Goal: Contribute content: Add original content to the website for others to see

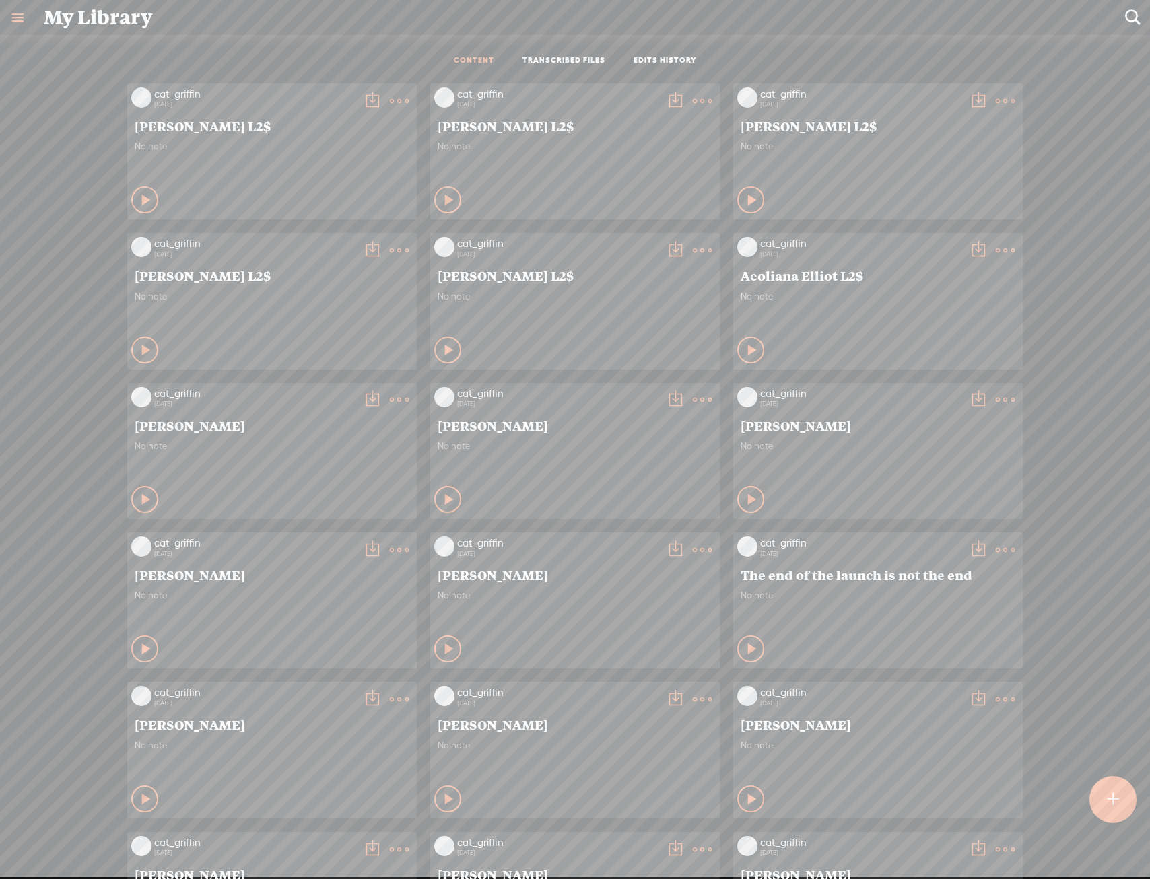
click at [1123, 816] on div at bounding box center [1112, 799] width 47 height 47
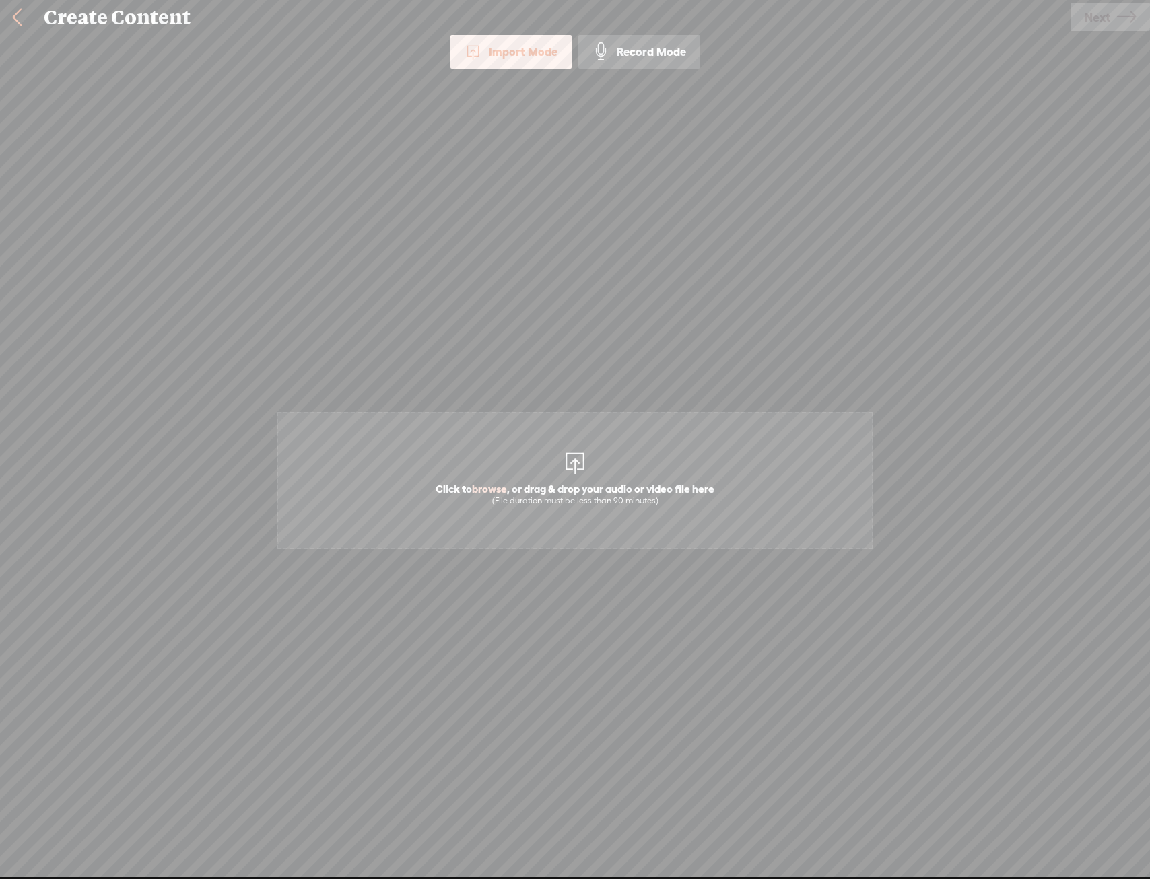
click at [585, 405] on div "Click to browse , or drag & drop your audio or video file here (File duration m…" at bounding box center [575, 480] width 594 height 756
click at [579, 432] on span "Click to browse , or drag & drop your audio or video file here (File duration m…" at bounding box center [575, 480] width 596 height 137
click at [1131, 17] on icon at bounding box center [1126, 17] width 19 height 34
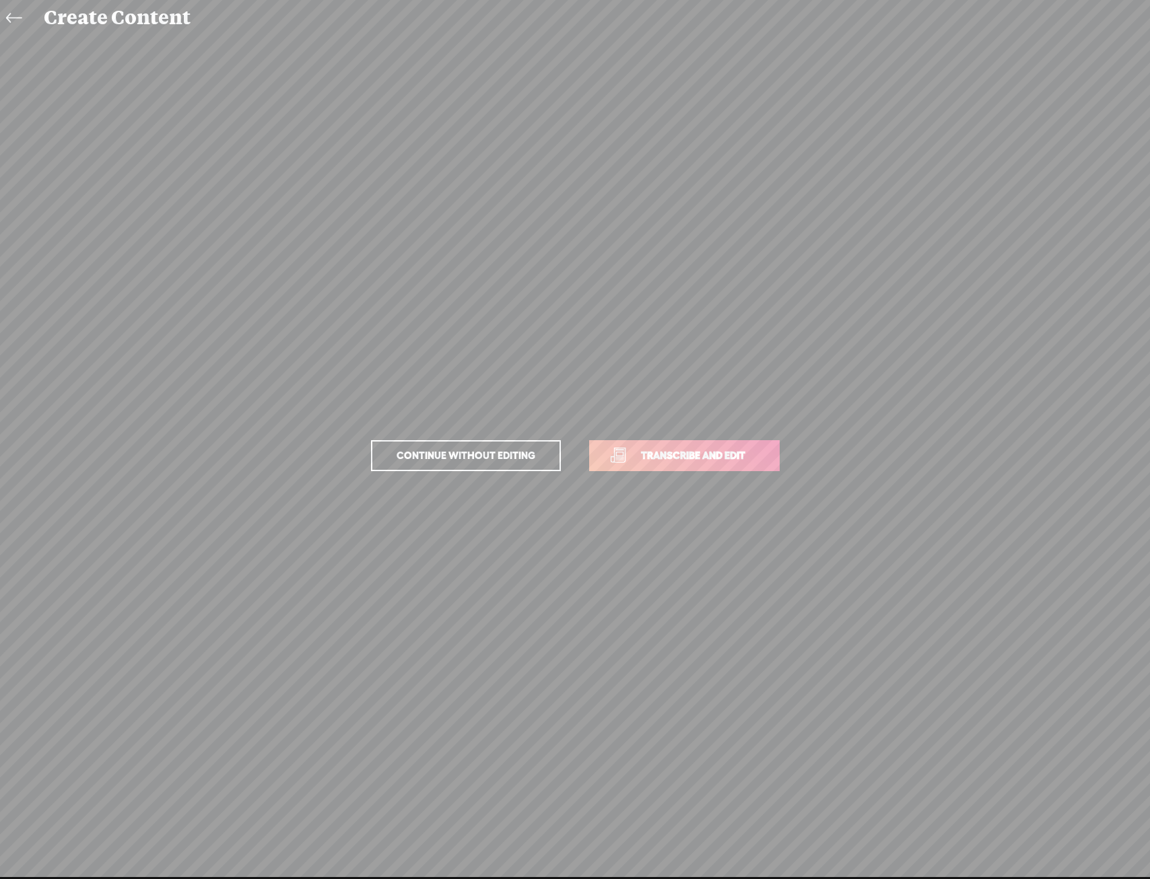
click at [633, 434] on p "Continue without editing Transcribe and edit" at bounding box center [574, 455] width 471 height 59
click at [639, 448] on span "Transcribe and edit" at bounding box center [693, 455] width 133 height 15
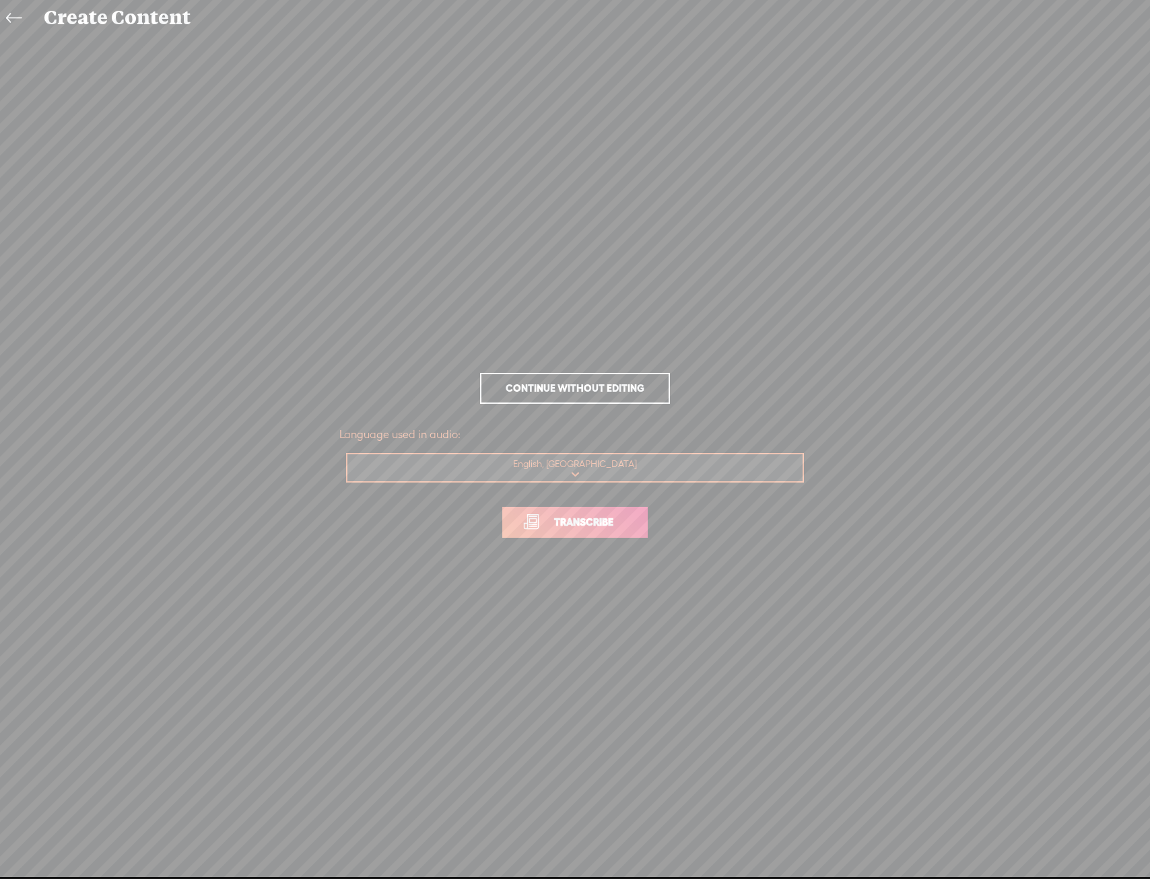
click at [610, 528] on span "Transcribe" at bounding box center [583, 521] width 87 height 15
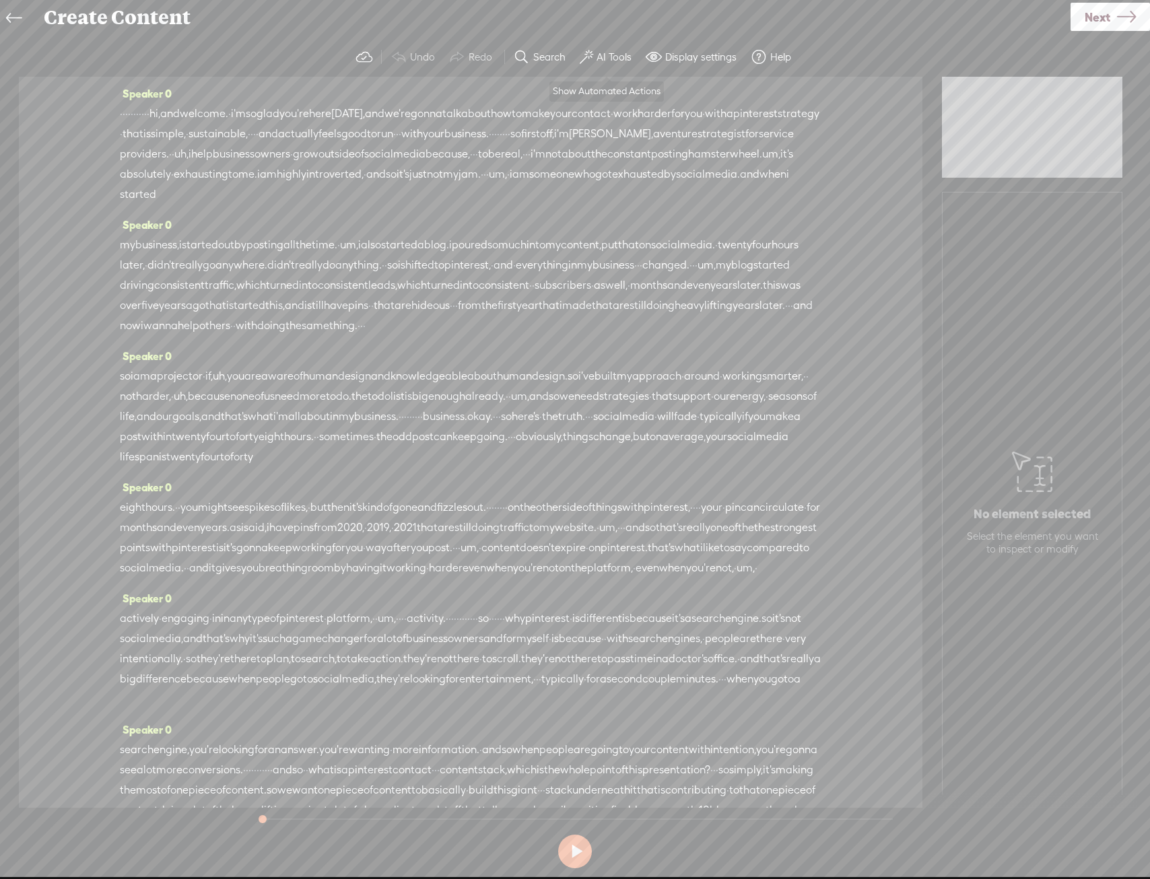
drag, startPoint x: 584, startPoint y: 61, endPoint x: 613, endPoint y: 55, distance: 30.2
click at [592, 61] on span at bounding box center [585, 57] width 13 height 16
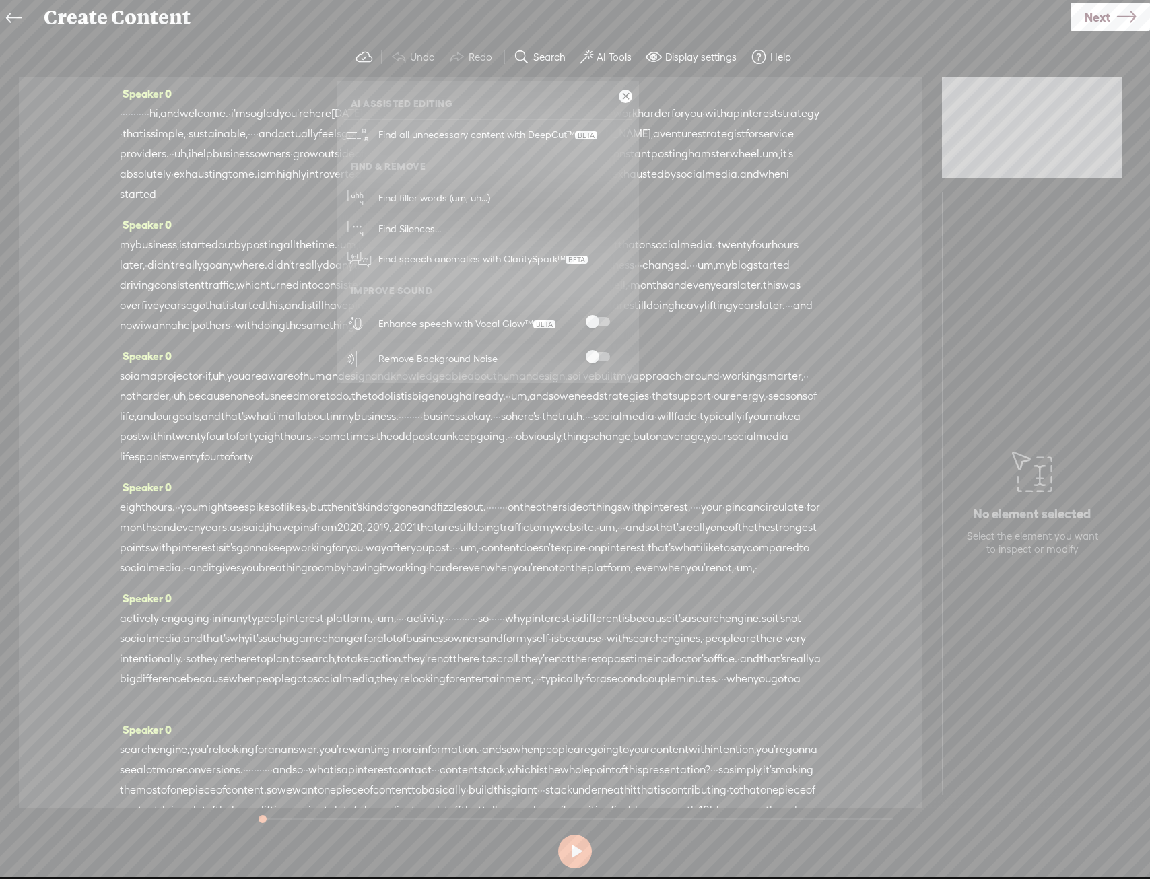
click at [606, 321] on span at bounding box center [598, 321] width 24 height 9
click at [606, 349] on div "Remove Background Noise" at bounding box center [503, 358] width 258 height 35
click at [601, 355] on span at bounding box center [598, 356] width 24 height 9
click at [623, 92] on link at bounding box center [624, 96] width 13 height 13
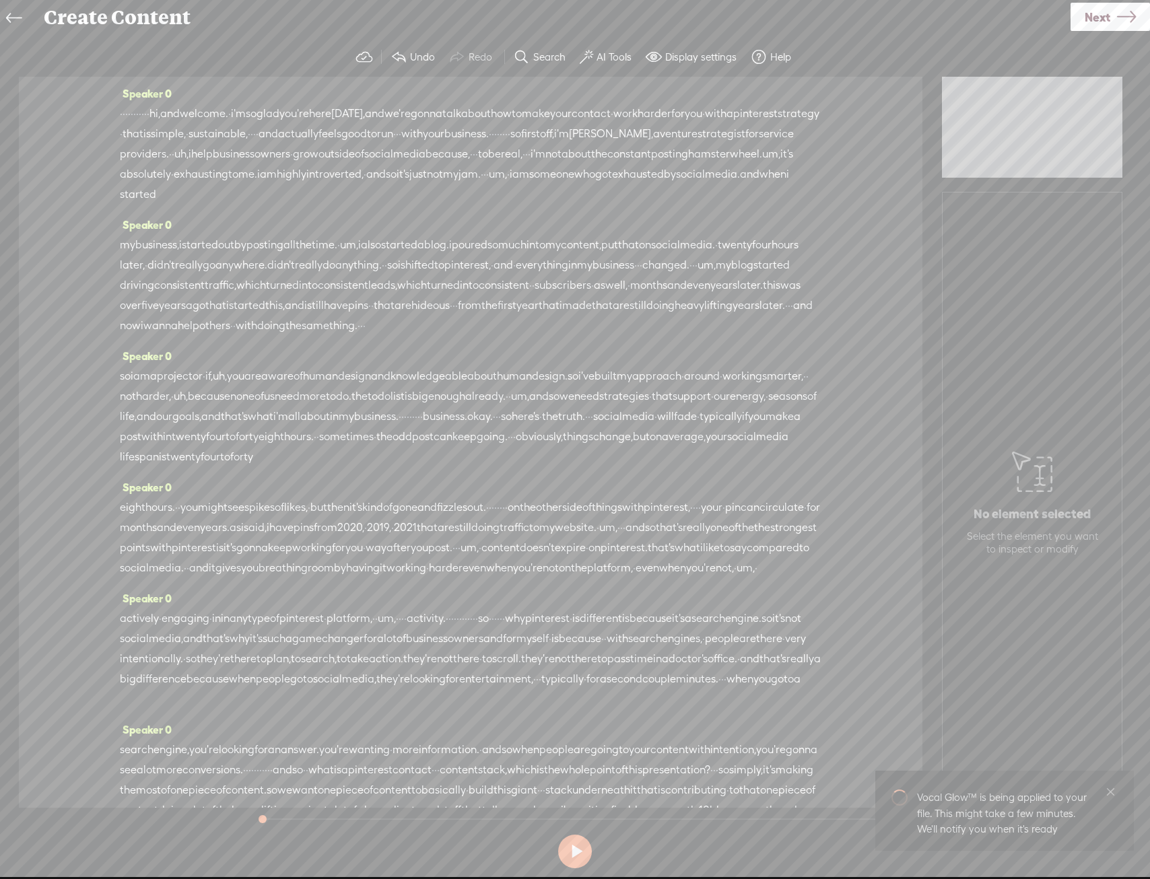
click at [1137, 16] on link "Next" at bounding box center [1109, 17] width 79 height 28
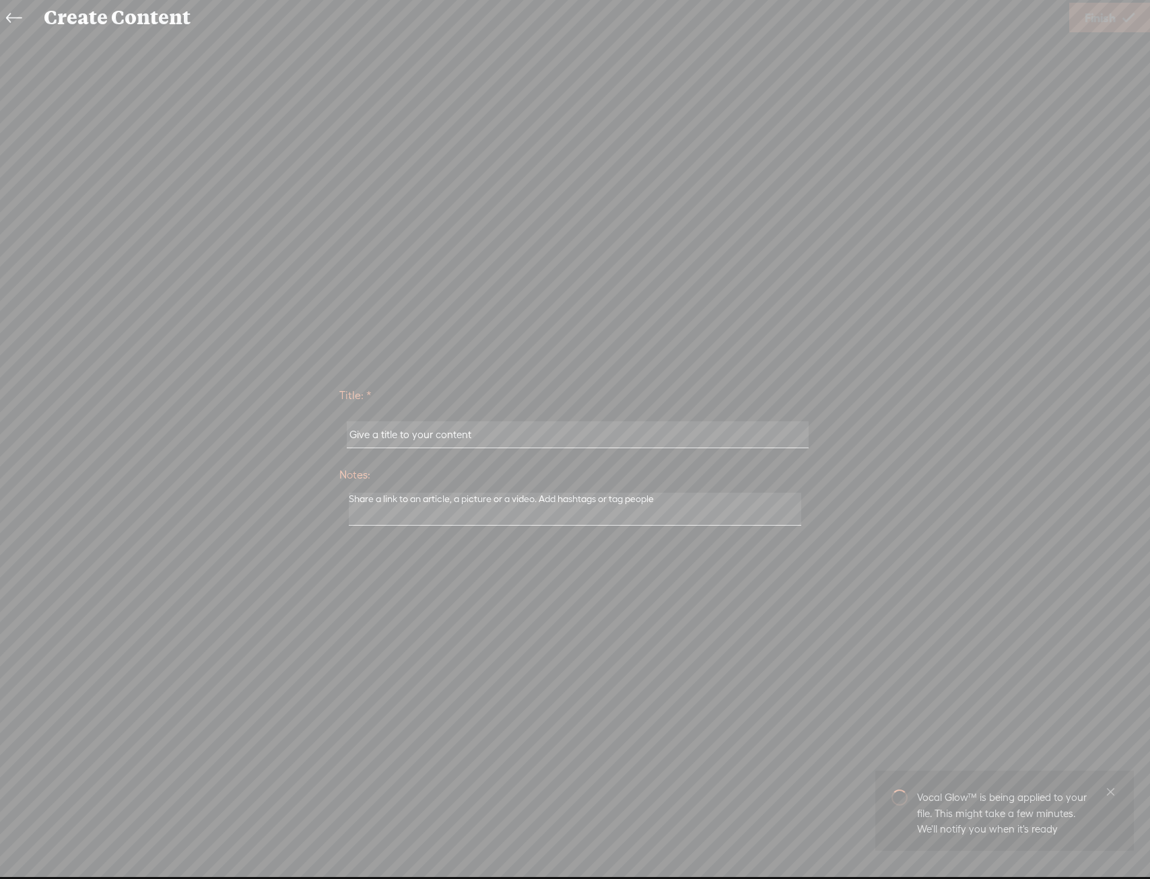
click at [501, 439] on input "text" at bounding box center [577, 434] width 461 height 26
type input "A"
click at [455, 427] on input "text" at bounding box center [577, 434] width 461 height 26
type input "[PERSON_NAME] Social Sells"
click at [1089, 31] on link "Finish" at bounding box center [1109, 18] width 81 height 30
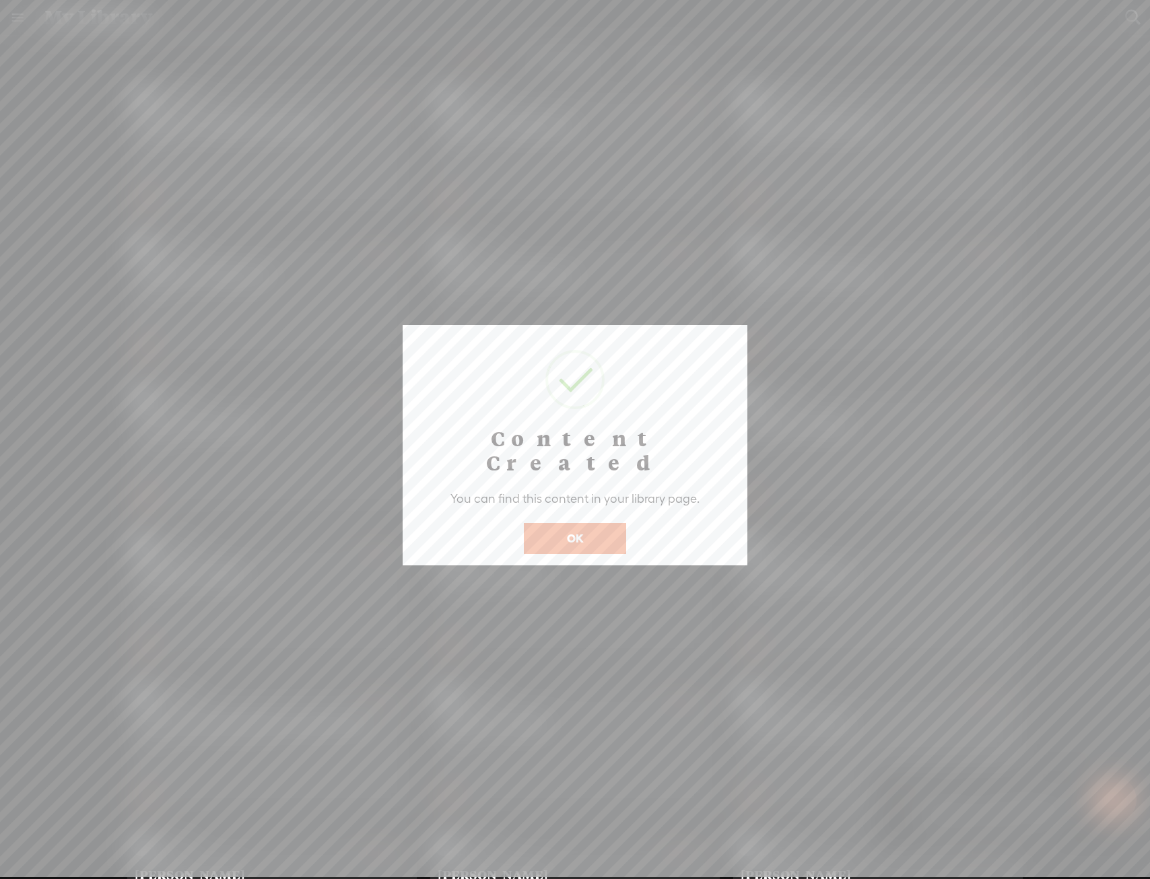
click at [591, 523] on button "OK" at bounding box center [575, 538] width 102 height 31
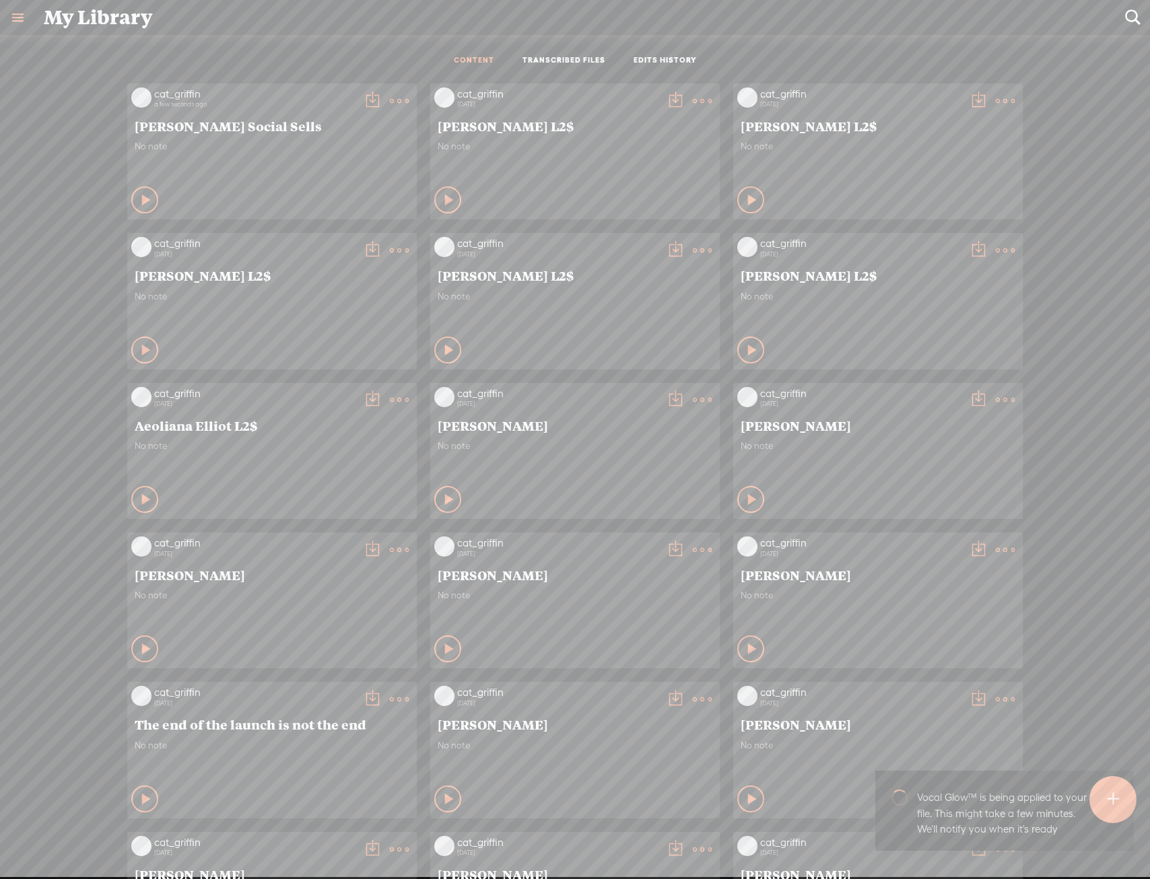
click at [393, 104] on t at bounding box center [399, 101] width 19 height 19
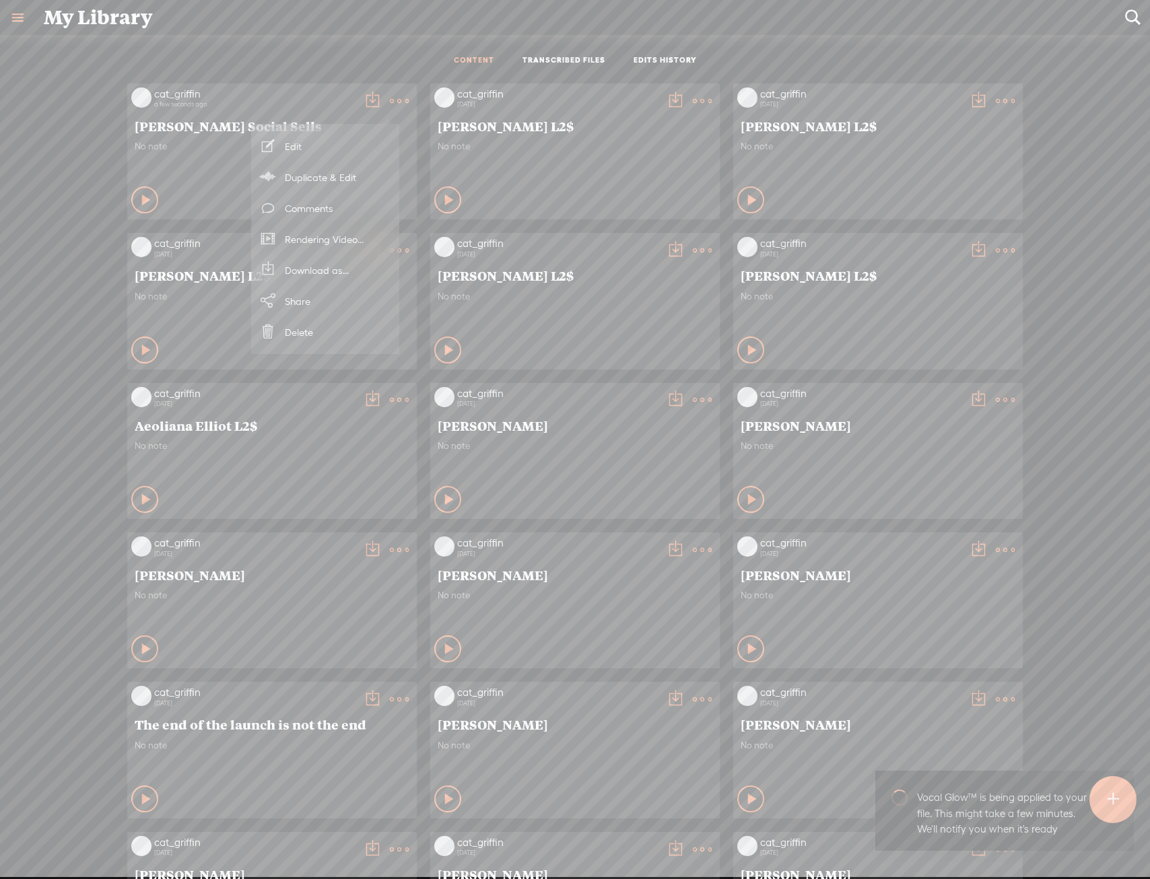
drag, startPoint x: 344, startPoint y: 285, endPoint x: 345, endPoint y: 267, distance: 18.2
click at [345, 267] on ul "Edit Duplicate & Edit Add To Channel Comments Rendering Video... Download as...…" at bounding box center [325, 239] width 148 height 217
click at [345, 267] on link "Download as..." at bounding box center [325, 269] width 135 height 31
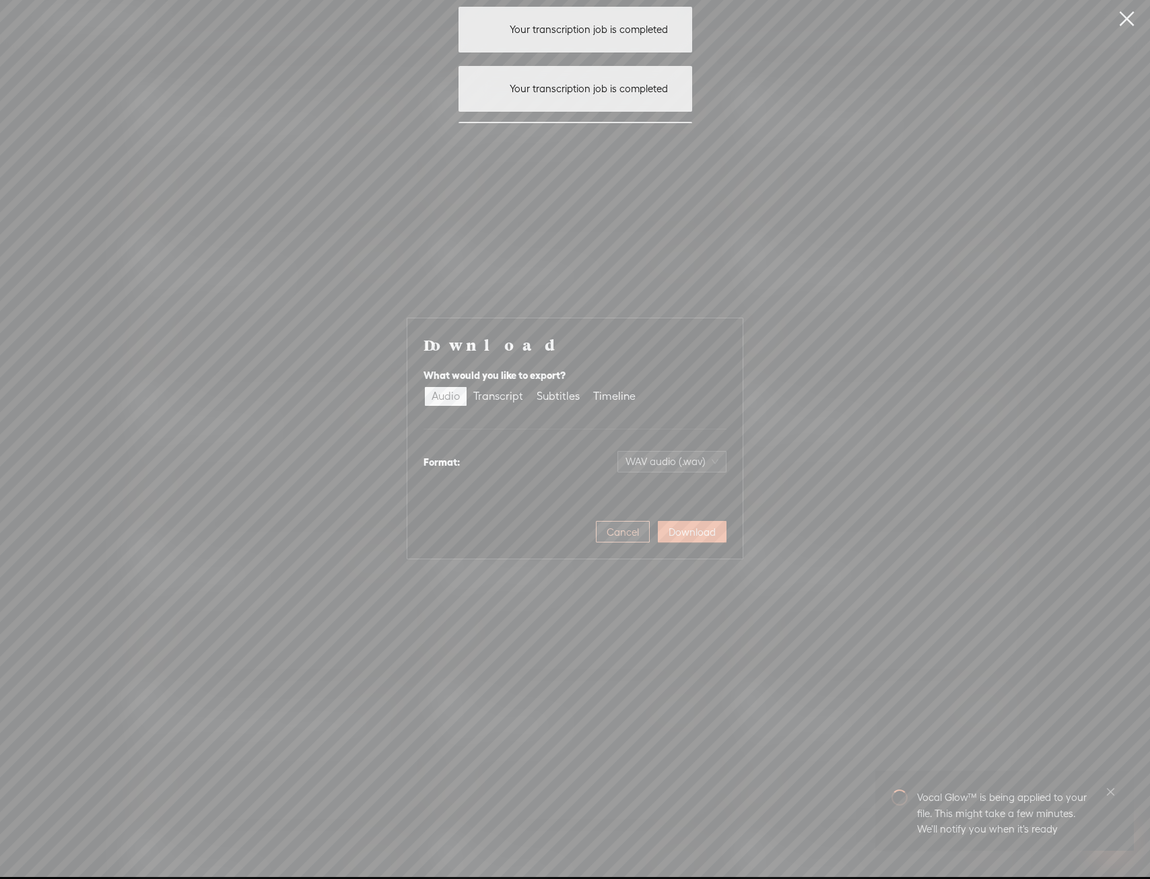
click at [621, 532] on span "Cancel" at bounding box center [622, 532] width 32 height 13
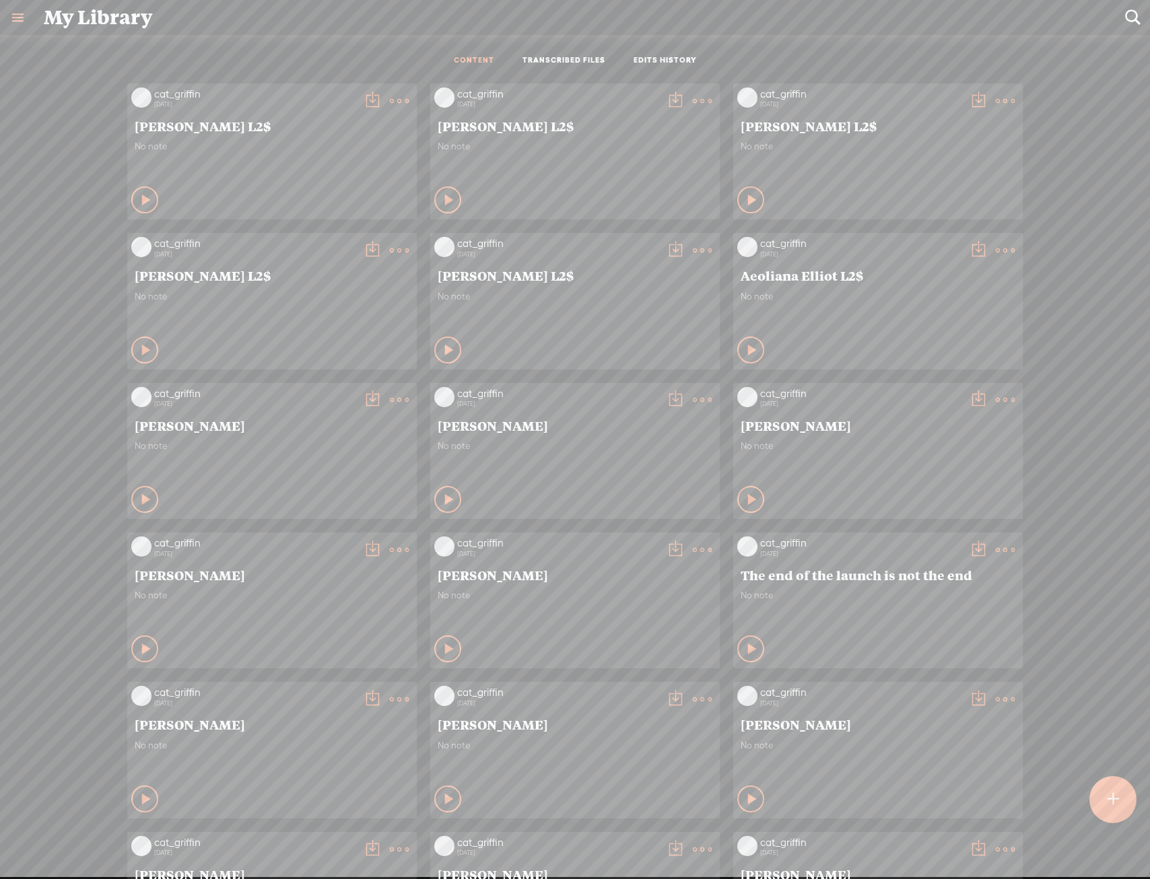
click at [1112, 793] on t at bounding box center [1111, 800] width 11 height 30
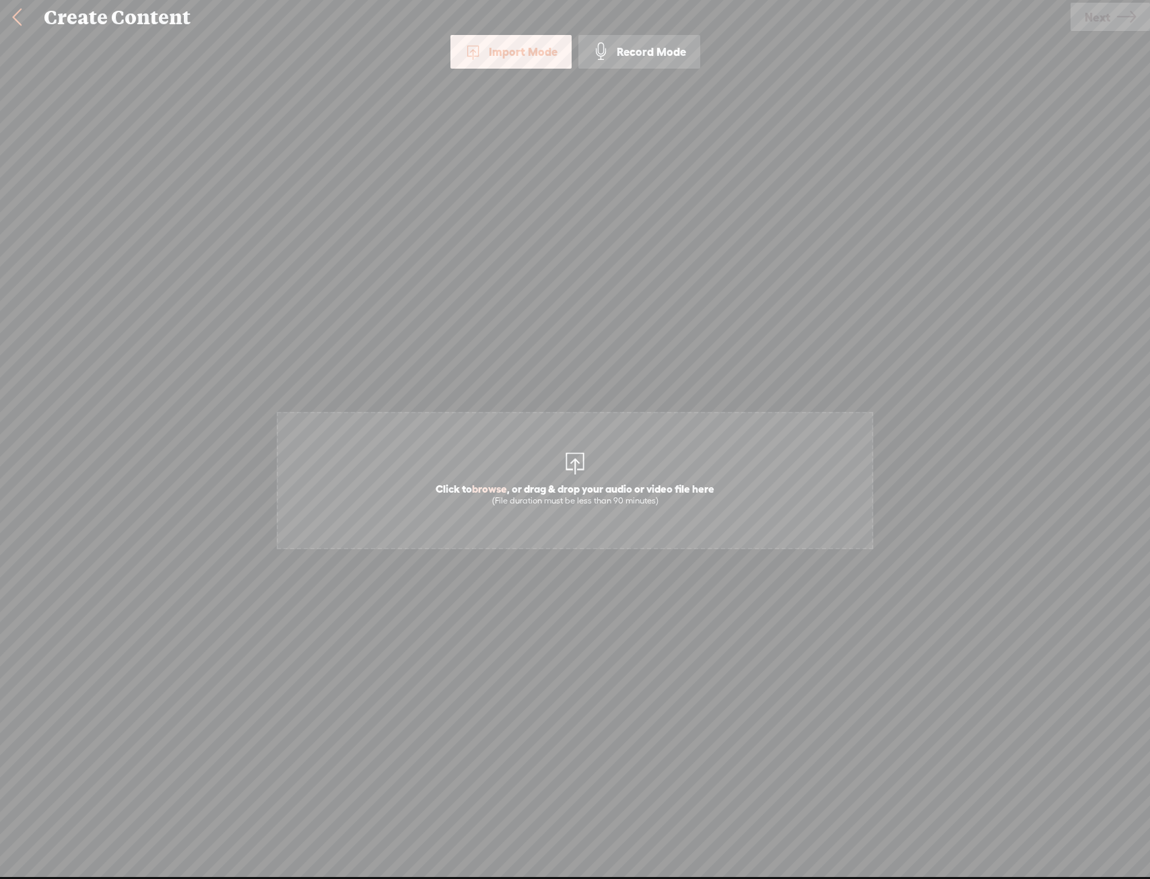
click at [515, 446] on span "Click to browse , or drag & drop your audio or video file here (File duration m…" at bounding box center [575, 480] width 596 height 137
click at [1137, 34] on div "Use text-to-audio Use voice actor Record From This Browser Use pre-recorded aud…" at bounding box center [1109, 17] width 79 height 35
click at [1137, 27] on link "Next" at bounding box center [1109, 17] width 79 height 28
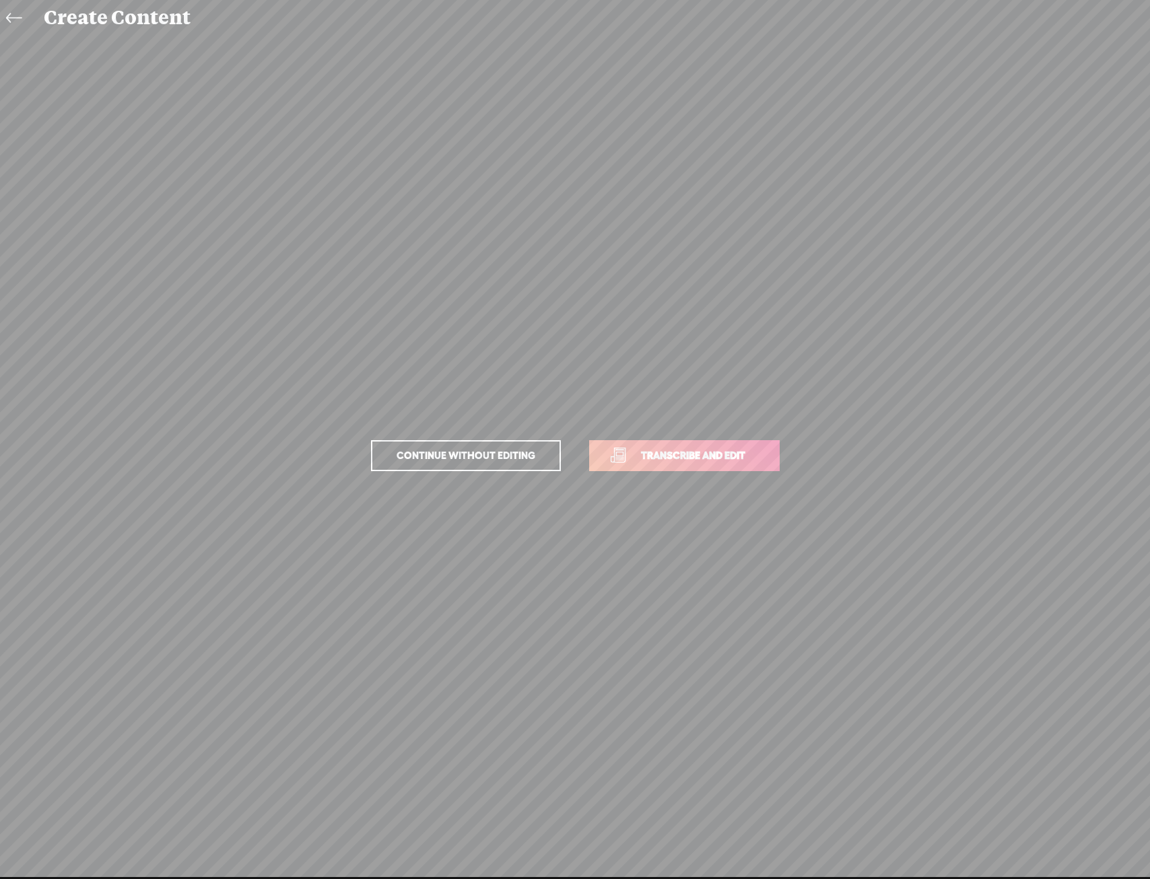
click at [742, 475] on p "Continue without editing Transcribe and edit" at bounding box center [574, 455] width 471 height 59
click at [743, 462] on span "Transcribe and edit" at bounding box center [693, 455] width 133 height 15
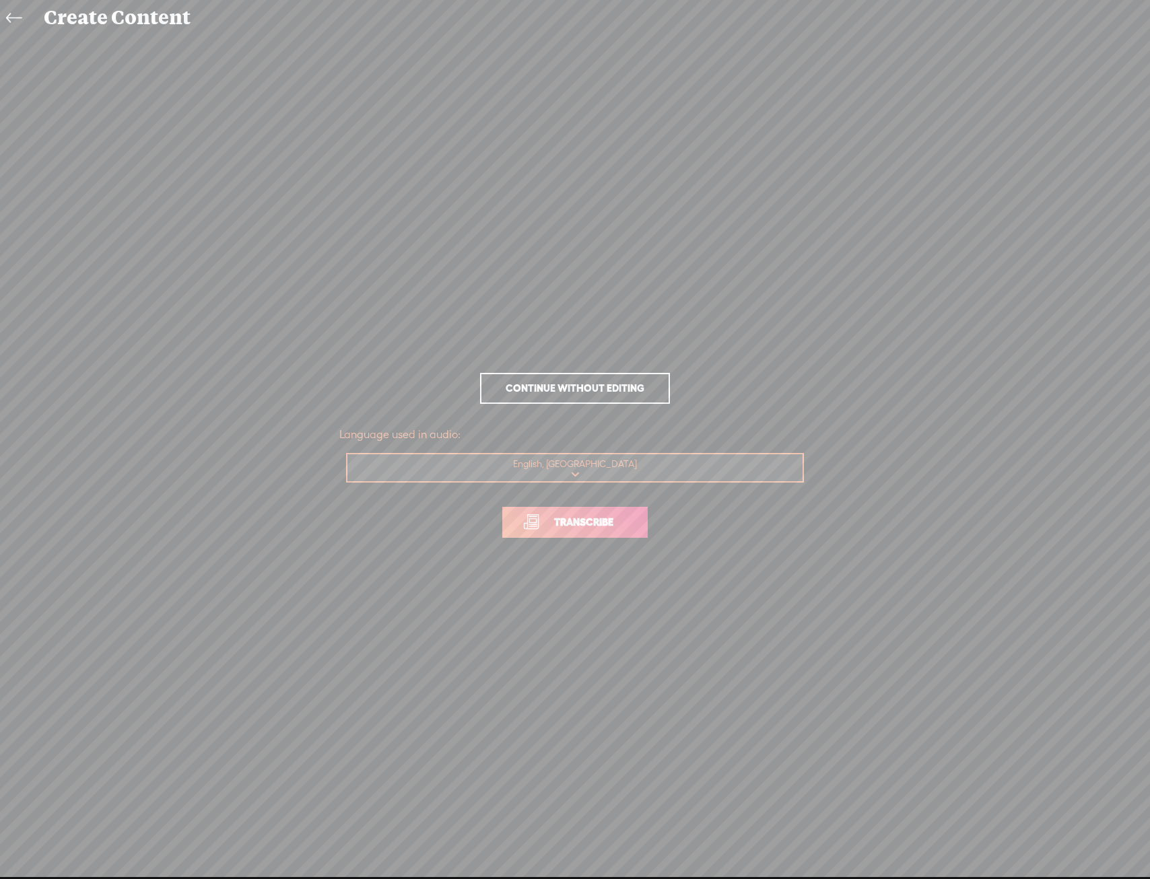
click at [546, 522] on span "Transcribe" at bounding box center [583, 521] width 87 height 15
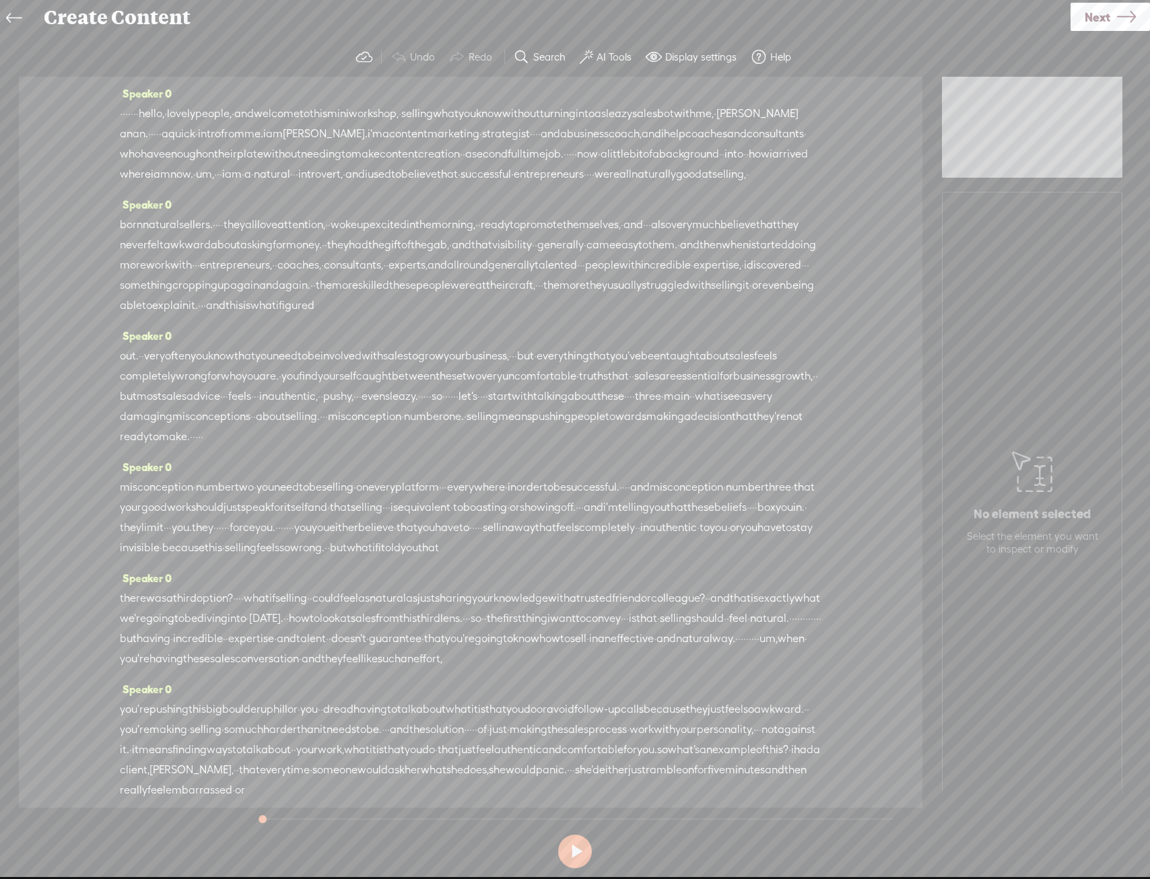
drag, startPoint x: 588, startPoint y: 38, endPoint x: 604, endPoint y: 70, distance: 35.5
click at [601, 67] on section "Undo Redo Search Remove Background Noise AI Tools Configure Magic Sound Enhance…" at bounding box center [574, 57] width 1123 height 39
click at [602, 61] on label "AI Tools" at bounding box center [613, 56] width 35 height 13
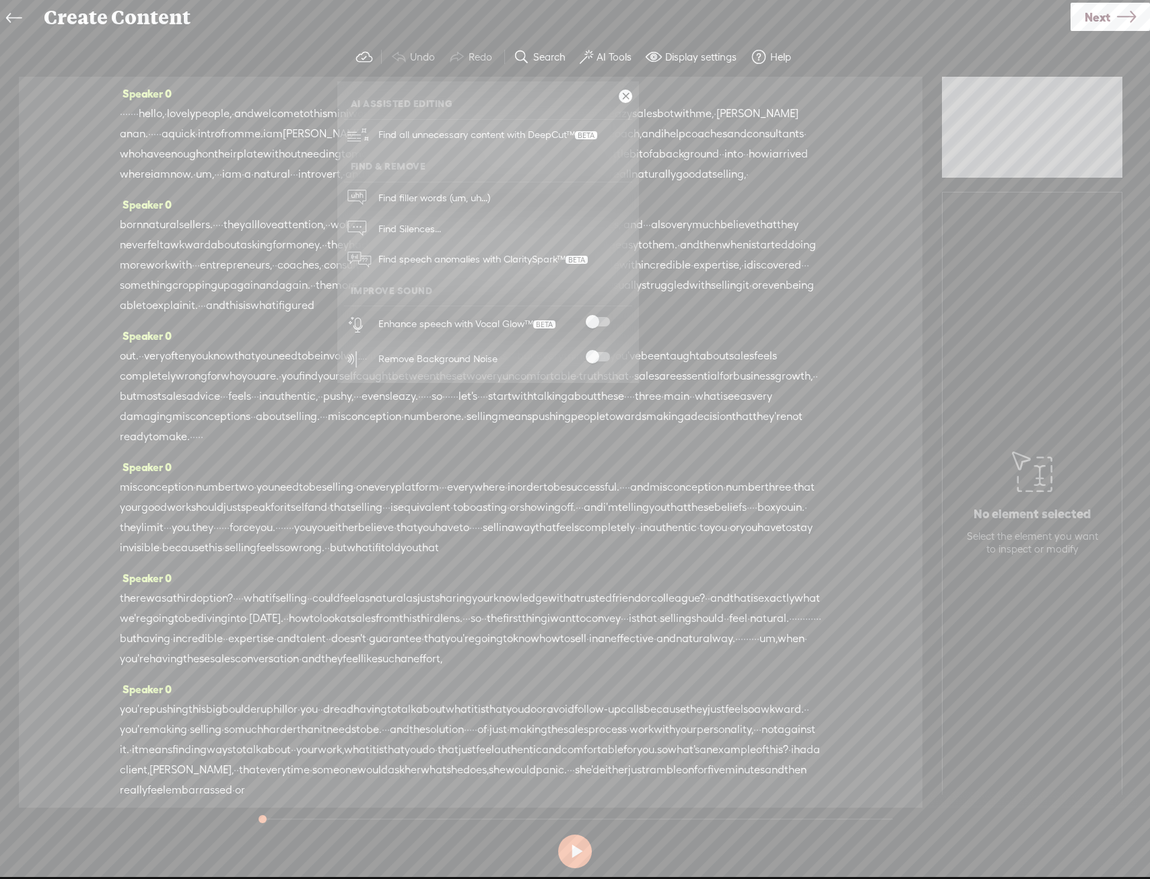
click at [595, 318] on span at bounding box center [598, 321] width 24 height 9
click at [598, 357] on span at bounding box center [598, 356] width 24 height 9
drag, startPoint x: 1078, startPoint y: 13, endPoint x: 1070, endPoint y: 28, distance: 17.5
click at [1079, 13] on link "Next" at bounding box center [1109, 17] width 79 height 28
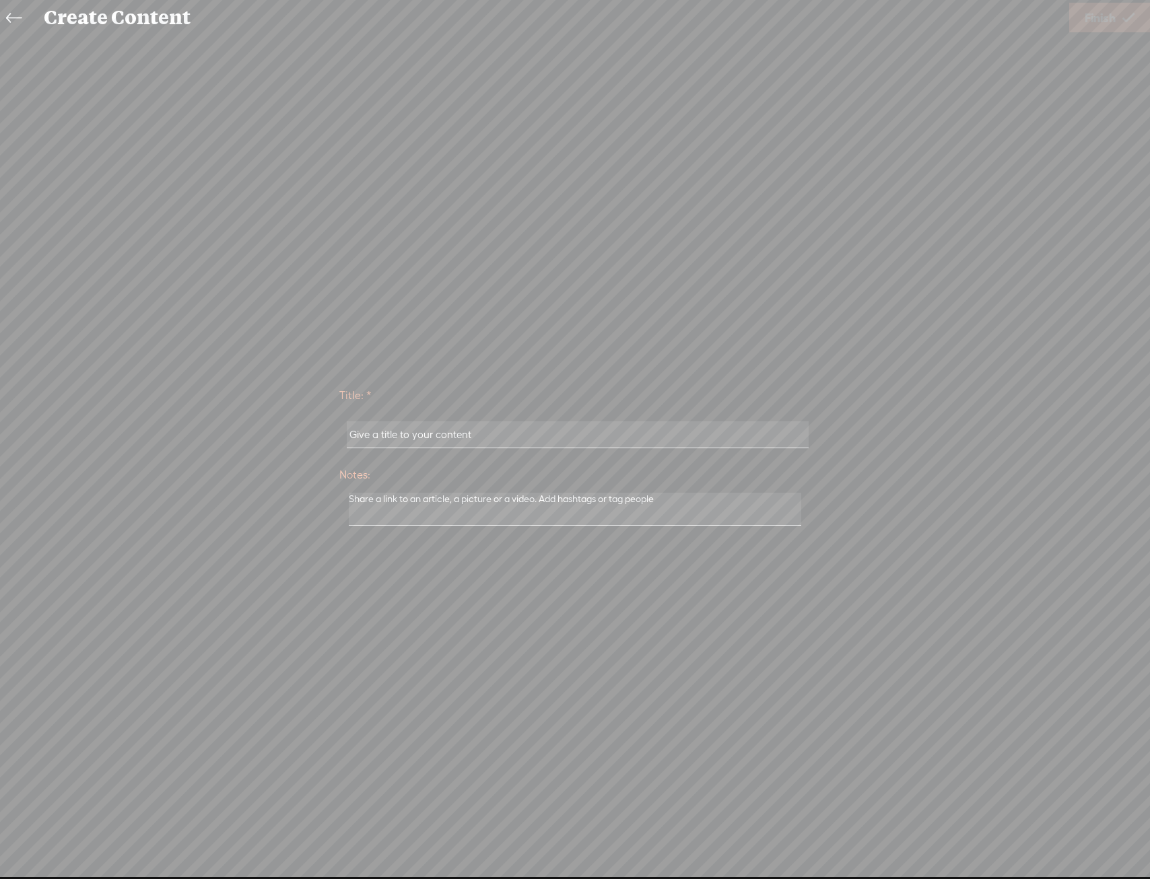
click at [393, 437] on input "text" at bounding box center [577, 434] width 461 height 26
type input "\"
drag, startPoint x: 594, startPoint y: 462, endPoint x: 602, endPoint y: 428, distance: 35.1
click at [594, 462] on label "Notes:" at bounding box center [574, 476] width 471 height 28
click at [0, 0] on select "The rest of the day 24 Hours 48 Hours 72 Hours 7 days 14 days 28 days" at bounding box center [0, 0] width 0 height 0
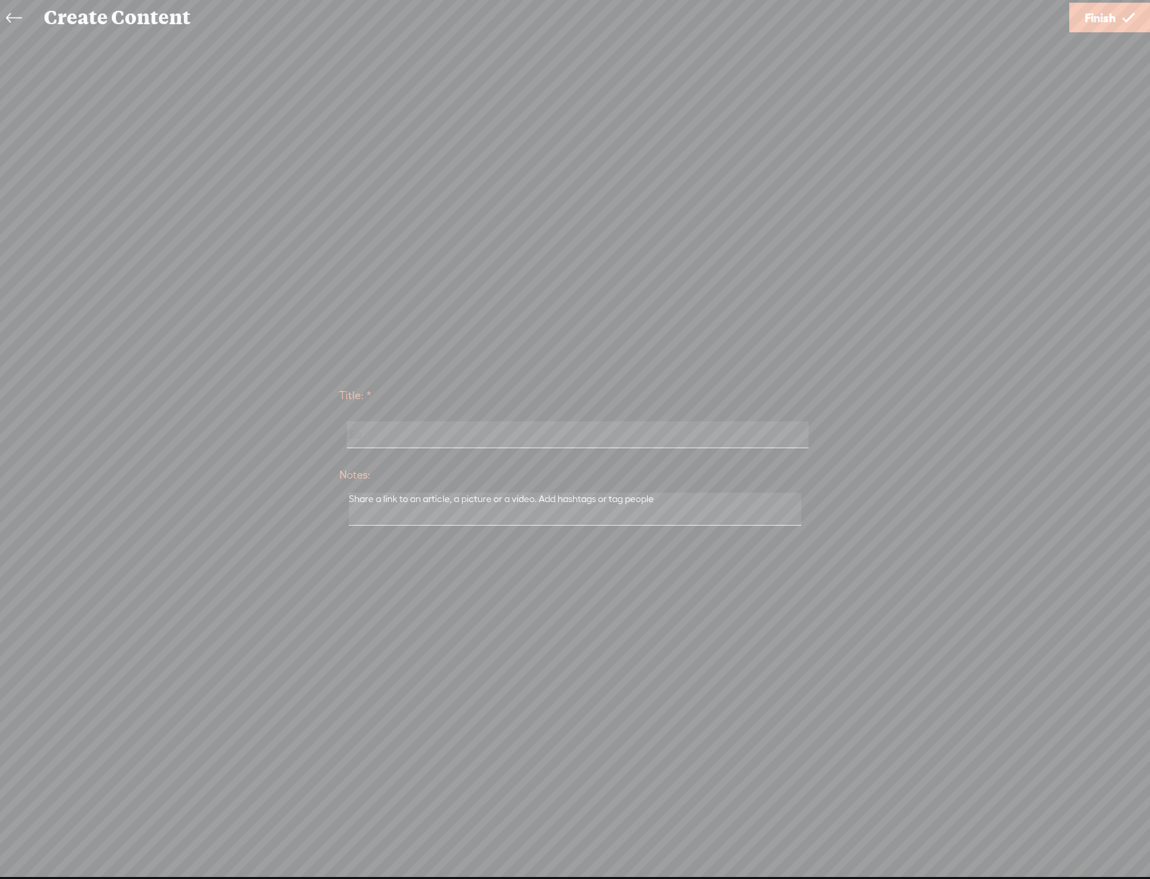
click at [602, 428] on input "Sa" at bounding box center [577, 434] width 461 height 26
paste input "rah Raanan"
type input "[PERSON_NAME]"
click at [1127, 30] on icon at bounding box center [1128, 18] width 12 height 34
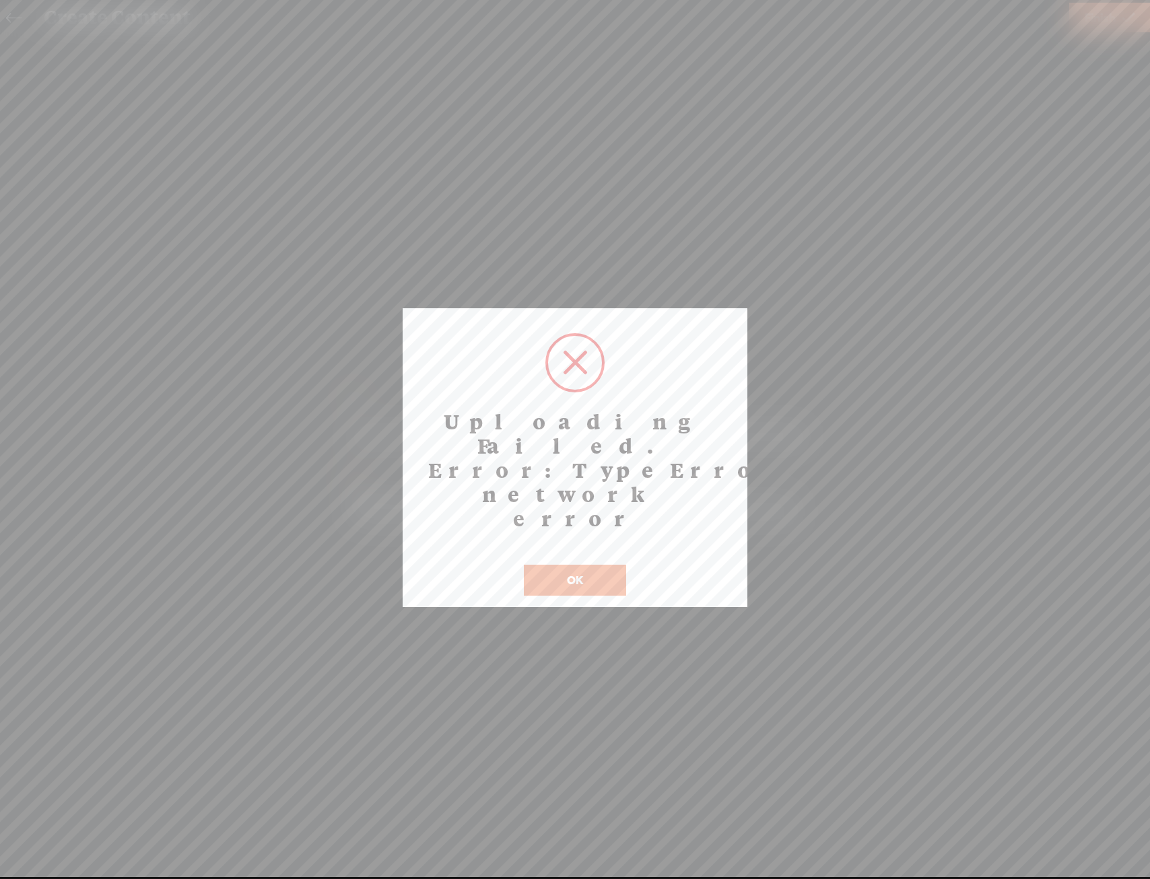
click at [596, 565] on button "OK" at bounding box center [575, 580] width 102 height 31
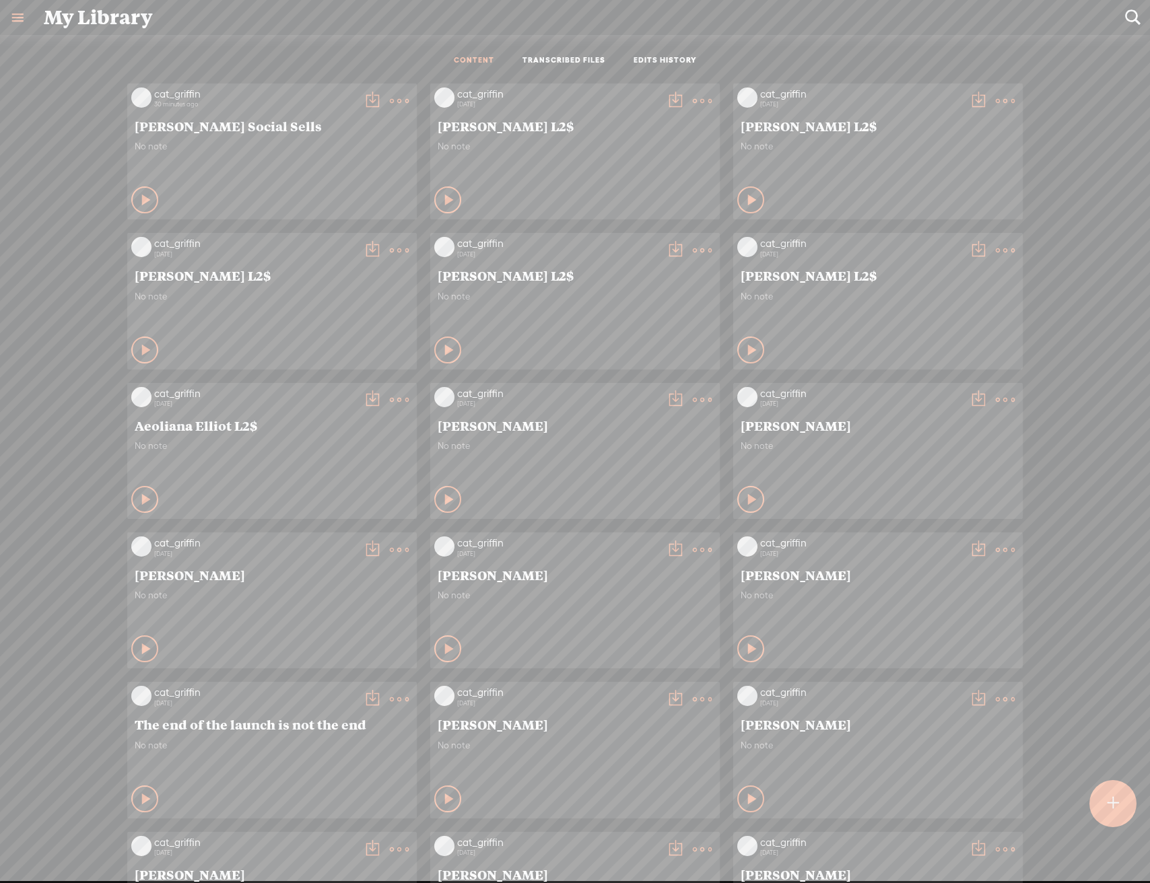
click at [1127, 818] on div at bounding box center [1112, 803] width 47 height 47
click at [580, 61] on link "TRANSCRIBED FILES" at bounding box center [563, 60] width 83 height 11
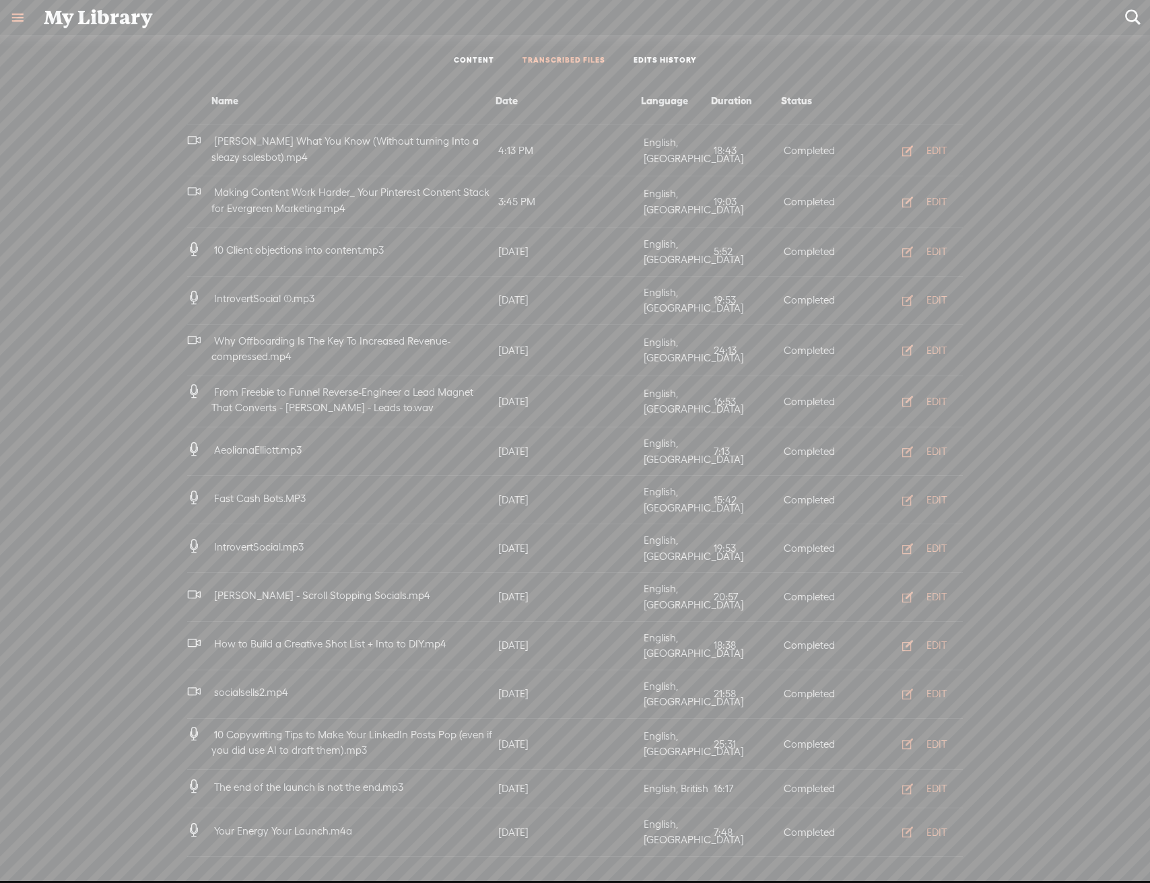
click at [909, 153] on button "EDIT" at bounding box center [920, 151] width 74 height 22
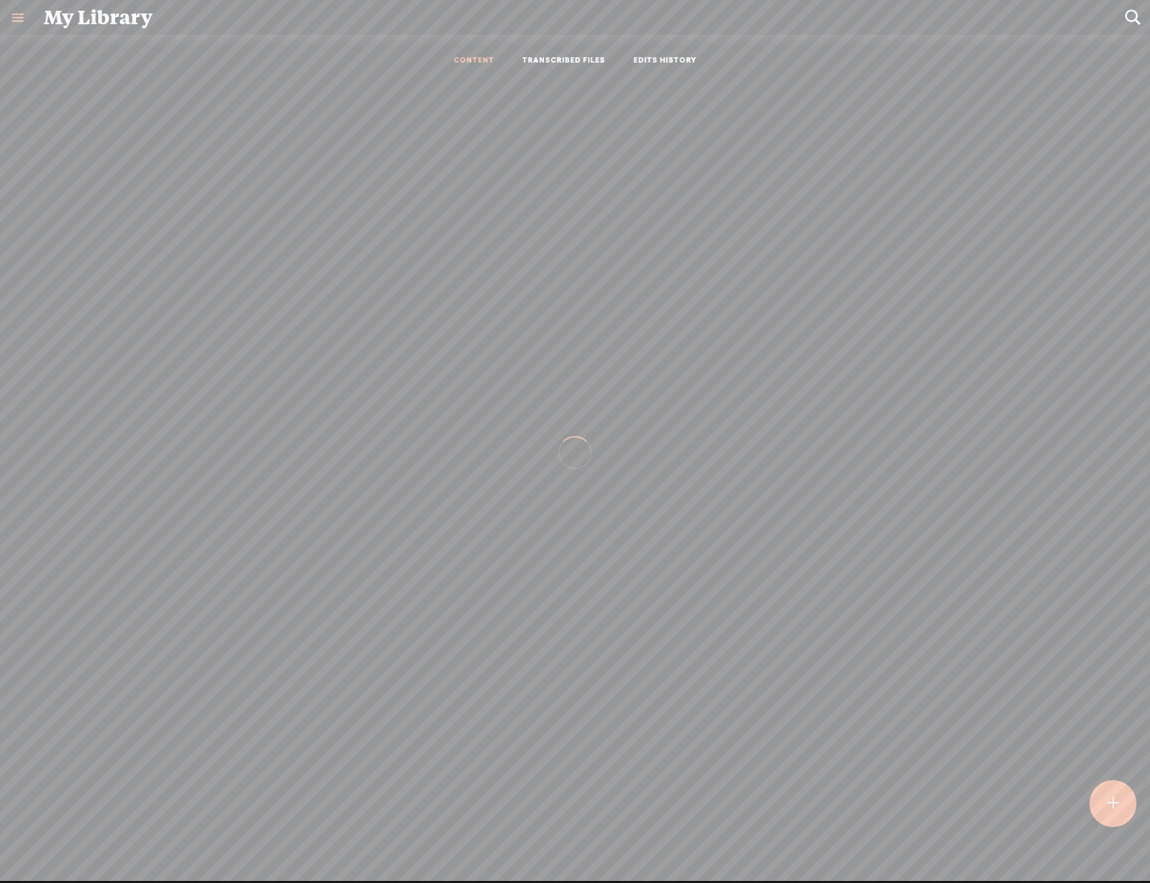
click at [1099, 805] on div at bounding box center [1113, 804] width 48 height 48
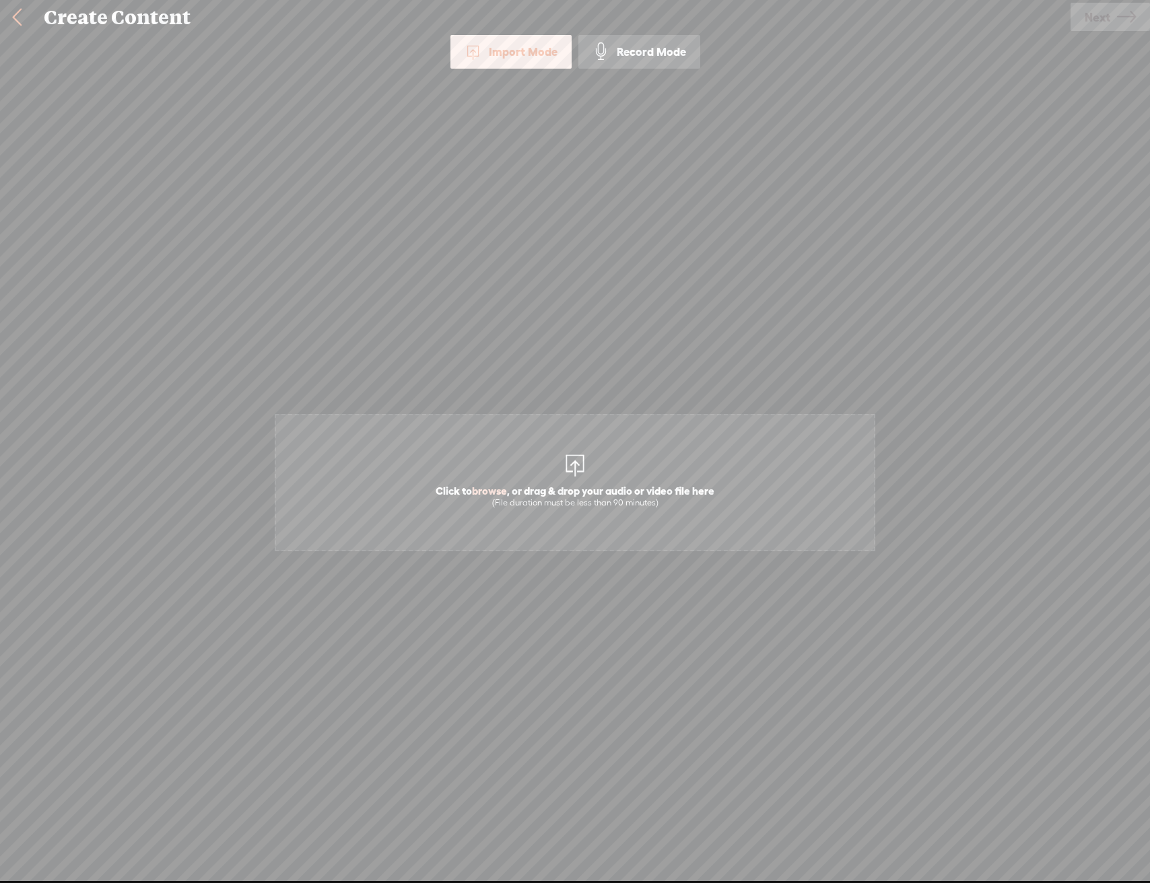
click at [553, 442] on span "Click to browse , or drag & drop your audio or video file here (File duration m…" at bounding box center [575, 482] width 600 height 137
click at [1089, 11] on span "Next" at bounding box center [1097, 17] width 26 height 34
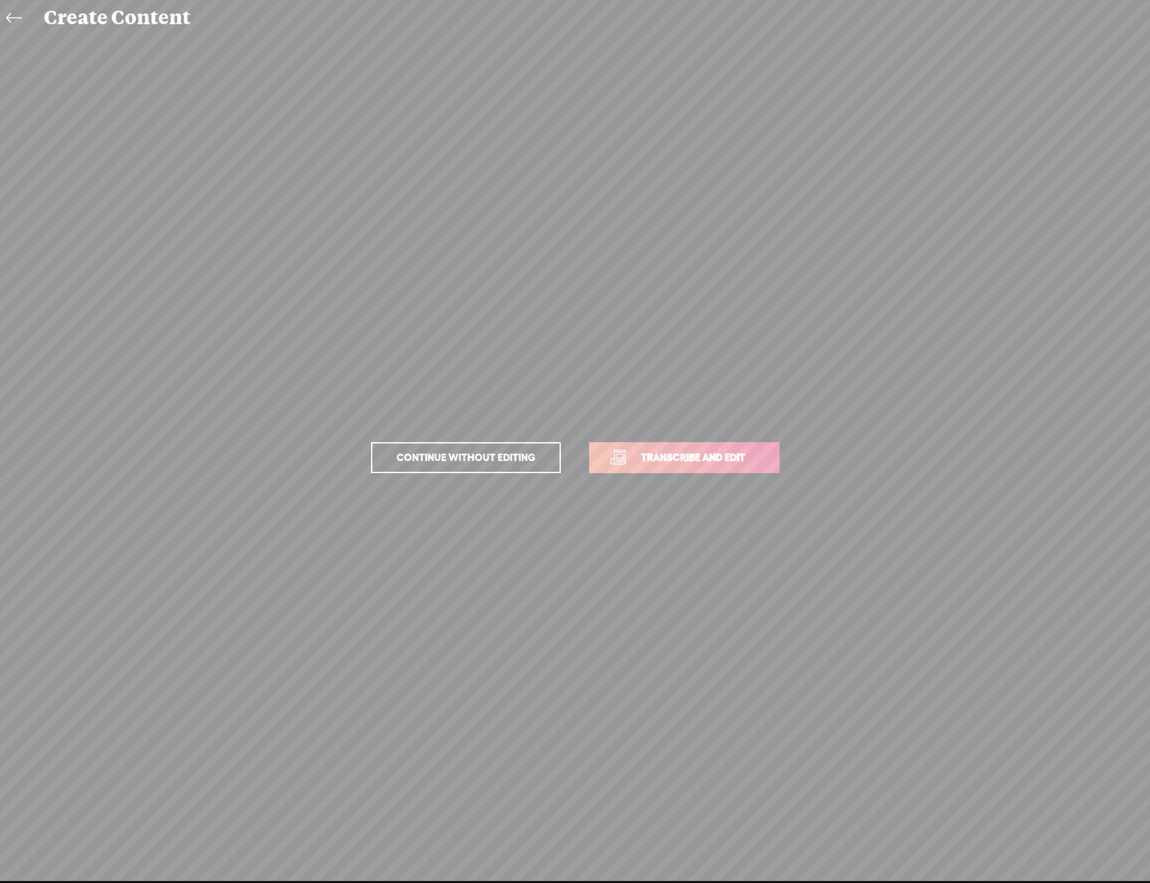
click at [695, 451] on span "Transcribe and edit" at bounding box center [693, 457] width 133 height 15
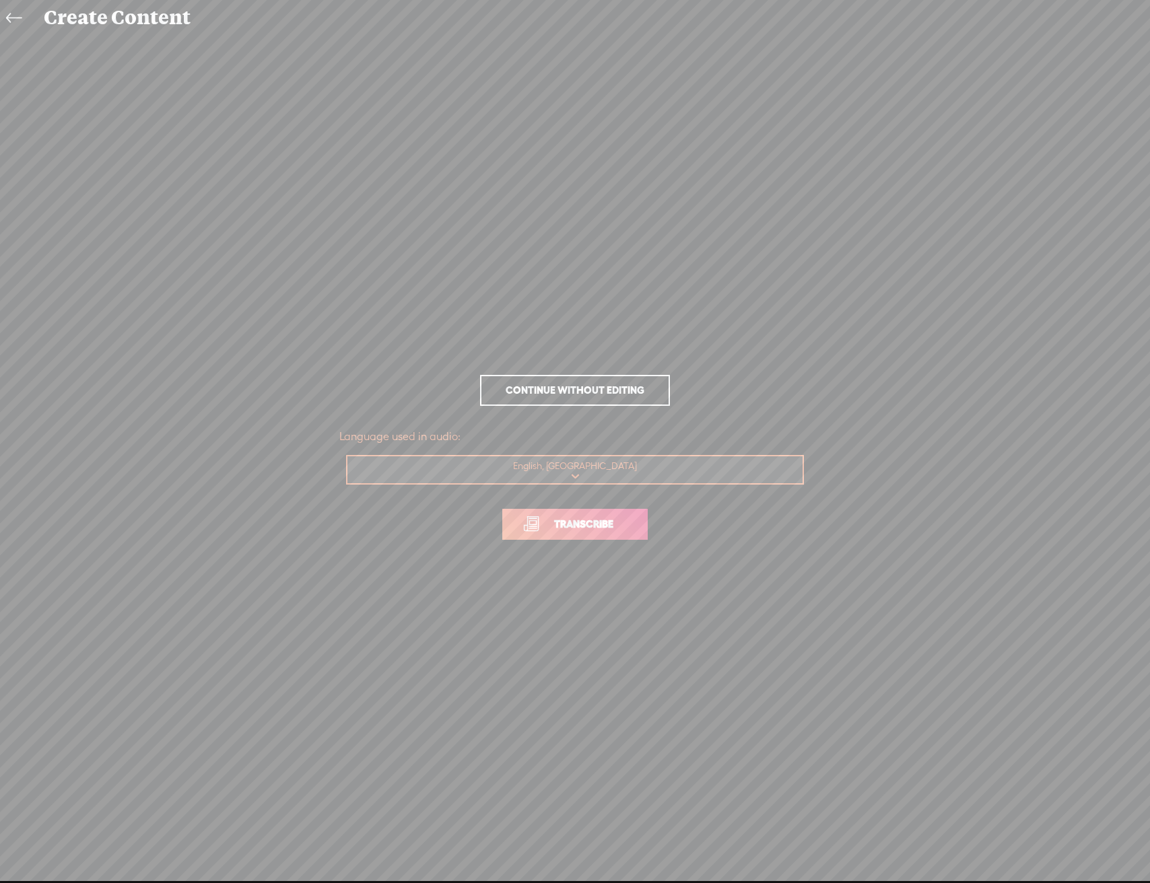
click at [575, 514] on link "Transcribe" at bounding box center [574, 524] width 145 height 31
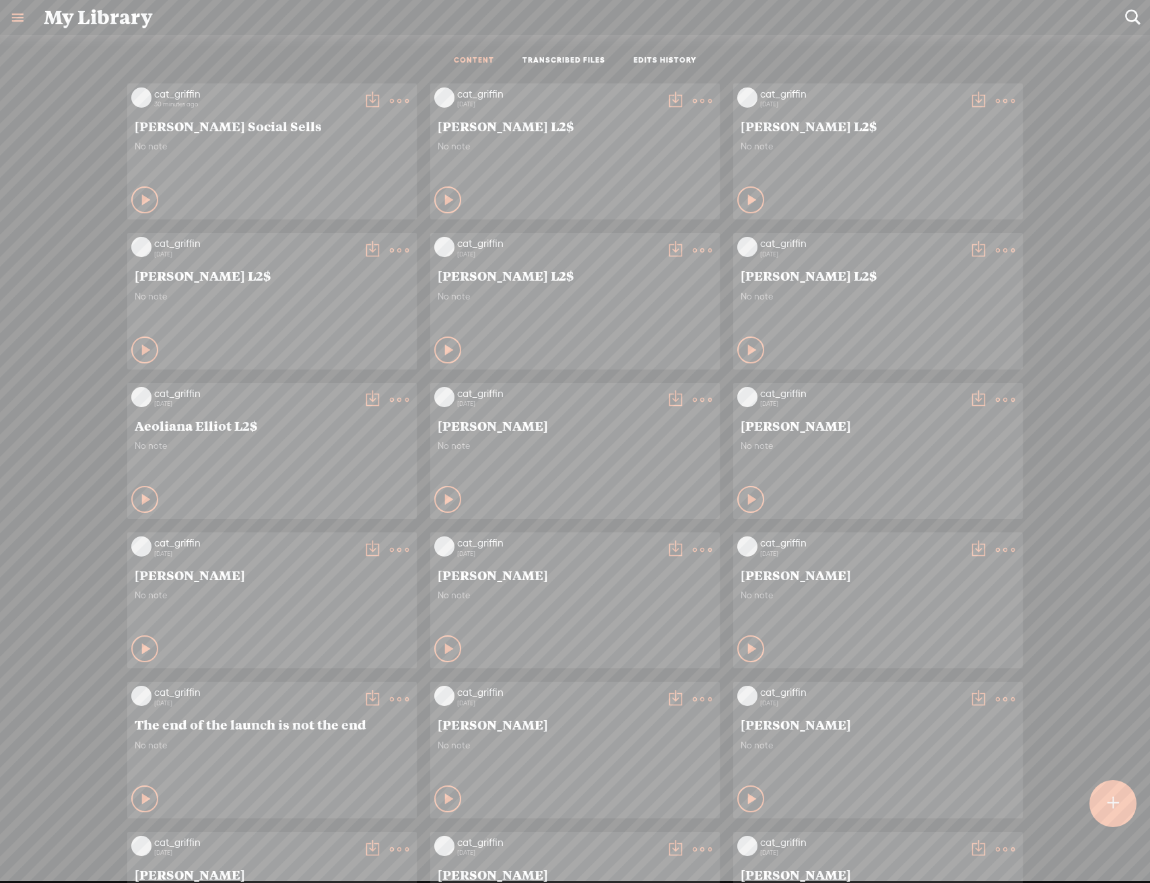
click at [1112, 814] on t at bounding box center [1112, 804] width 11 height 30
click at [564, 59] on link "TRANSCRIBED FILES" at bounding box center [563, 60] width 83 height 11
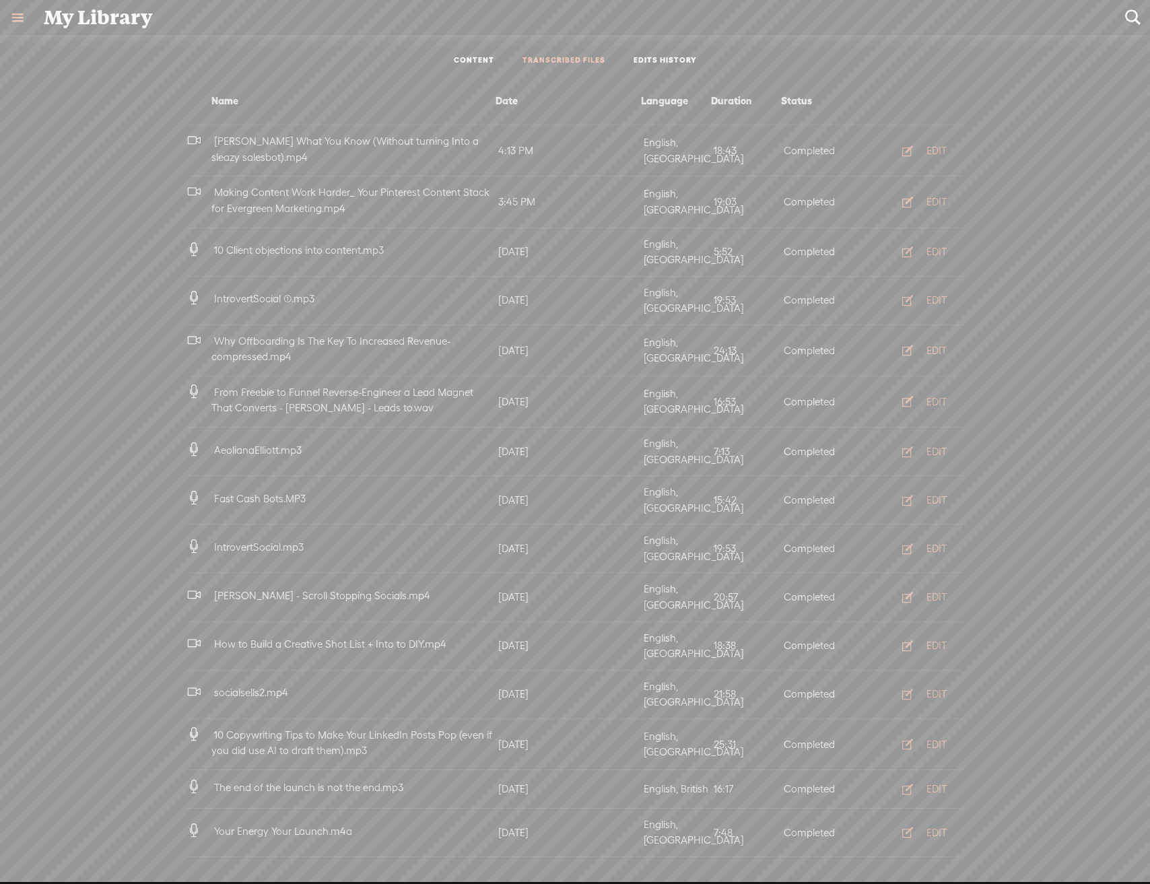
click at [926, 155] on div "EDIT" at bounding box center [936, 150] width 20 height 13
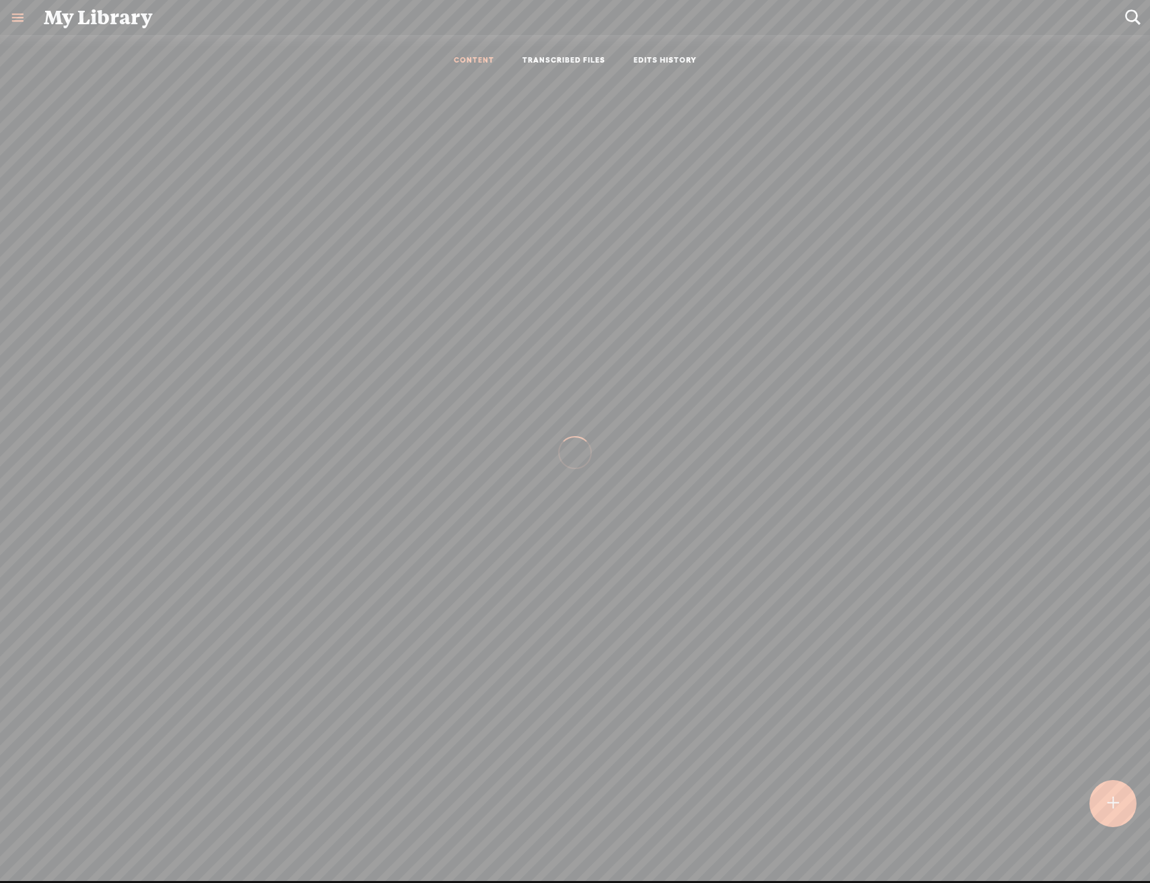
click at [572, 58] on link "TRANSCRIBED FILES" at bounding box center [563, 60] width 83 height 11
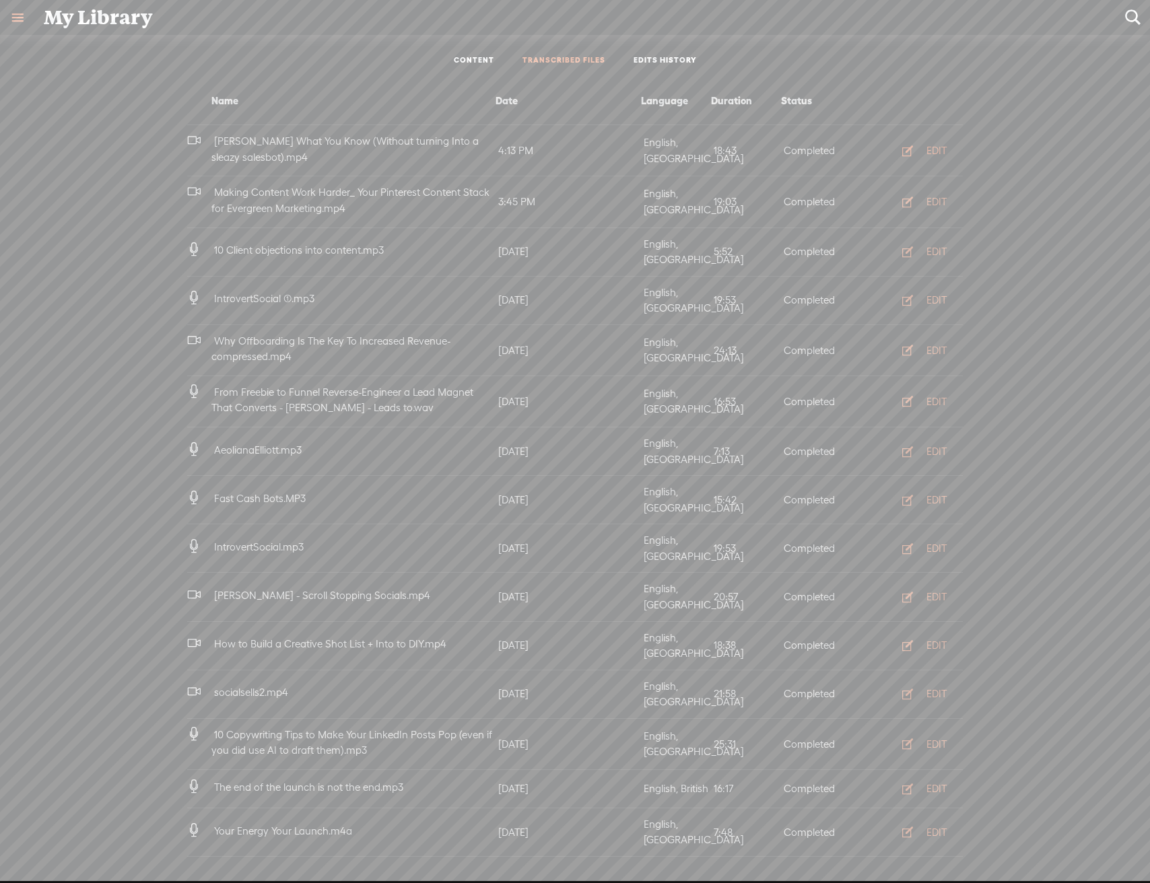
click at [928, 144] on div "EDIT" at bounding box center [936, 150] width 20 height 13
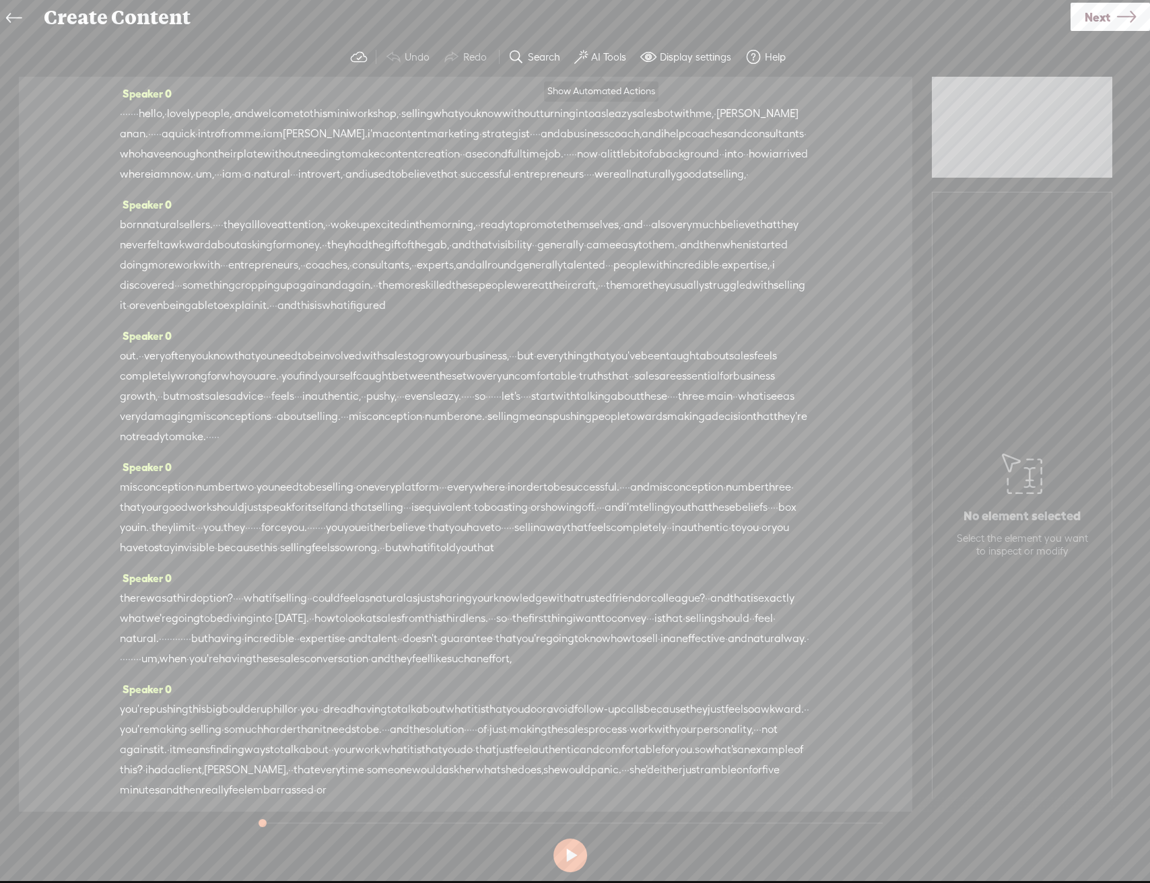
click at [612, 59] on label "AI Tools" at bounding box center [608, 56] width 35 height 13
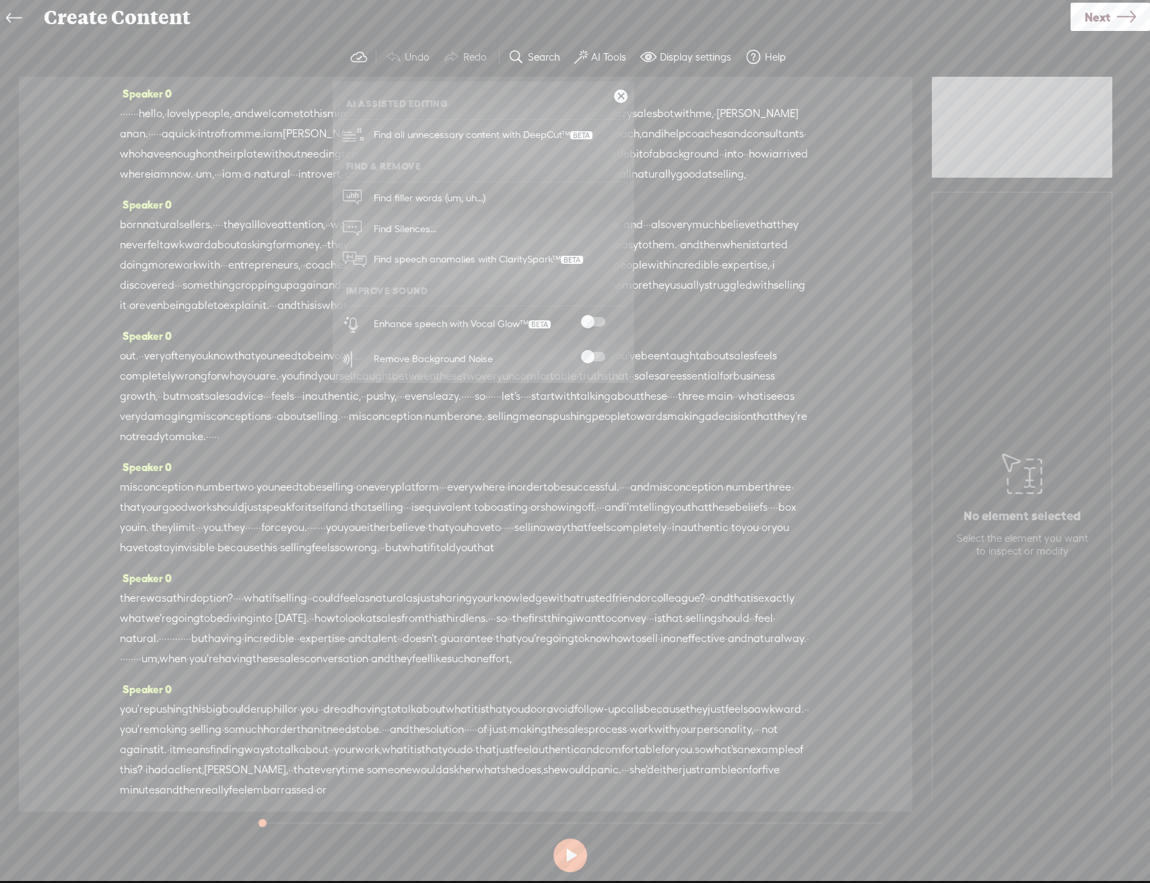
click at [600, 324] on span at bounding box center [593, 321] width 24 height 9
click at [599, 360] on span at bounding box center [593, 356] width 24 height 9
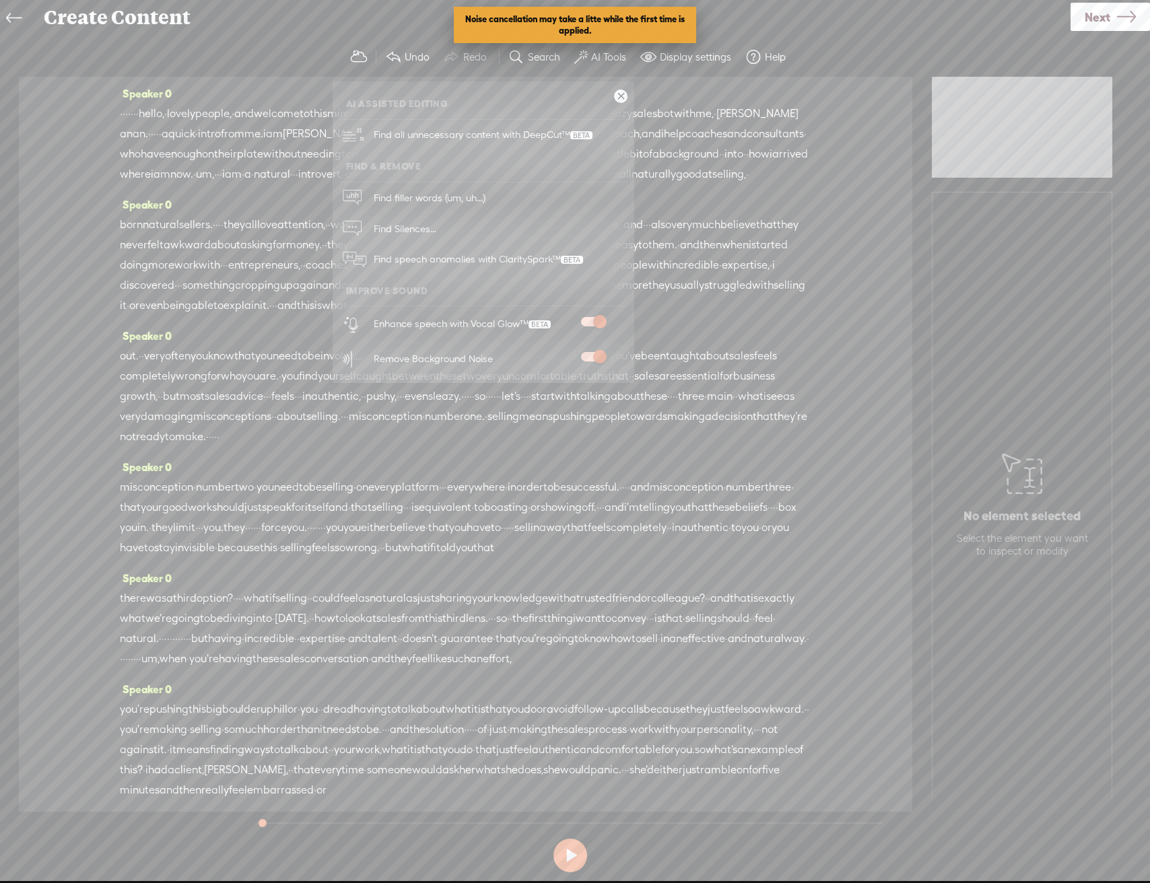
click at [732, 225] on div "Speaker 0 born natural sellers. · · · · they all love attention, · · woke up ex…" at bounding box center [465, 260] width 691 height 131
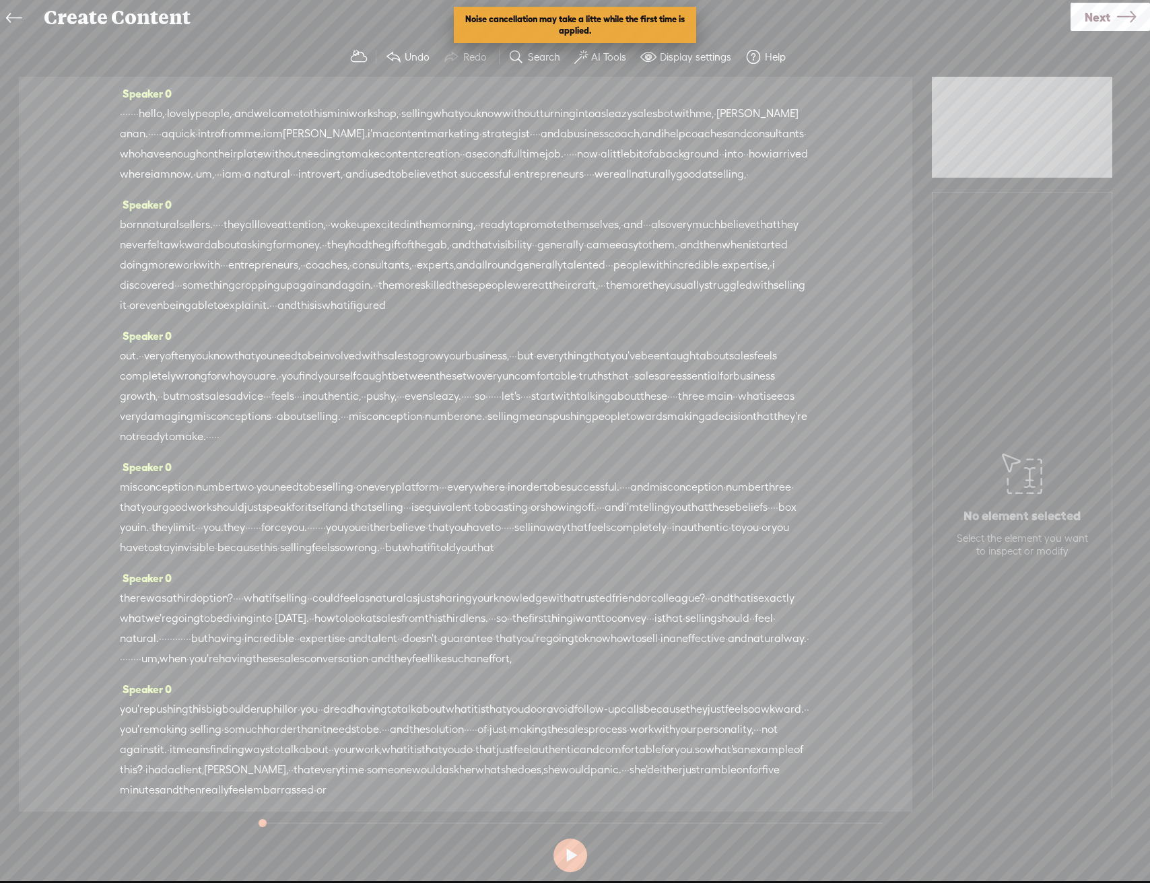
click at [1097, 19] on span "Next" at bounding box center [1097, 17] width 26 height 34
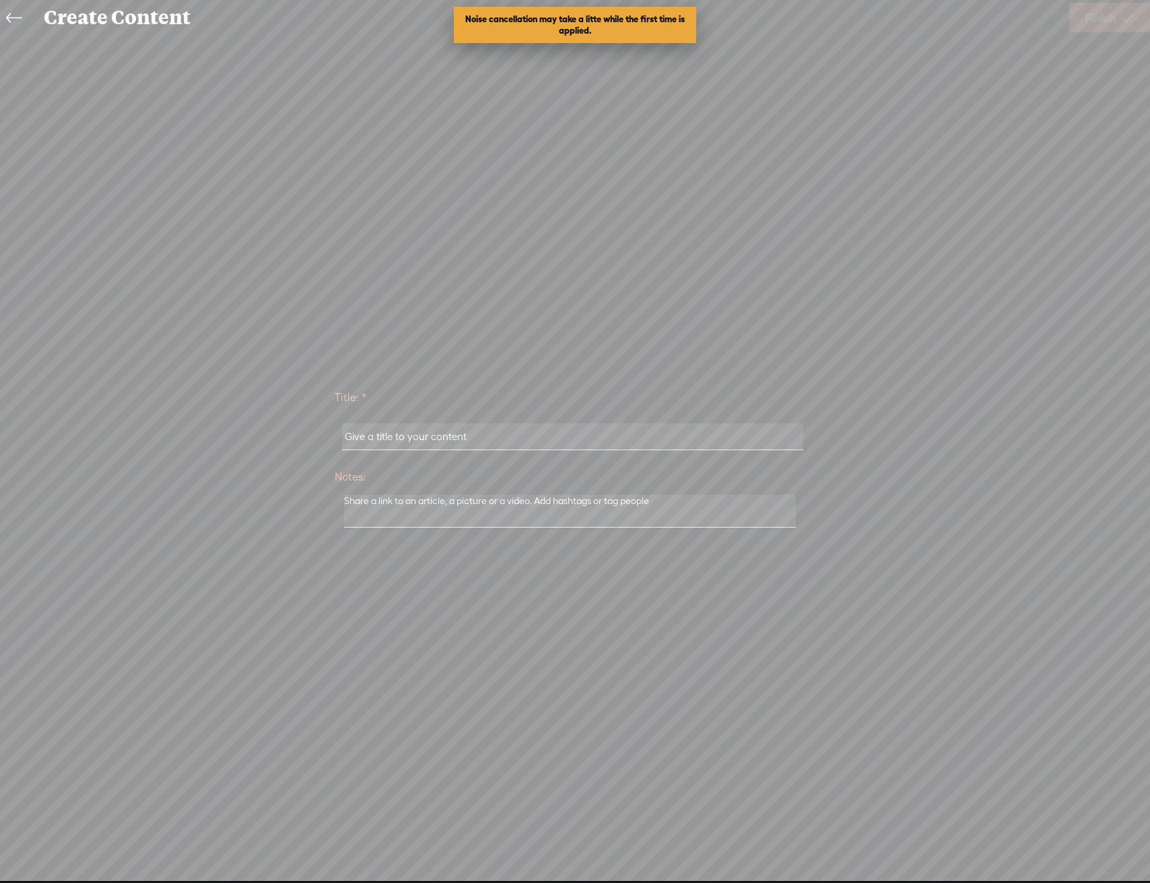
click at [24, 22] on link at bounding box center [17, 18] width 30 height 31
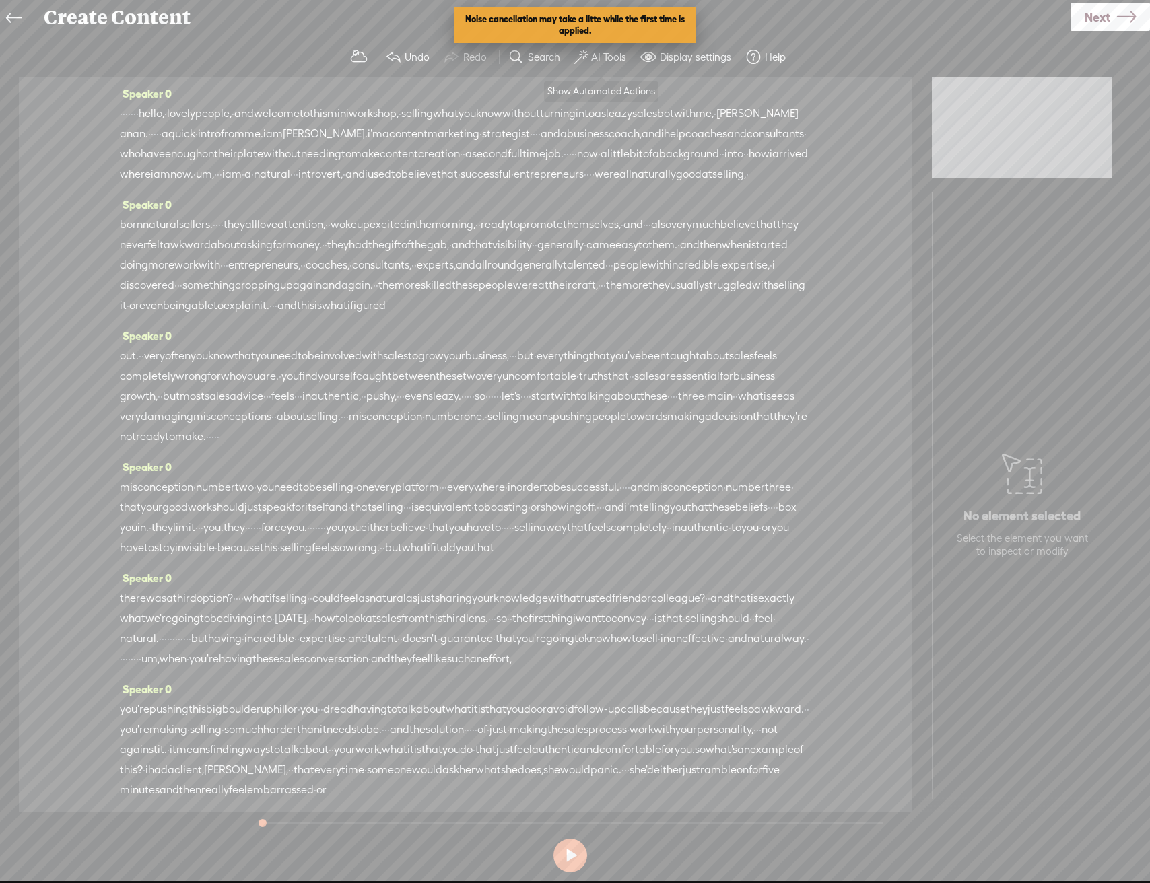
click at [608, 59] on label "AI Tools" at bounding box center [608, 56] width 35 height 13
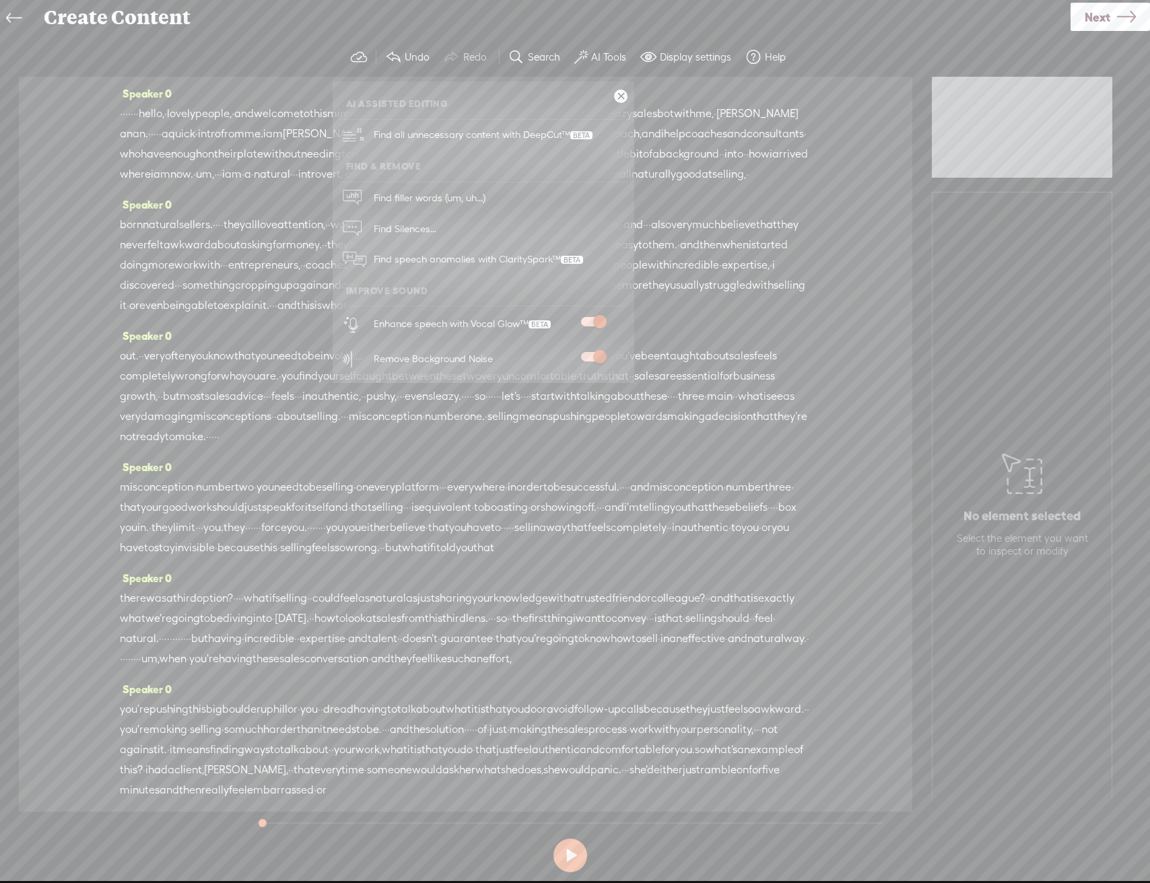
click at [604, 326] on span at bounding box center [593, 321] width 24 height 9
click at [604, 326] on label at bounding box center [592, 321] width 59 height 9
click at [591, 351] on div "Remove Background Noise" at bounding box center [498, 358] width 258 height 35
click at [1111, 15] on link "Next" at bounding box center [1109, 17] width 79 height 28
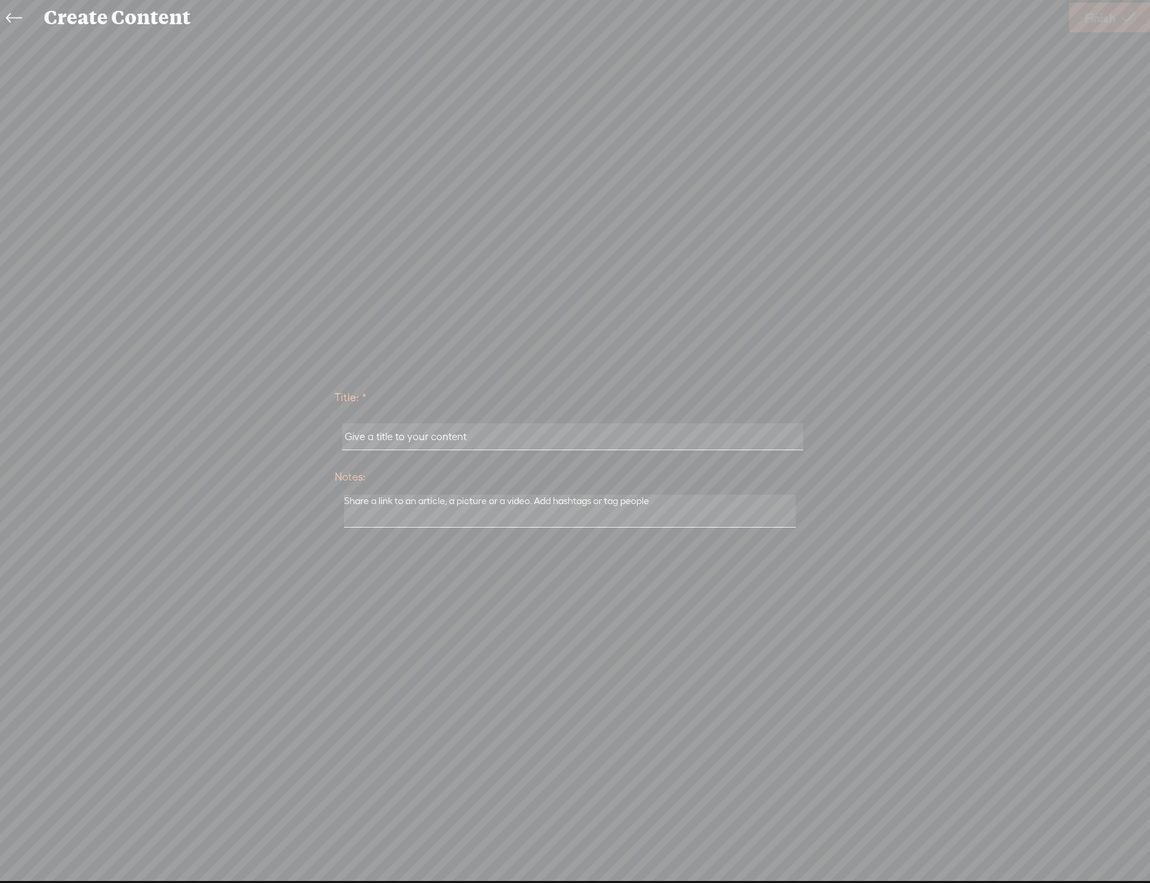
click at [660, 437] on input "text" at bounding box center [572, 436] width 461 height 26
type input "[PERSON_NAME]"
click at [1110, 5] on span "Finish" at bounding box center [1099, 18] width 31 height 34
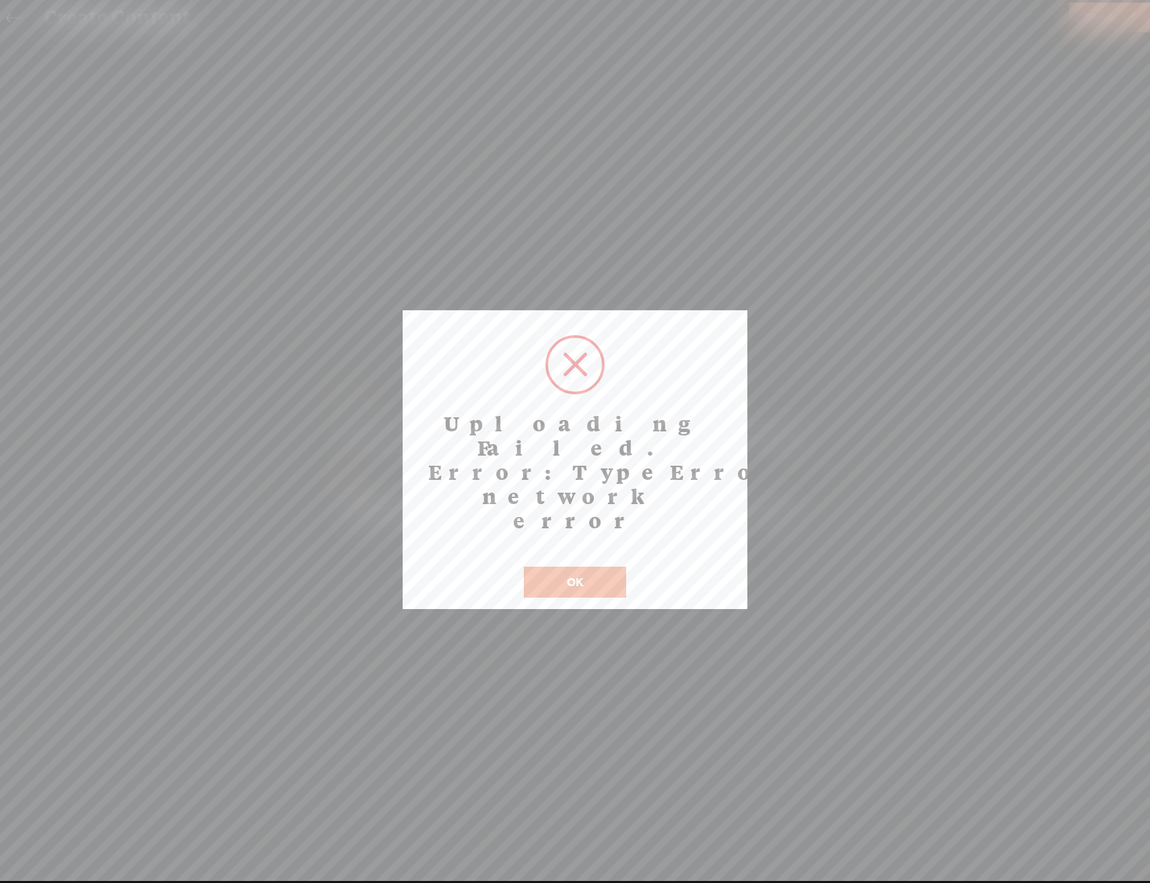
drag, startPoint x: 579, startPoint y: 529, endPoint x: 591, endPoint y: 518, distance: 15.7
click at [577, 567] on button "OK" at bounding box center [575, 582] width 102 height 31
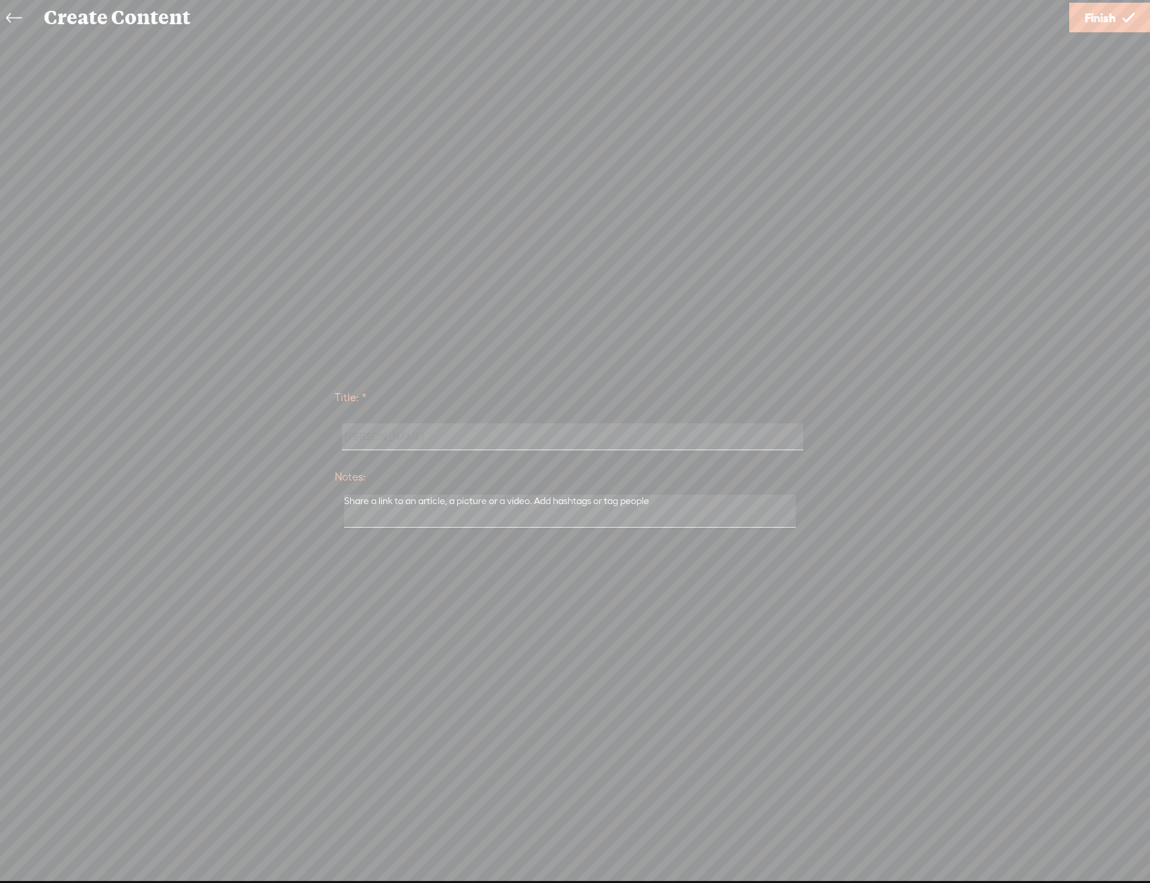
click at [1104, 11] on span "Finish" at bounding box center [1099, 18] width 31 height 34
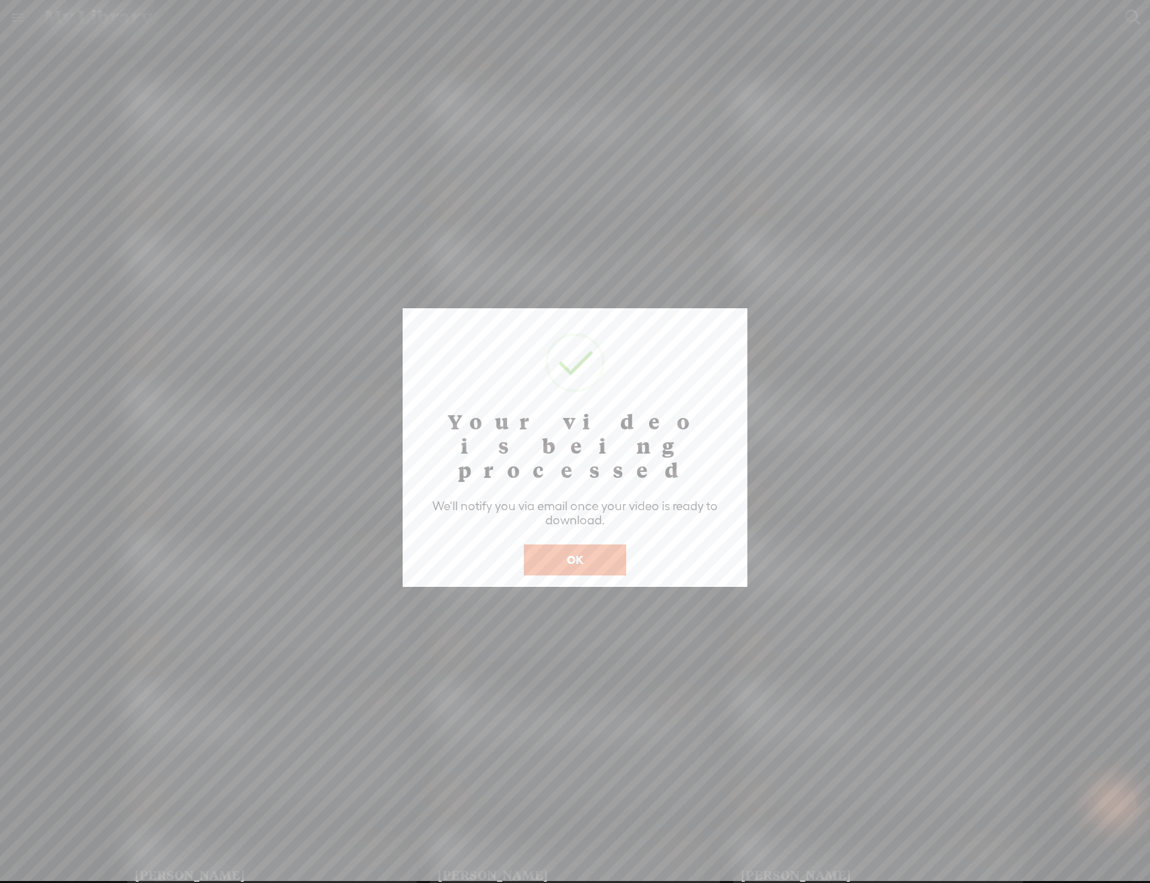
click at [580, 544] on button "OK" at bounding box center [575, 559] width 102 height 31
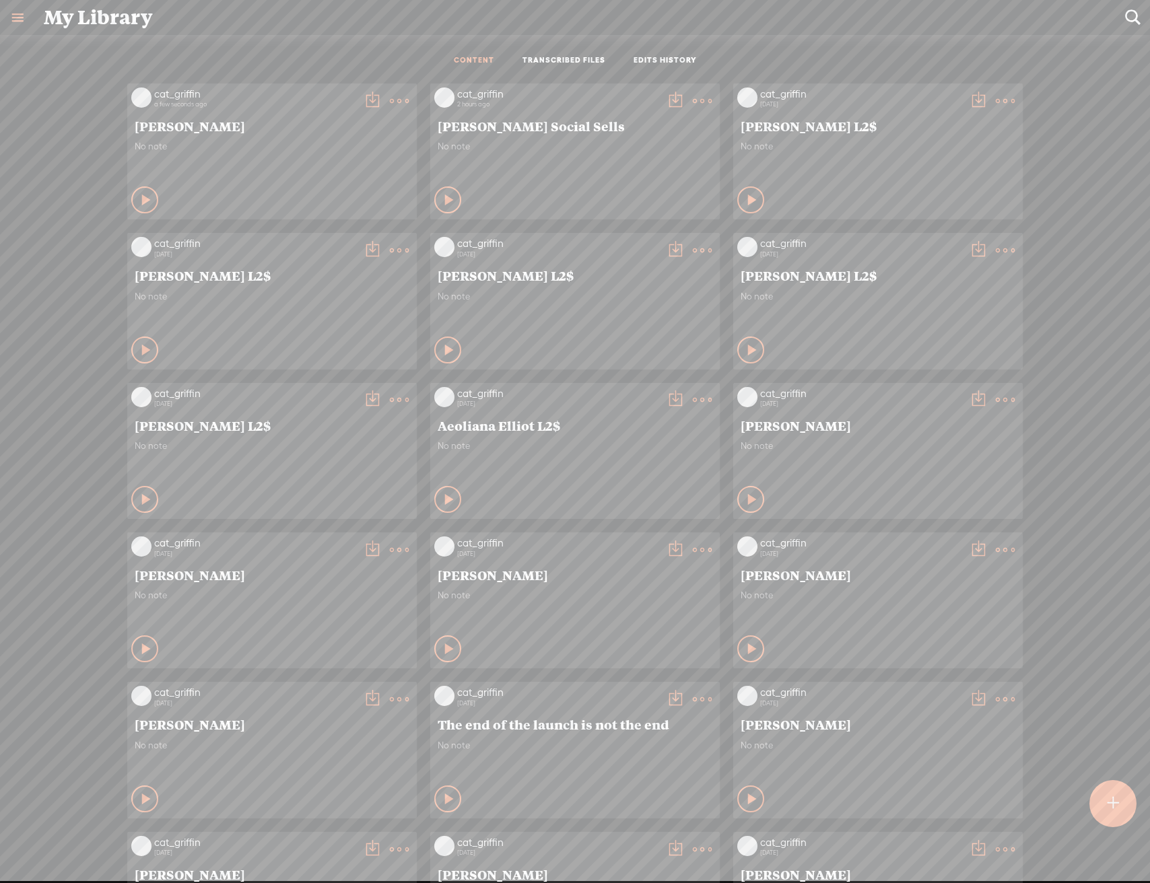
click at [14, 22] on link at bounding box center [17, 17] width 35 height 35
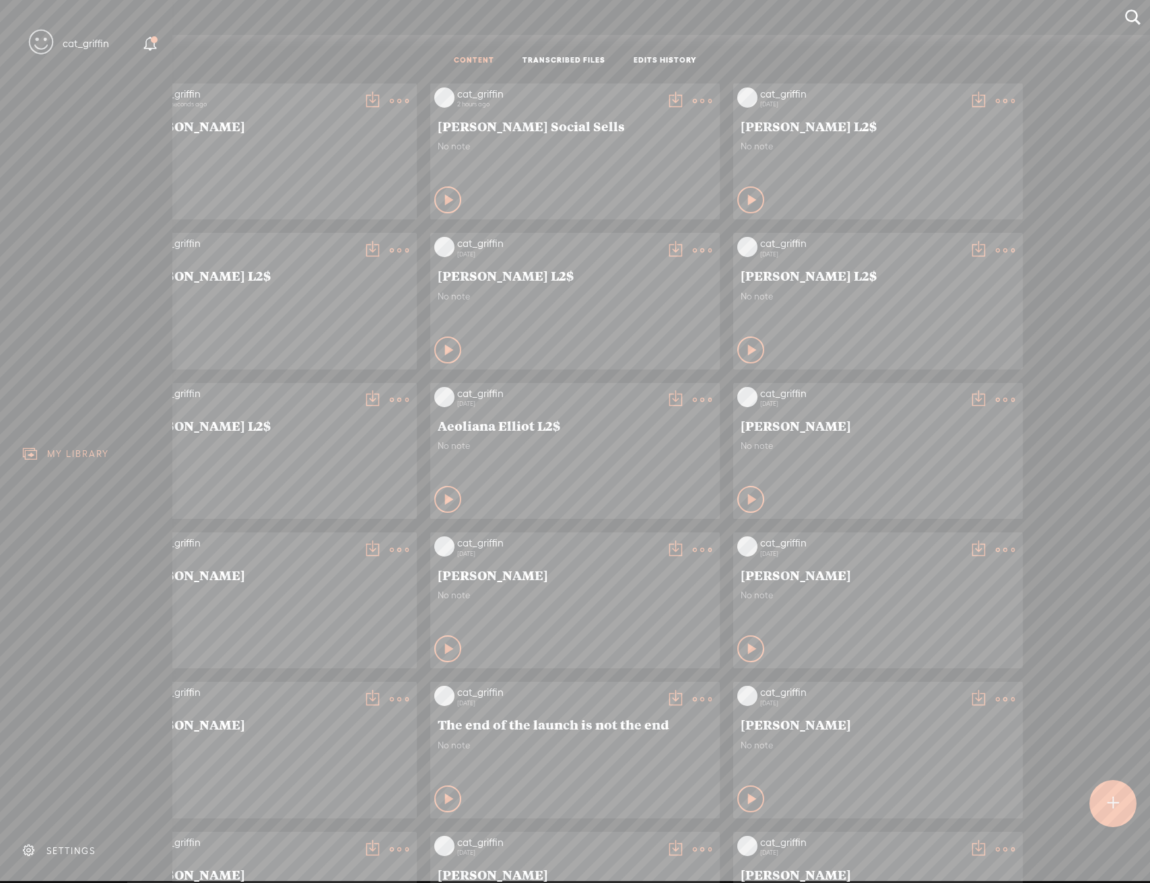
click at [75, 845] on div "SETTINGS" at bounding box center [70, 850] width 49 height 11
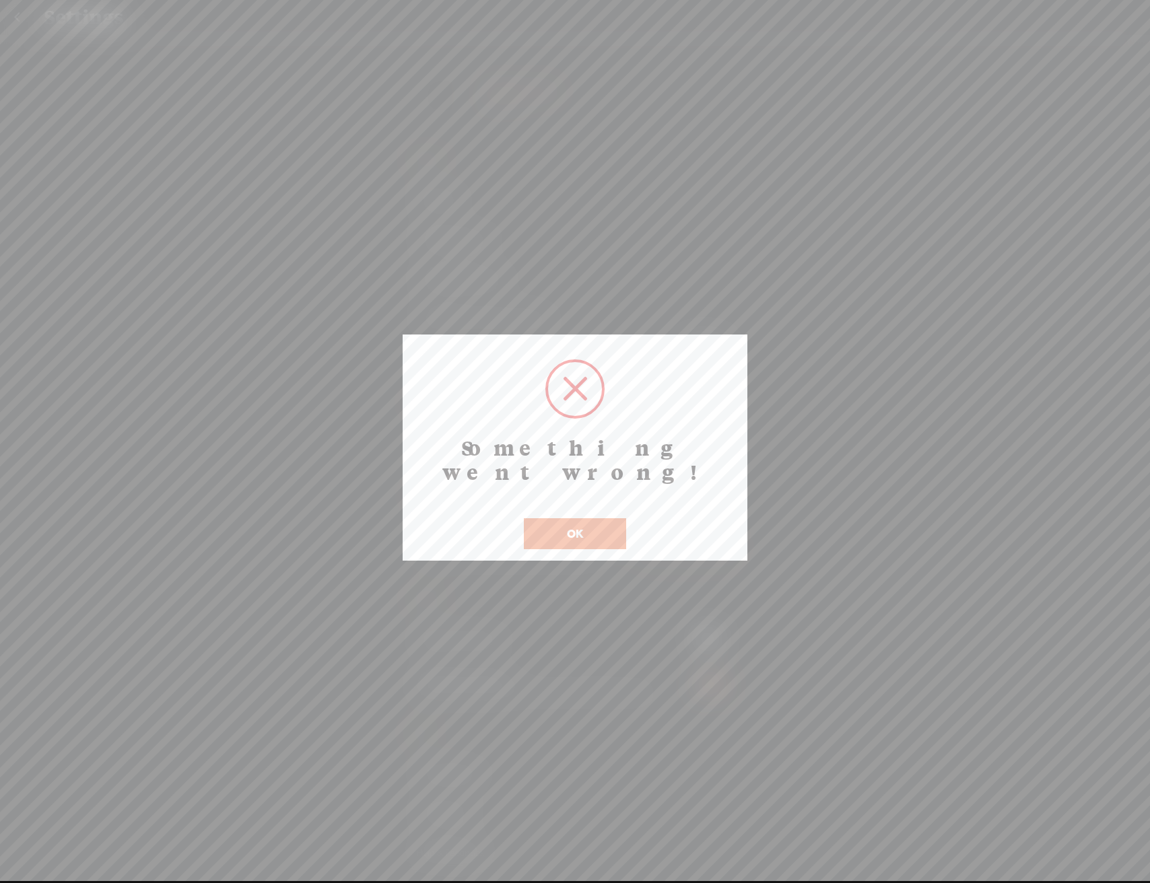
click at [612, 538] on div at bounding box center [575, 440] width 1150 height 881
click at [618, 518] on button "OK" at bounding box center [575, 533] width 102 height 31
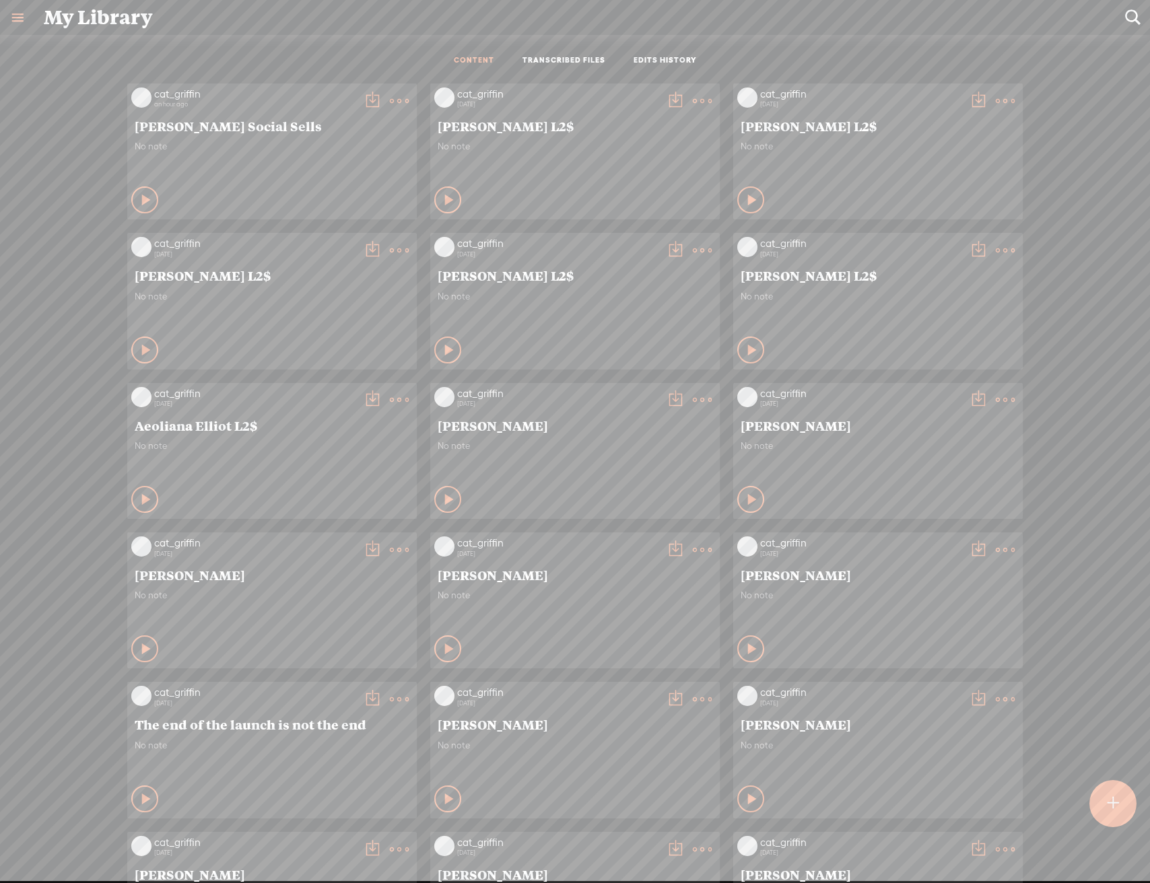
click at [1119, 794] on div at bounding box center [1112, 803] width 47 height 47
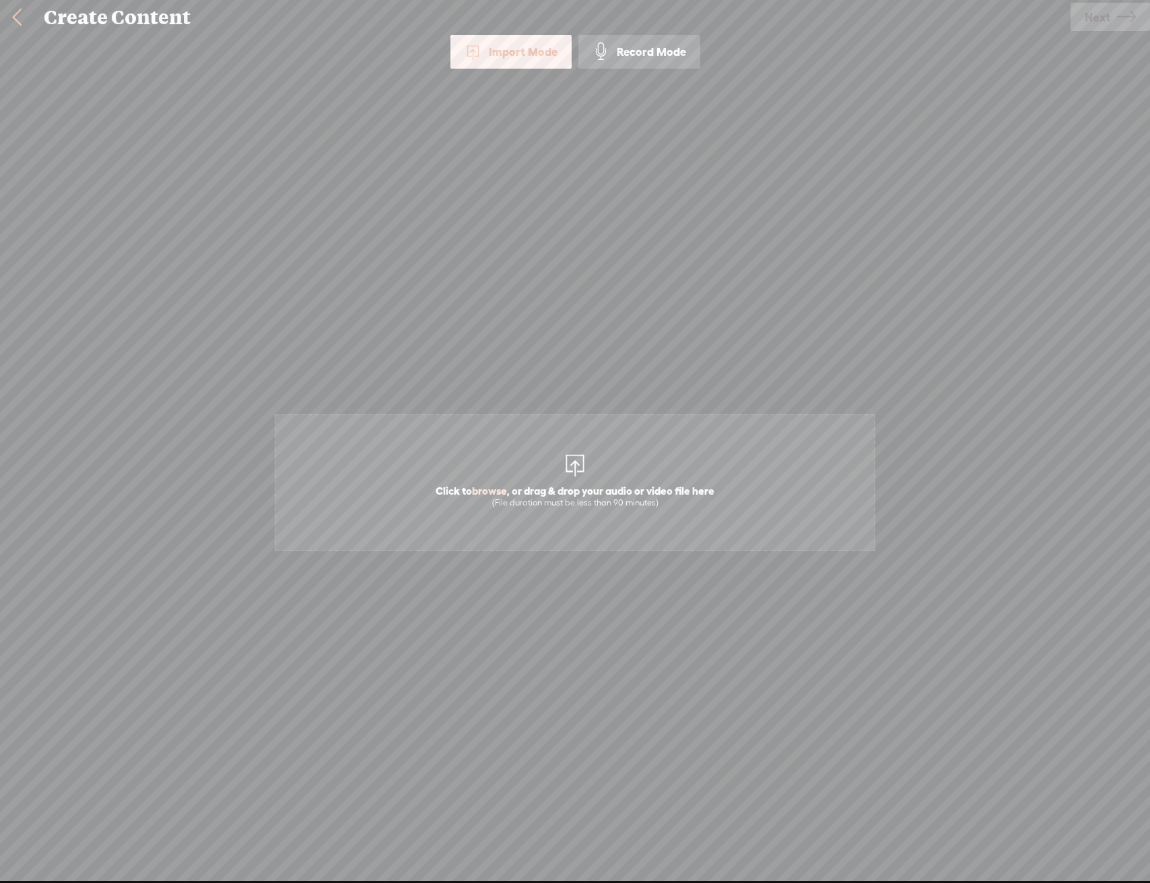
click at [524, 505] on div "(File duration must be less than 90 minutes)" at bounding box center [574, 502] width 279 height 11
click at [1116, 31] on div "Use text-to-audio Use voice actor Record From This Browser Use pre-recorded aud…" at bounding box center [1109, 17] width 79 height 35
click at [1117, 7] on icon at bounding box center [1126, 17] width 19 height 34
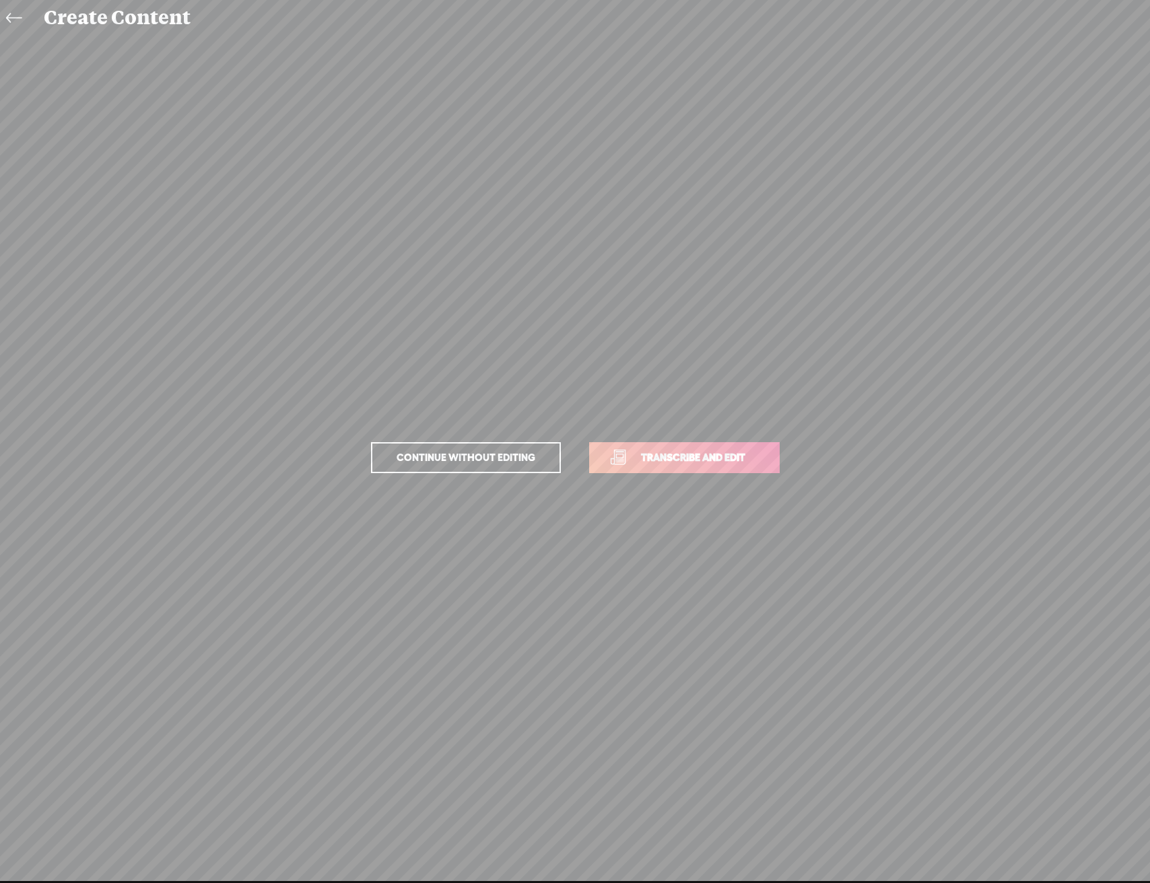
click at [711, 450] on span "Transcribe and edit" at bounding box center [693, 457] width 133 height 15
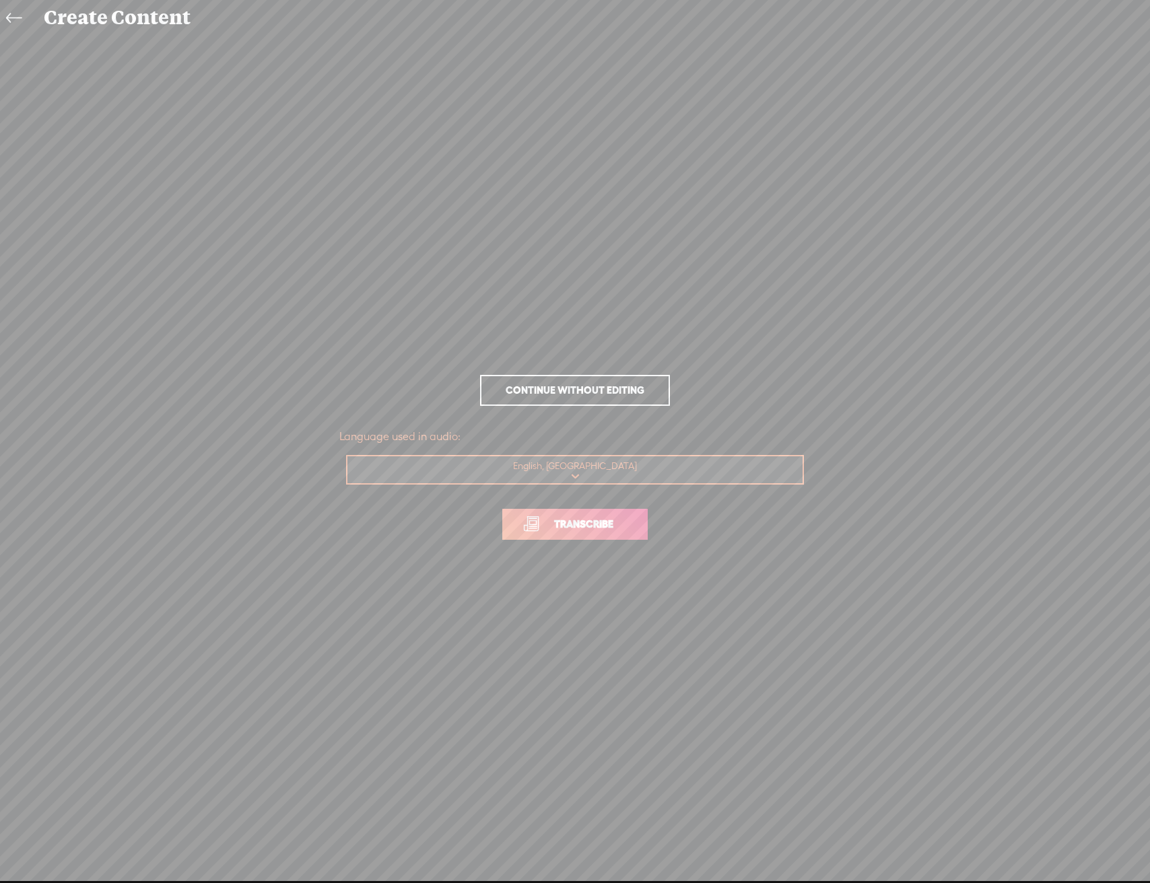
click at [602, 522] on span "Transcribe" at bounding box center [583, 523] width 87 height 15
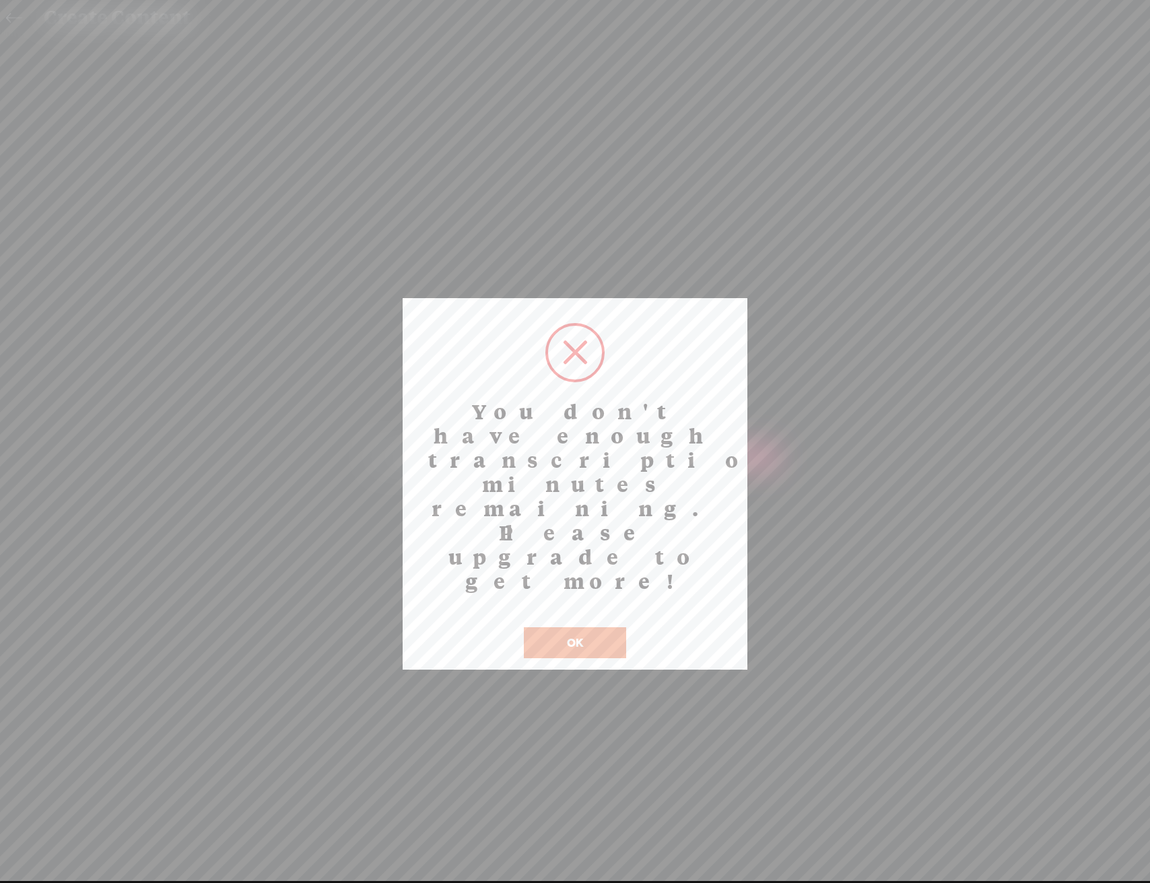
click at [600, 627] on button "OK" at bounding box center [575, 642] width 102 height 31
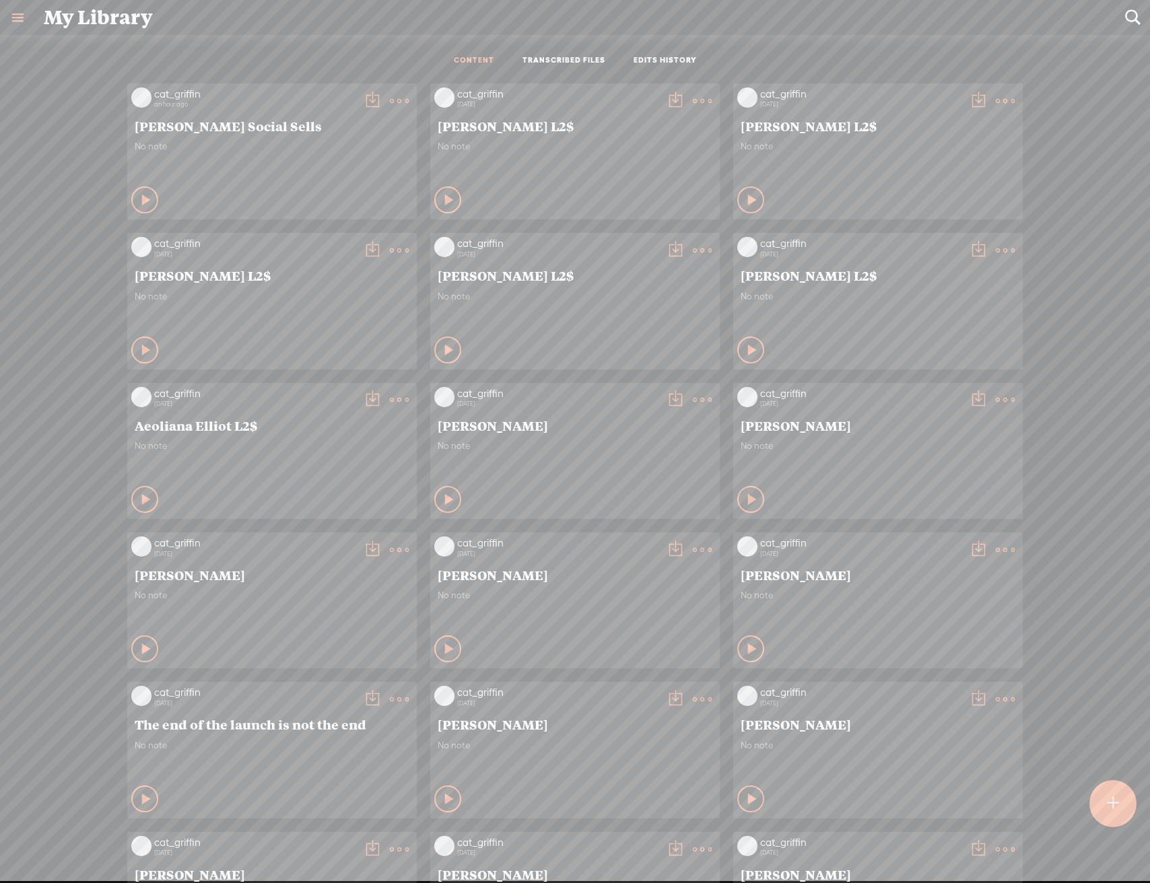
click at [1123, 798] on div at bounding box center [1112, 803] width 47 height 47
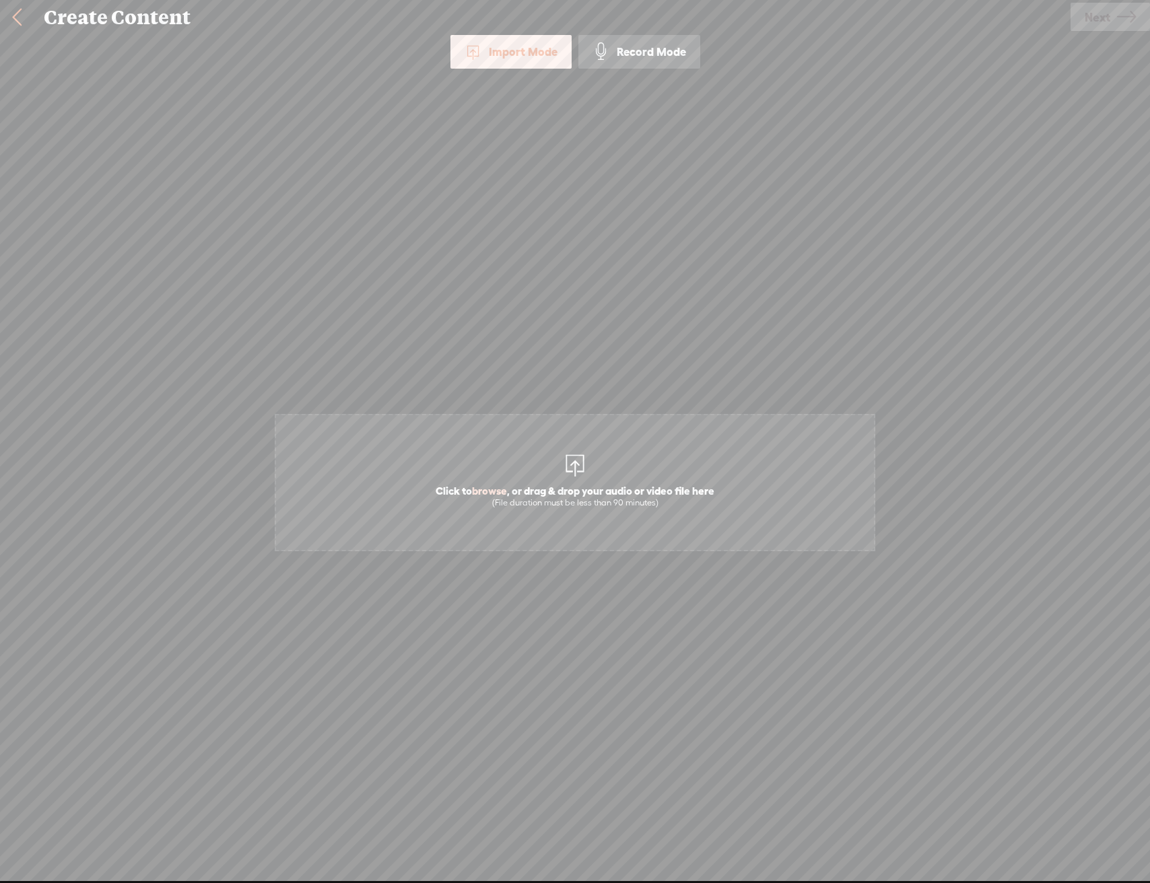
click at [542, 481] on span "Click to browse , or drag & drop your audio or video file here (File duration m…" at bounding box center [575, 496] width 292 height 38
click at [1132, 11] on icon at bounding box center [1126, 17] width 19 height 34
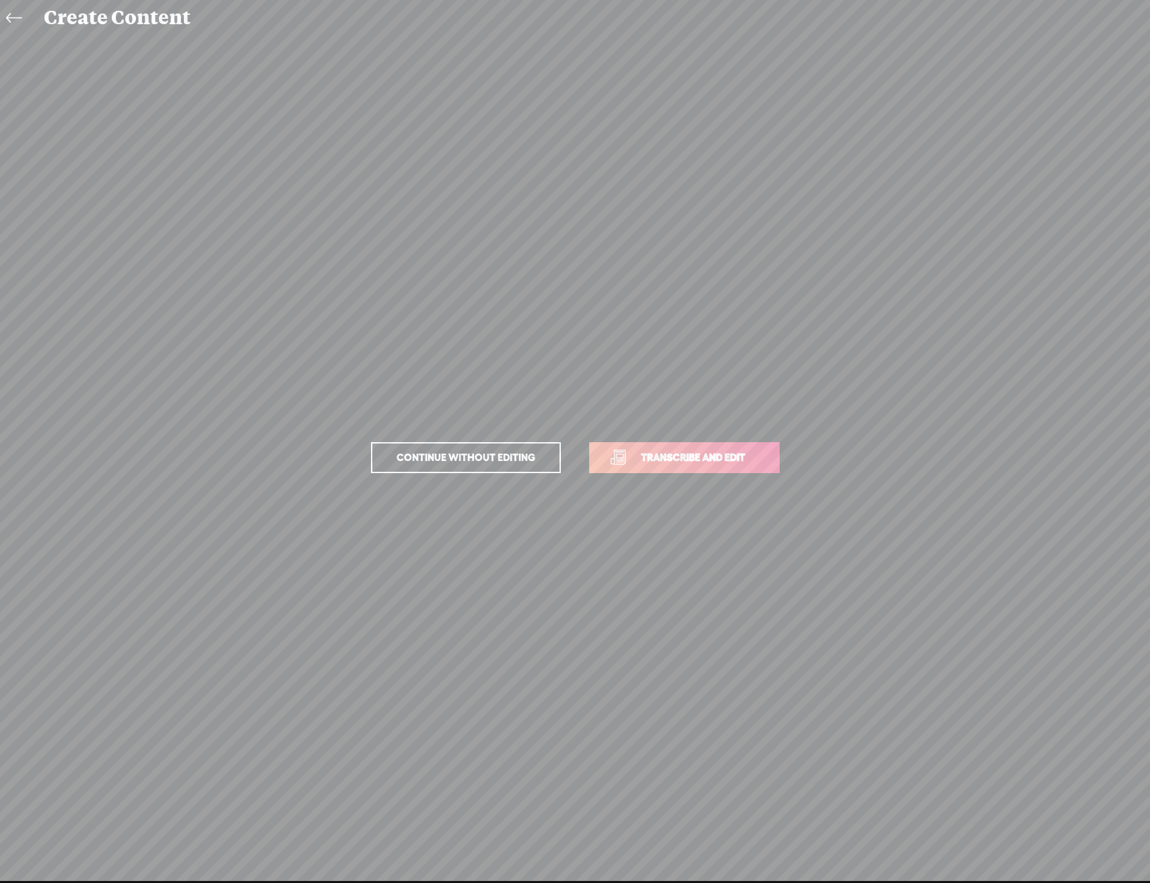
drag, startPoint x: 746, startPoint y: 435, endPoint x: 738, endPoint y: 446, distance: 14.0
click at [740, 444] on p "Continue without editing Transcribe and edit" at bounding box center [574, 457] width 471 height 59
click at [730, 461] on span "Transcribe and edit" at bounding box center [693, 457] width 133 height 15
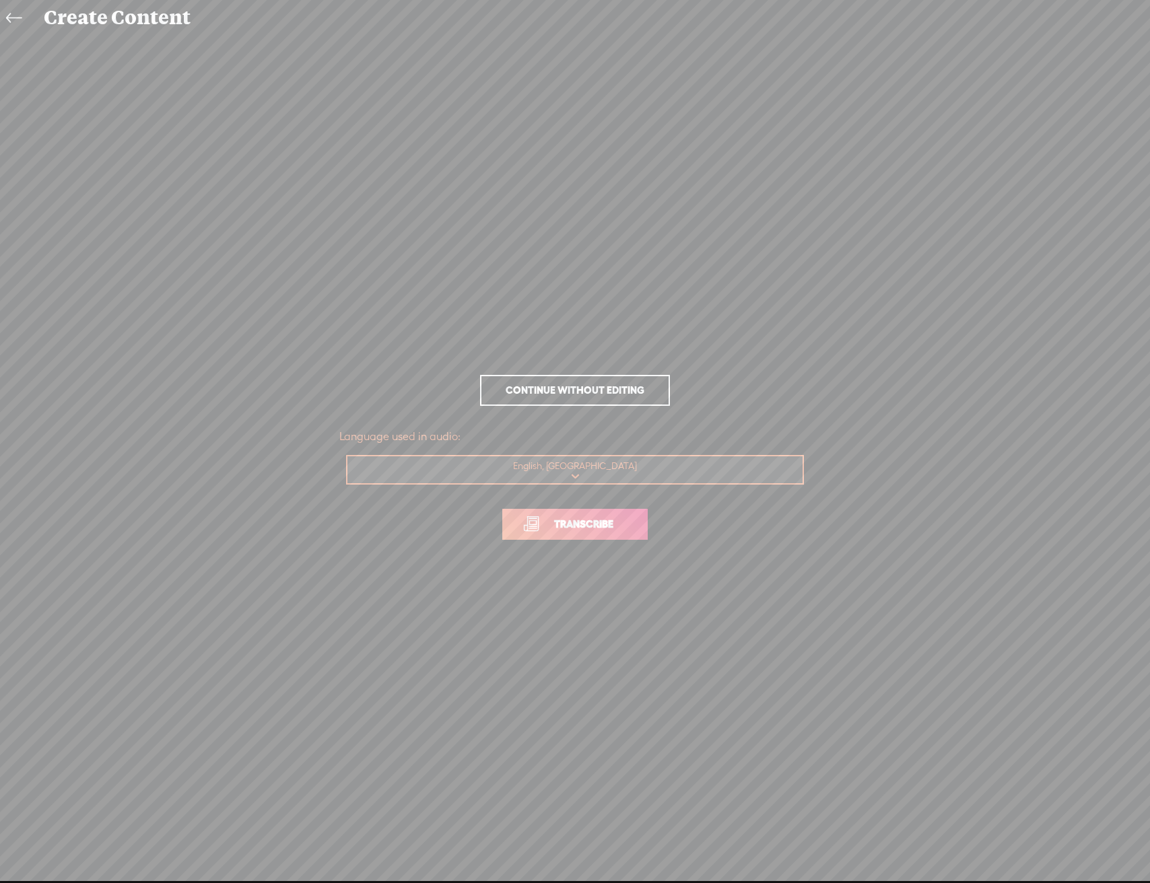
click at [587, 522] on span "Transcribe" at bounding box center [583, 523] width 87 height 15
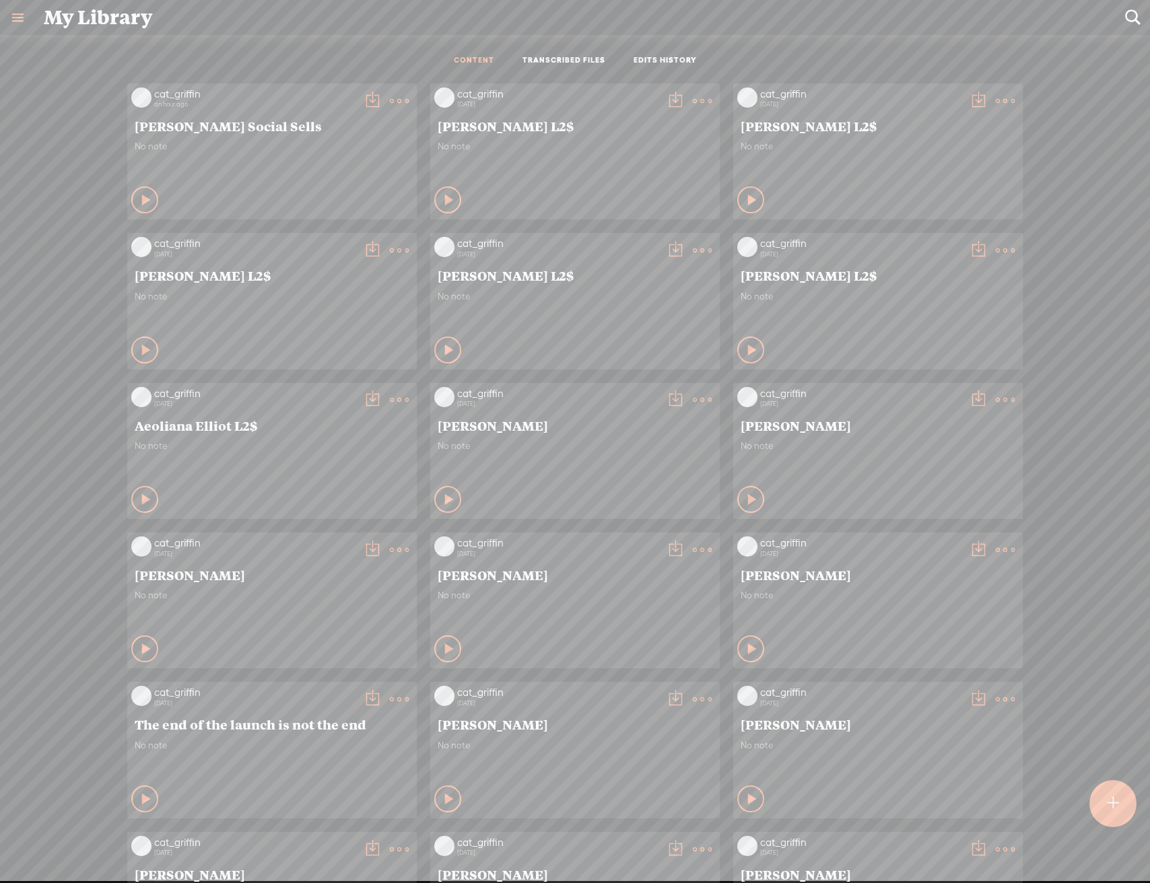
scroll to position [1, 0]
click at [1106, 866] on div "cat_griffin an hour ago Ale [PERSON_NAME] Social Sells No note Play Content" at bounding box center [574, 600] width 1129 height 1048
click at [1117, 808] on t at bounding box center [1112, 803] width 11 height 30
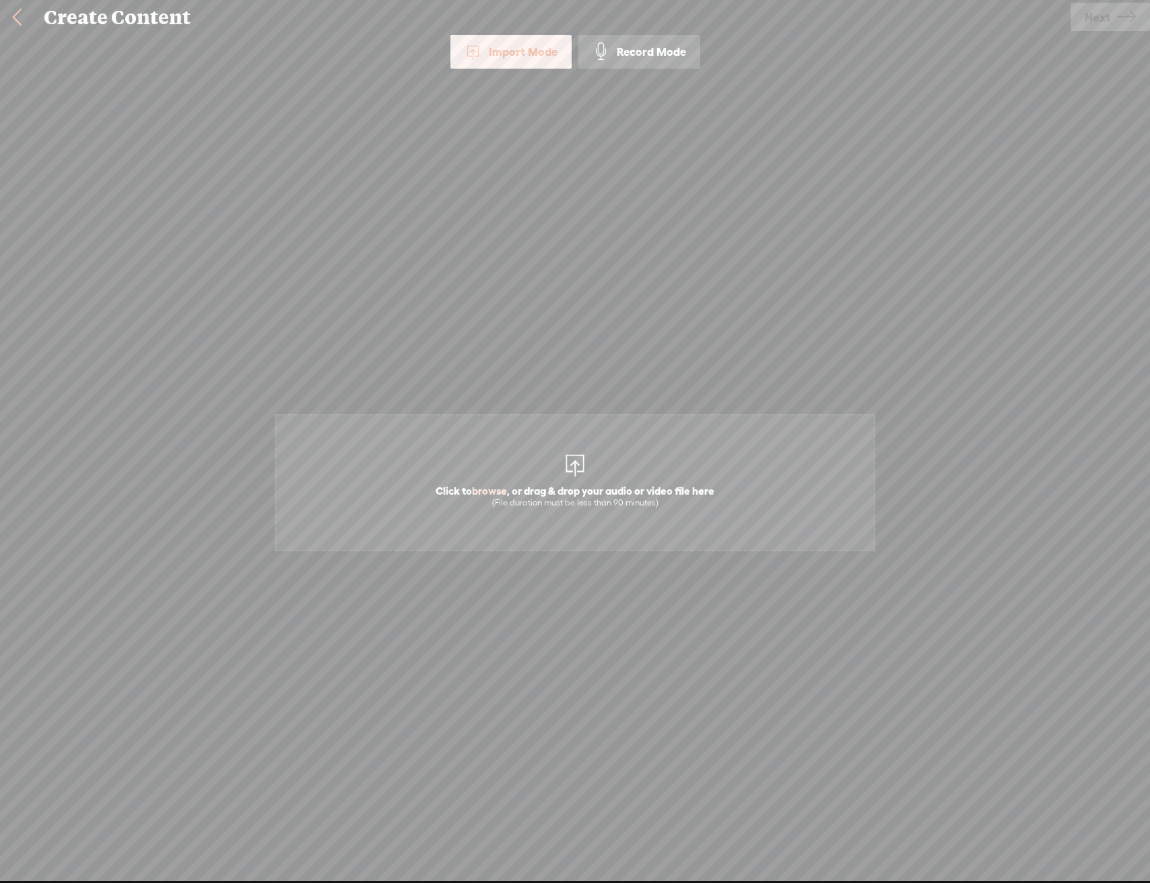
click at [444, 385] on div "Click to browse , or drag & drop your audio or video file here (File duration m…" at bounding box center [575, 482] width 598 height 761
click at [422, 472] on span "Click to browse , or drag & drop your audio or video file here (File duration m…" at bounding box center [575, 482] width 600 height 137
click at [596, 417] on span "Click to browse , or drag & drop your audio or video file here (File duration m…" at bounding box center [575, 482] width 600 height 137
click at [1104, 15] on span "Next" at bounding box center [1097, 17] width 26 height 34
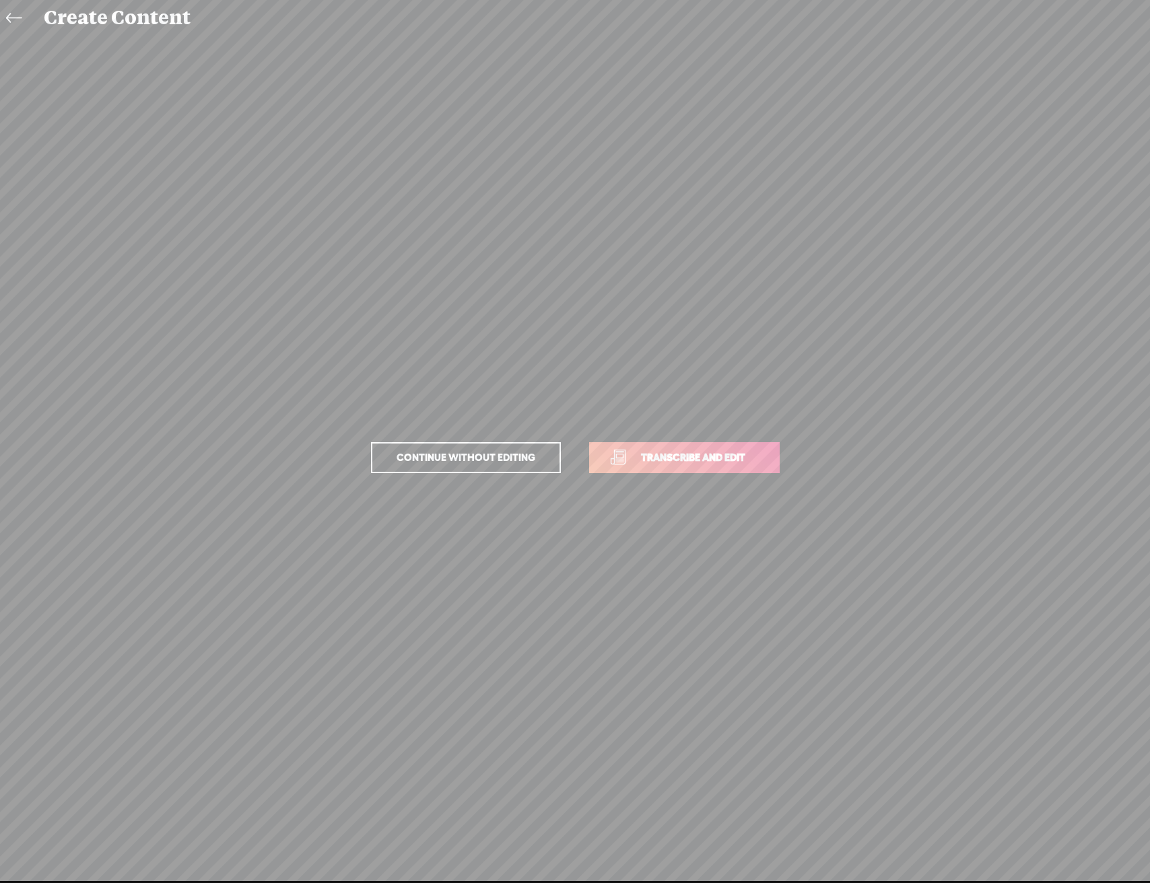
click at [723, 466] on link "Transcribe and edit" at bounding box center [684, 457] width 190 height 31
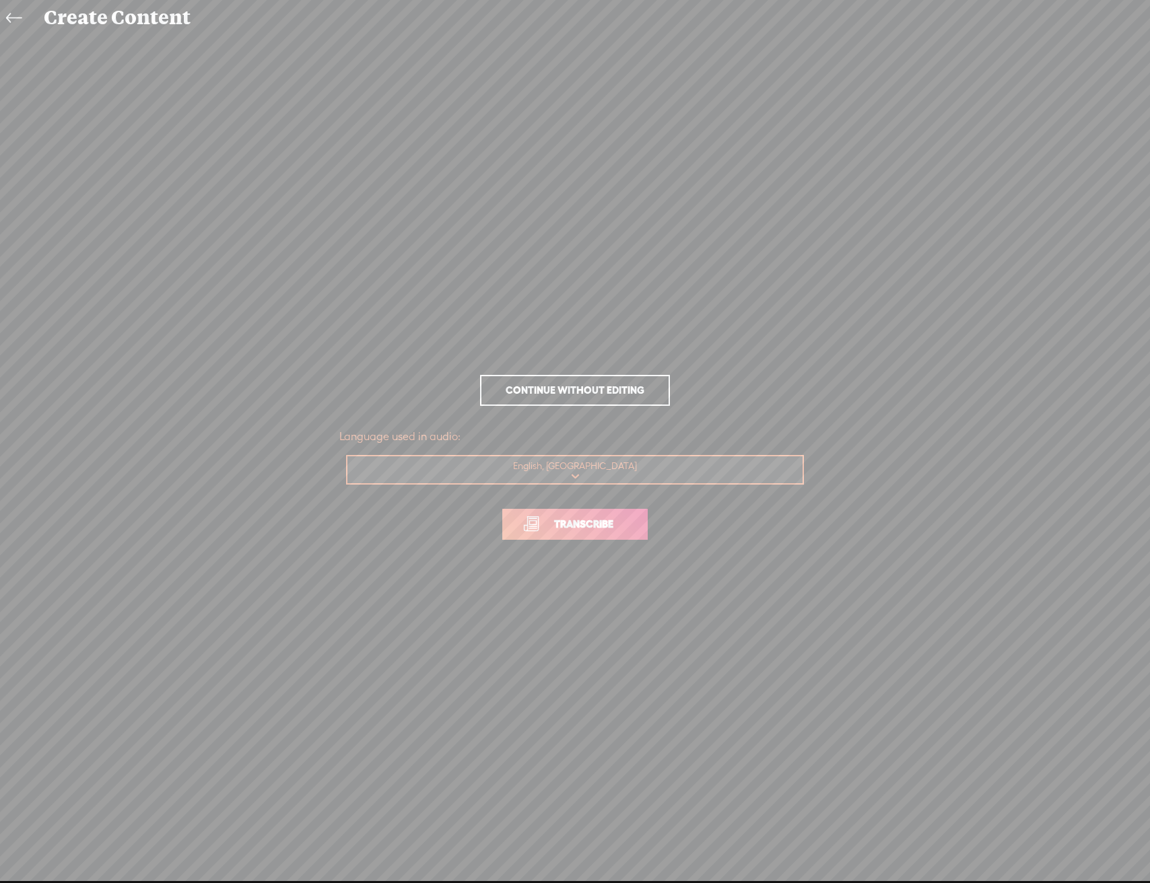
click at [610, 523] on span "Transcribe" at bounding box center [583, 523] width 87 height 15
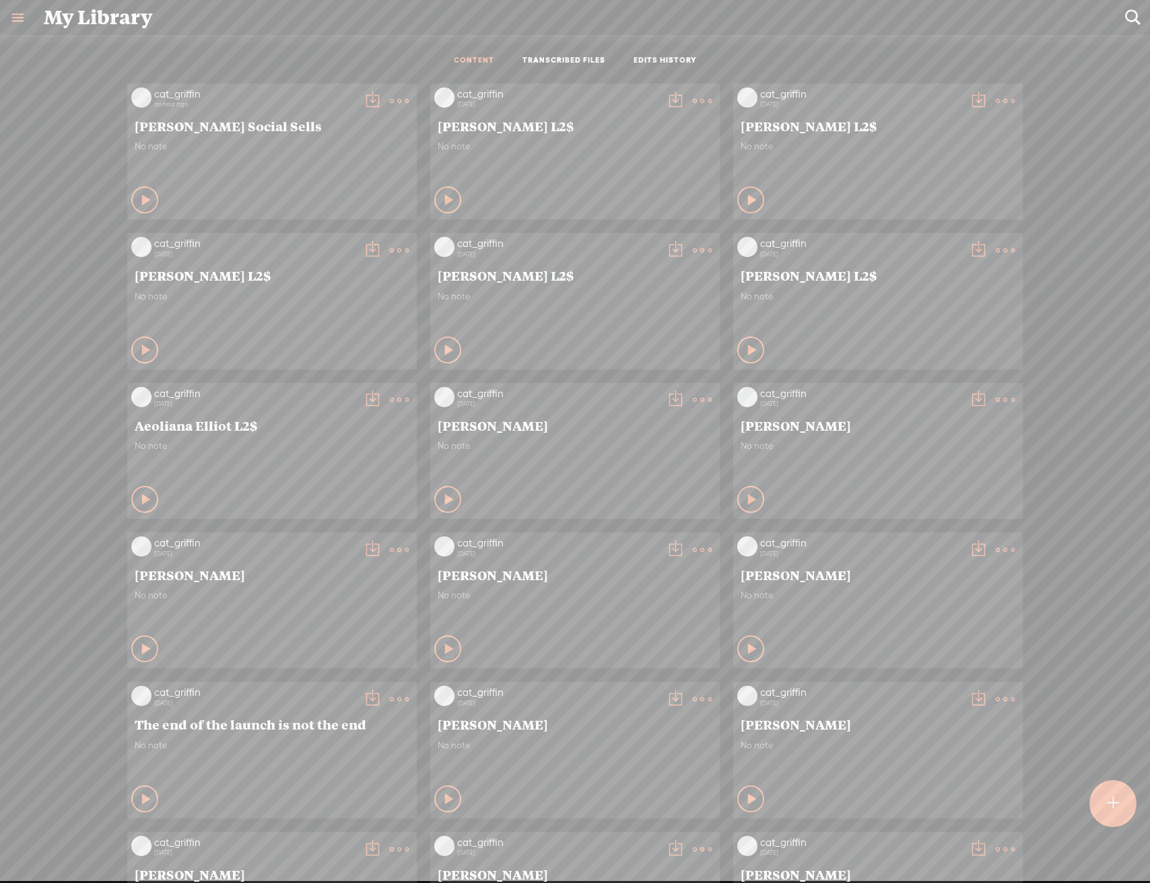
click at [1119, 817] on div at bounding box center [1112, 803] width 47 height 47
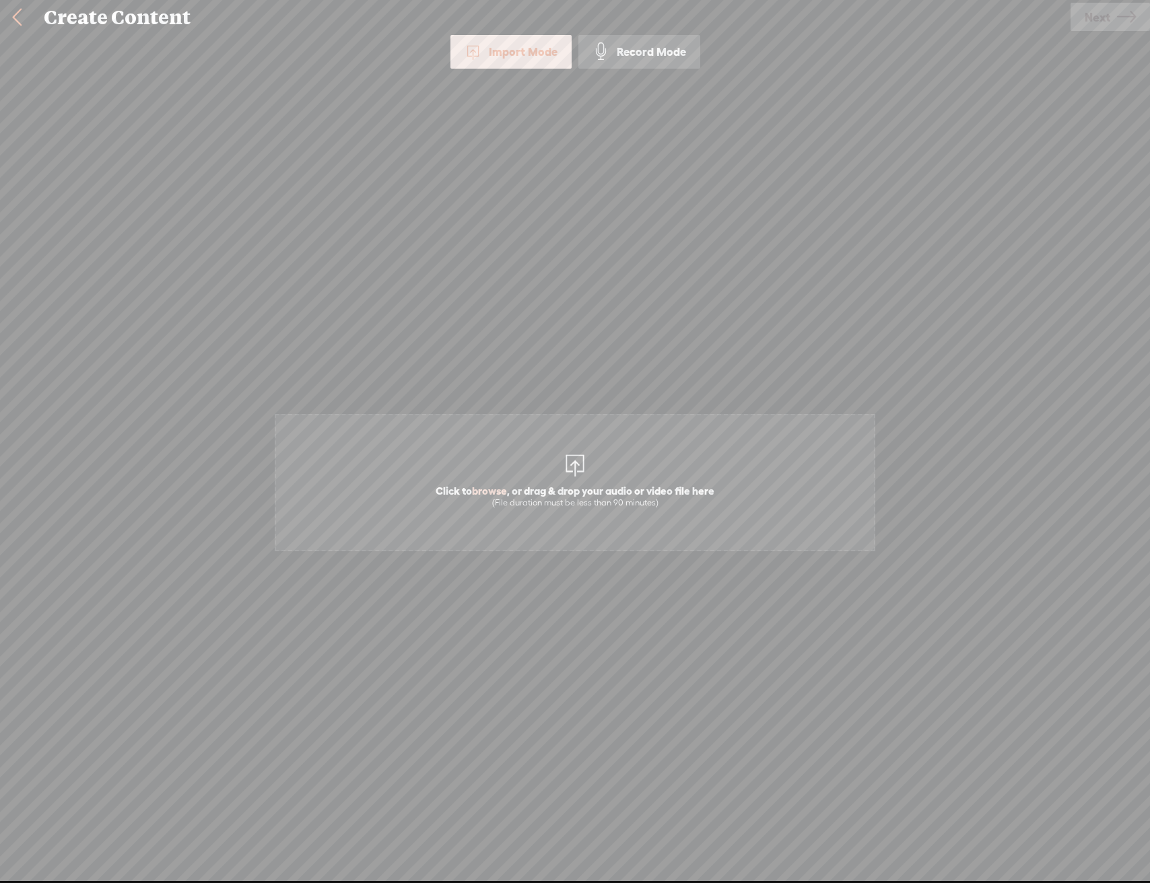
click at [561, 439] on span "Click to browse , or drag & drop your audio or video file here (File duration m…" at bounding box center [575, 482] width 600 height 137
click at [1082, 10] on link "Next" at bounding box center [1109, 17] width 79 height 28
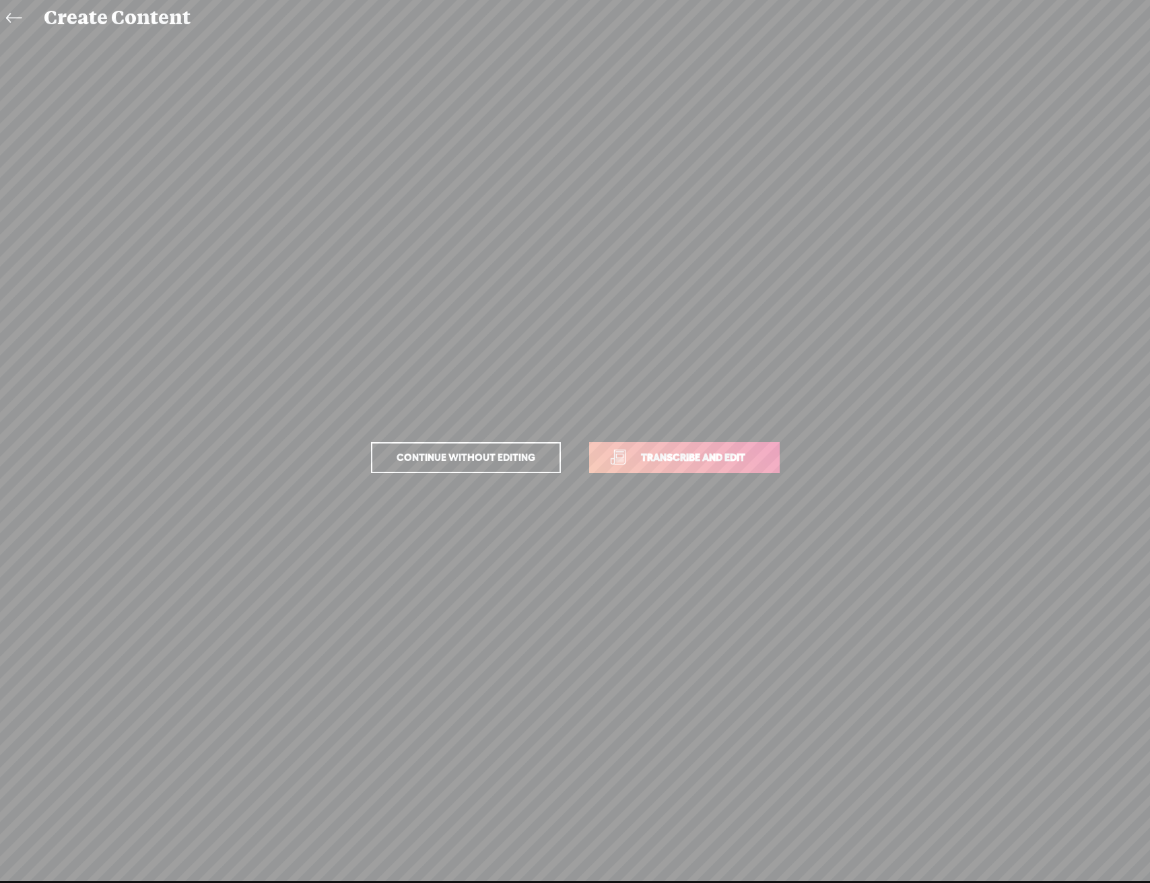
click at [754, 455] on span "Transcribe and edit" at bounding box center [693, 457] width 133 height 15
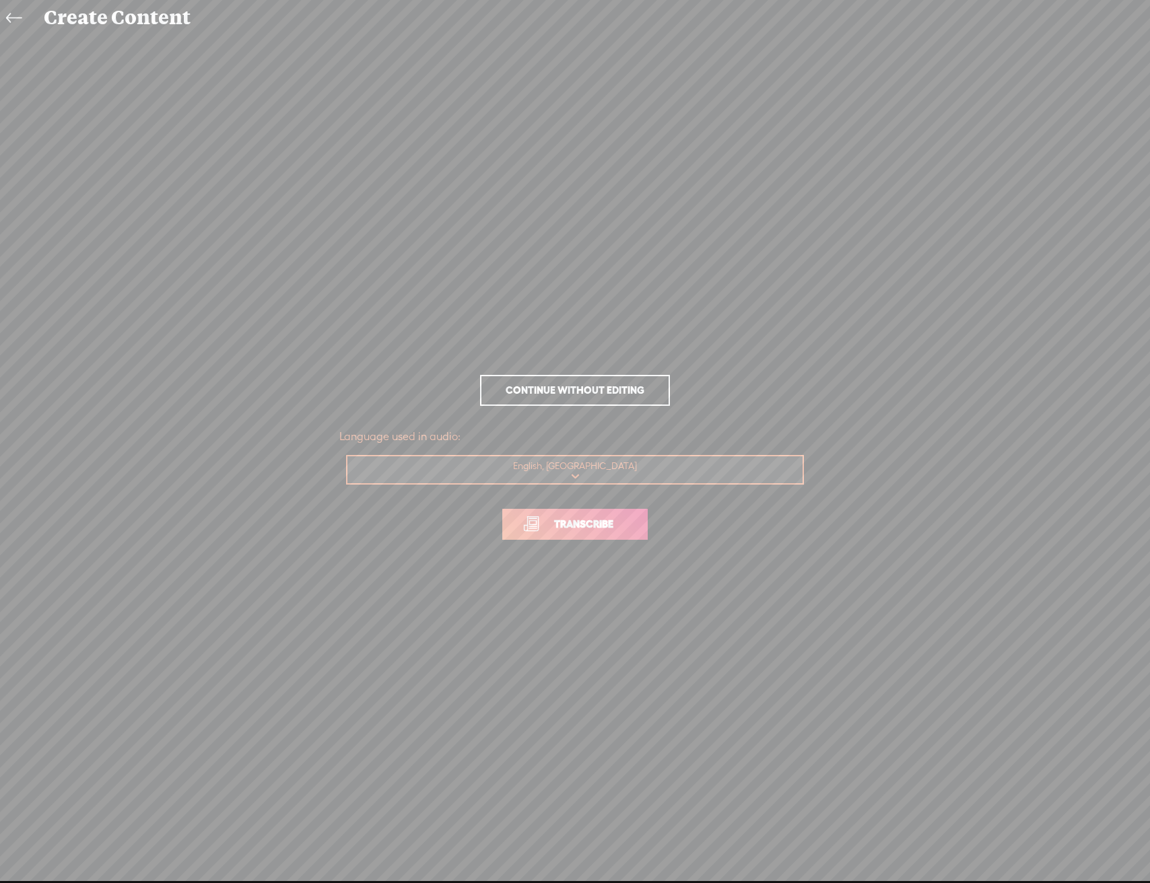
click at [608, 530] on span "Transcribe" at bounding box center [583, 523] width 87 height 15
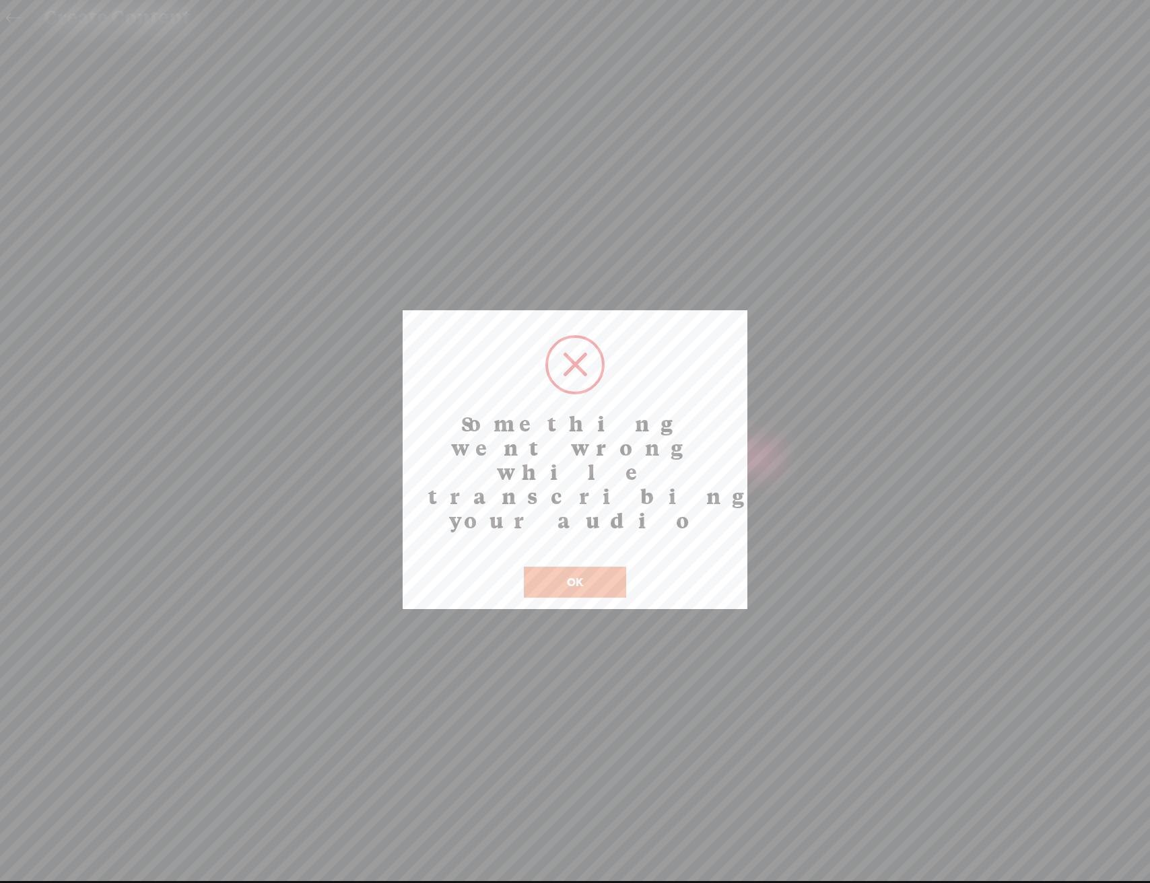
click at [609, 567] on button "OK" at bounding box center [575, 582] width 102 height 31
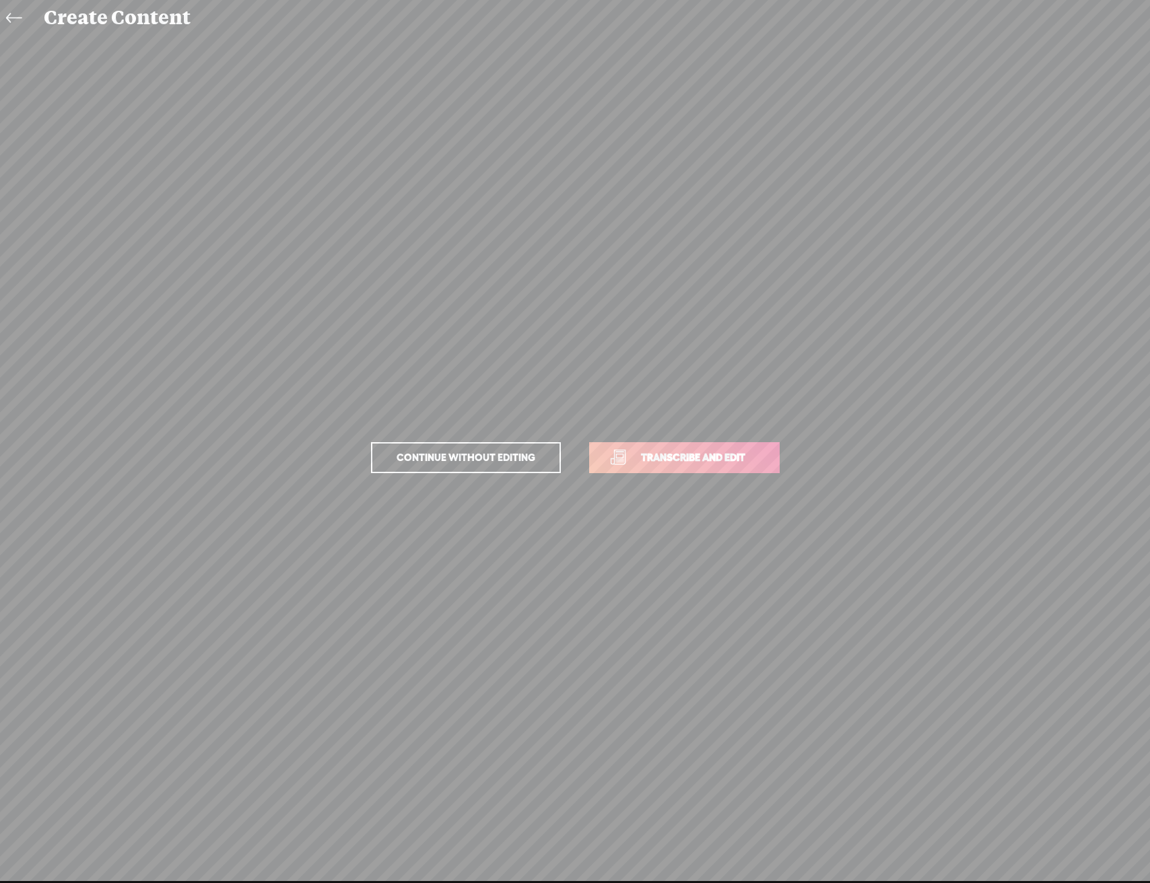
click at [650, 482] on p "Continue without editing Transcribe and edit" at bounding box center [574, 457] width 471 height 59
click at [656, 460] on span "Transcribe and edit" at bounding box center [693, 457] width 133 height 15
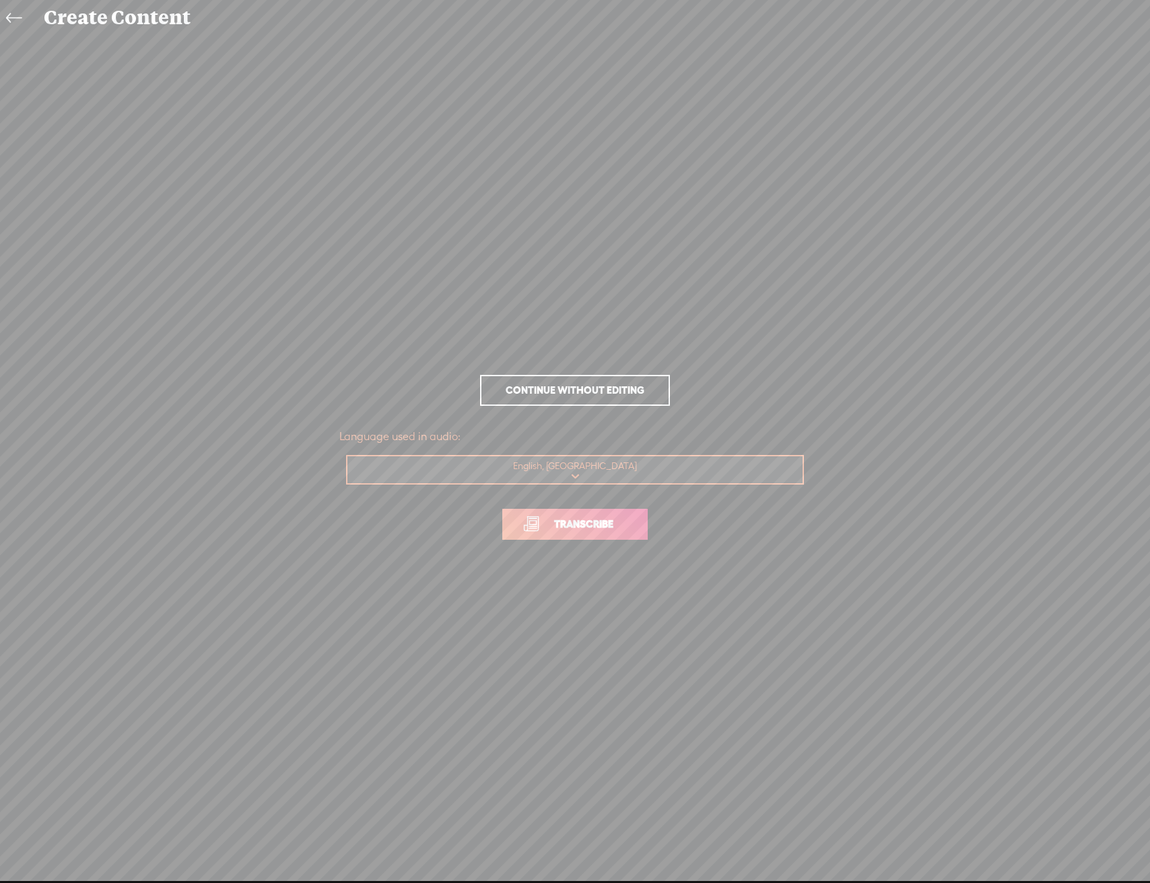
click at [600, 530] on span "Transcribe" at bounding box center [583, 523] width 87 height 15
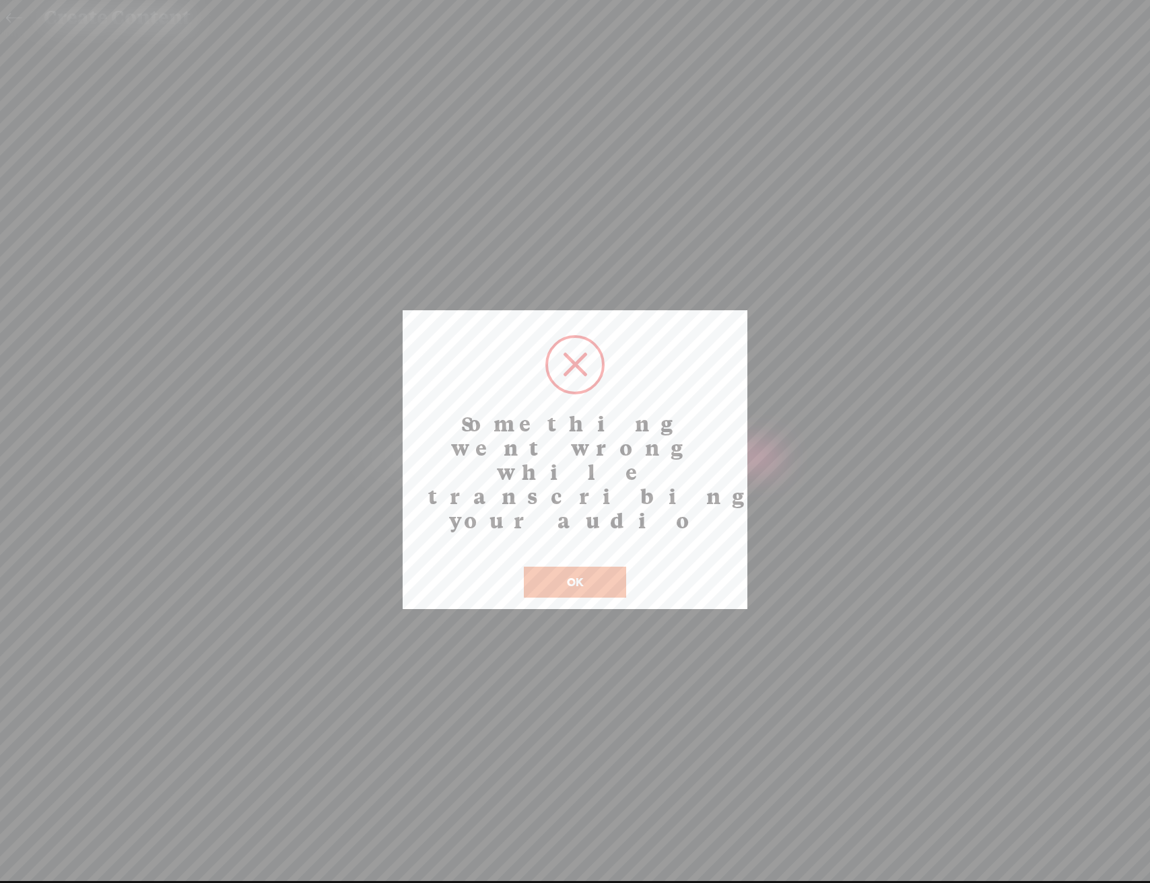
click at [615, 567] on button "OK" at bounding box center [575, 582] width 102 height 31
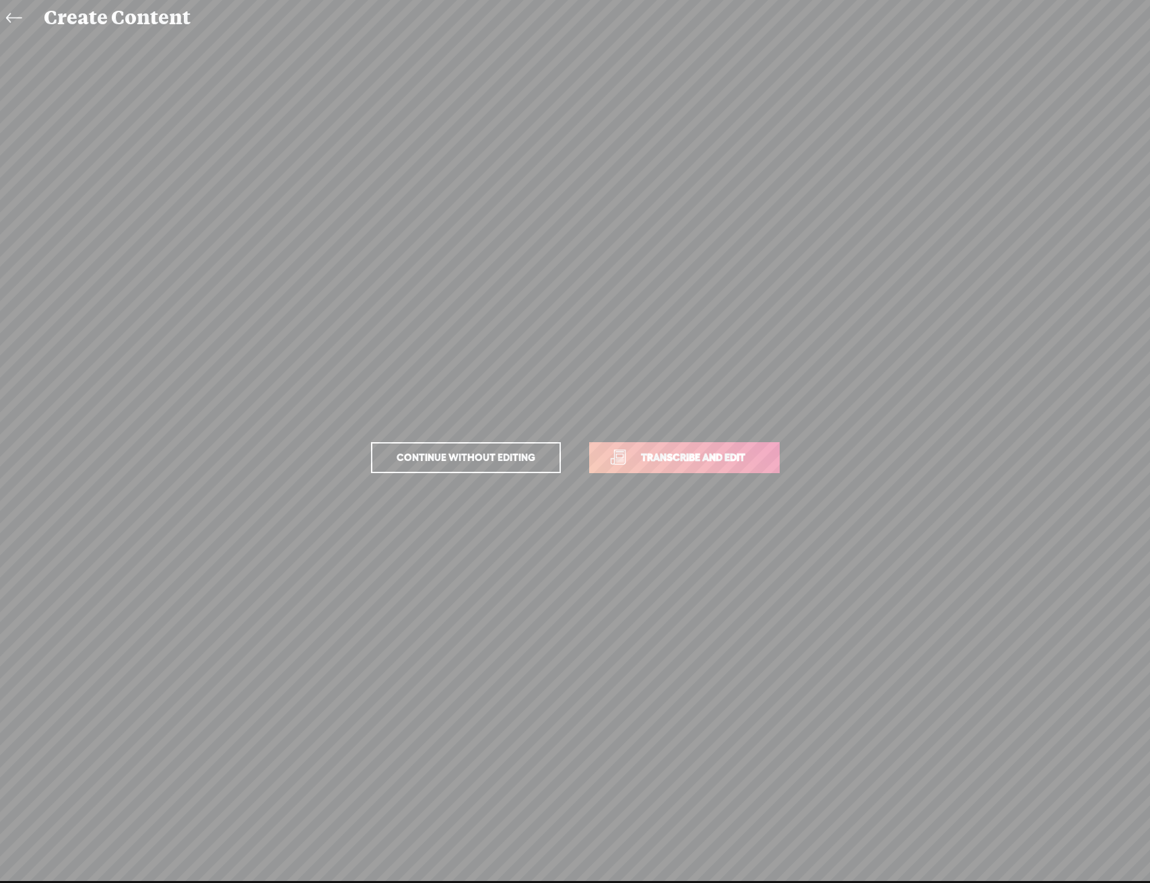
click at [703, 472] on link "Transcribe and edit" at bounding box center [684, 457] width 190 height 31
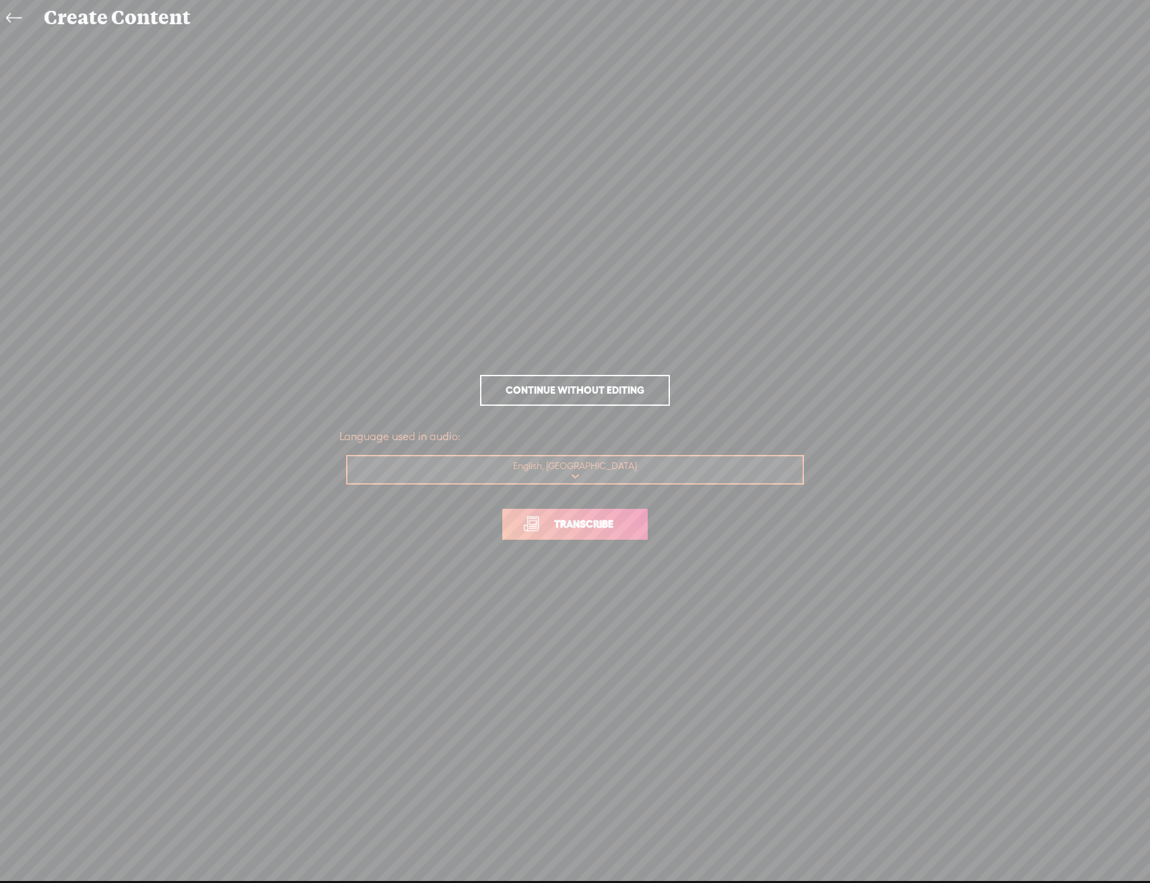
click at [583, 527] on span "Transcribe" at bounding box center [583, 523] width 87 height 15
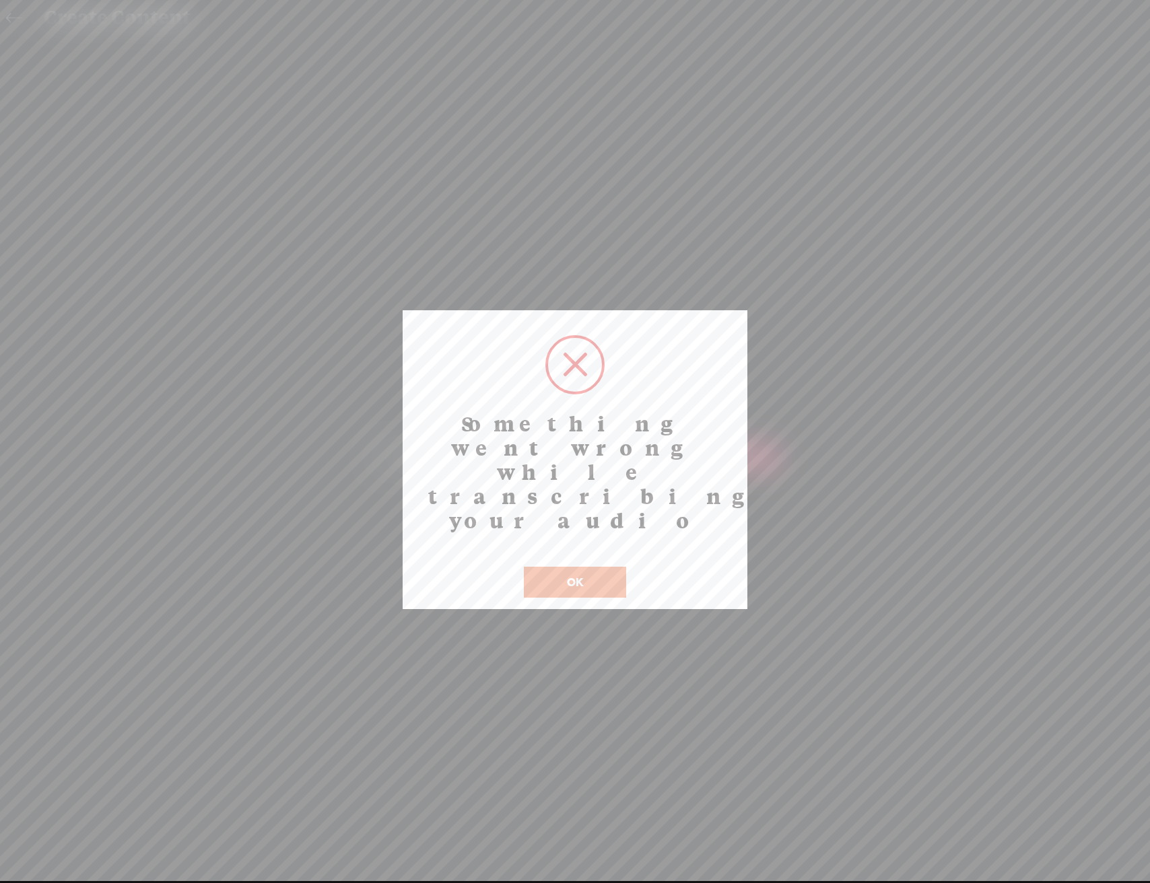
click at [567, 567] on button "OK" at bounding box center [575, 582] width 102 height 31
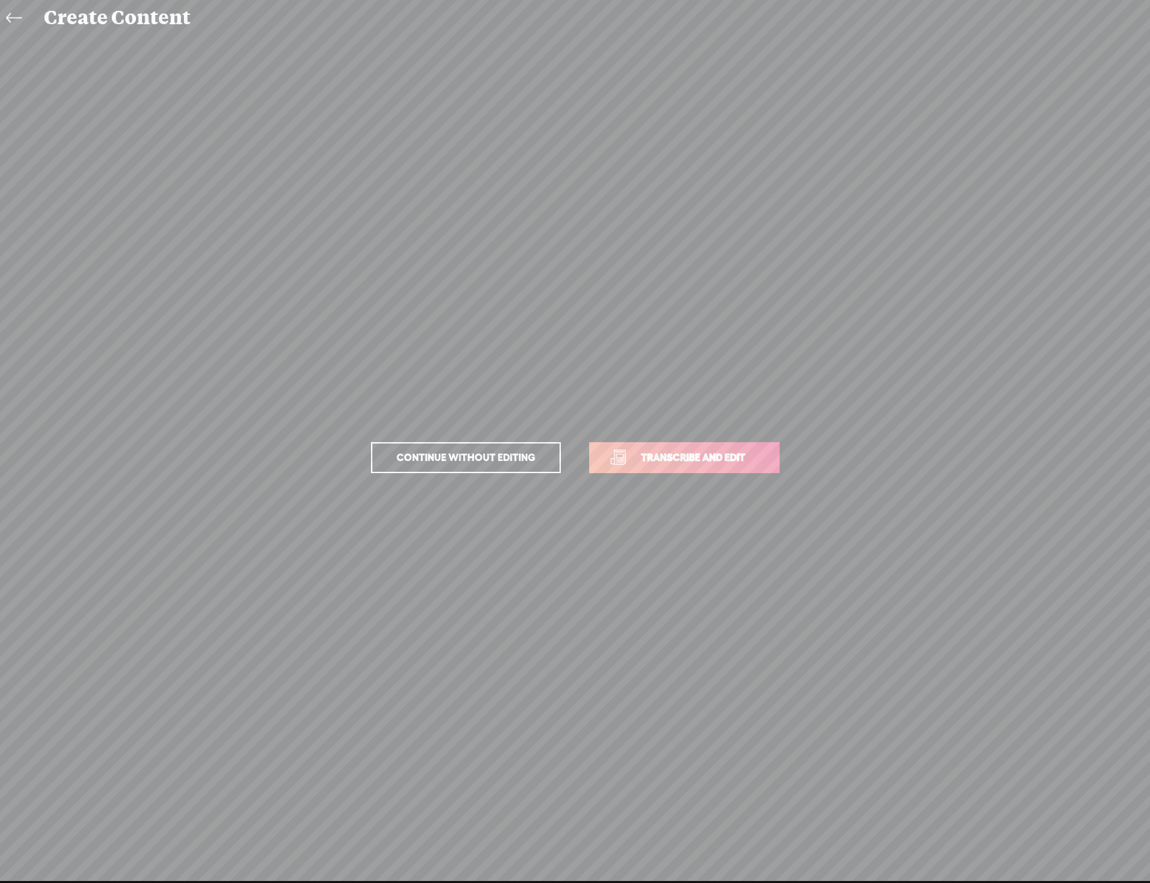
click at [671, 462] on span "Transcribe and edit" at bounding box center [693, 457] width 133 height 15
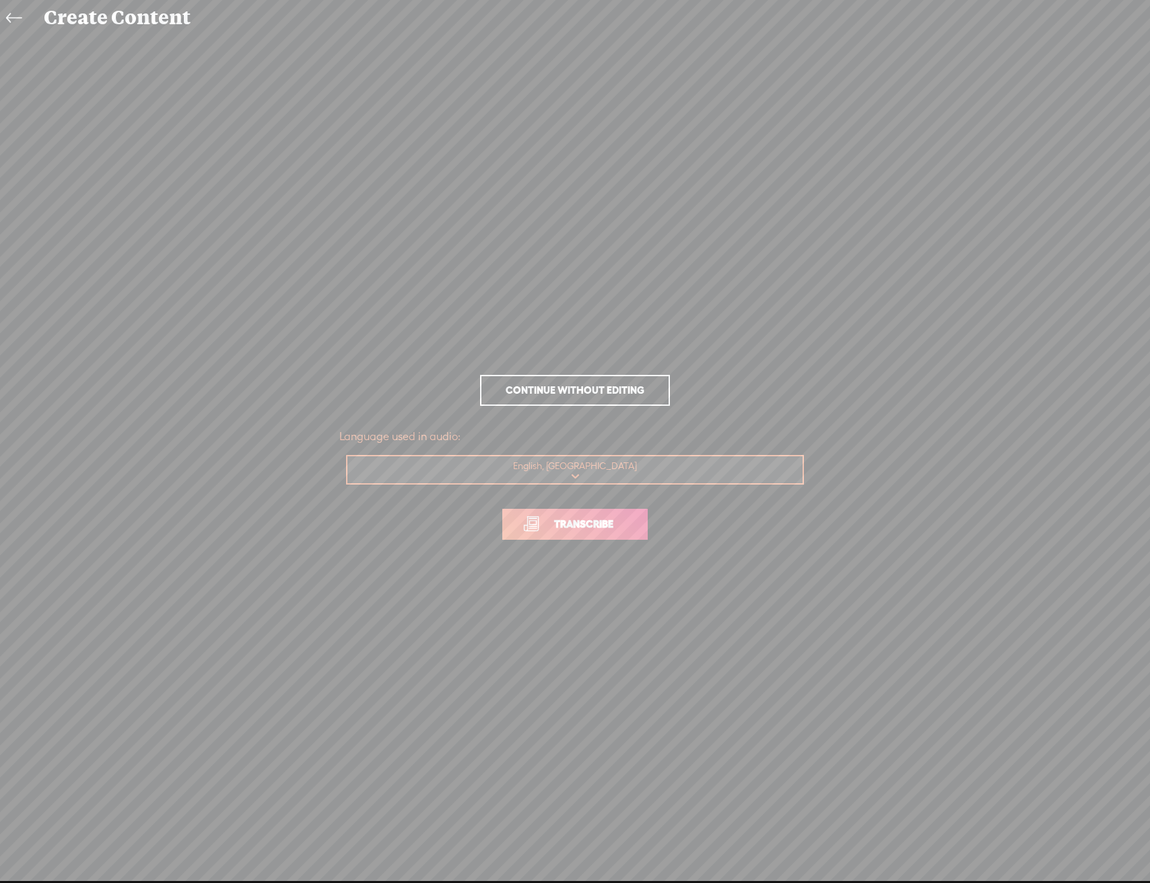
drag, startPoint x: 548, startPoint y: 548, endPoint x: 558, endPoint y: 528, distance: 22.0
click at [549, 547] on p "Transcribe" at bounding box center [574, 524] width 471 height 59
click at [558, 528] on span "Transcribe" at bounding box center [583, 523] width 87 height 15
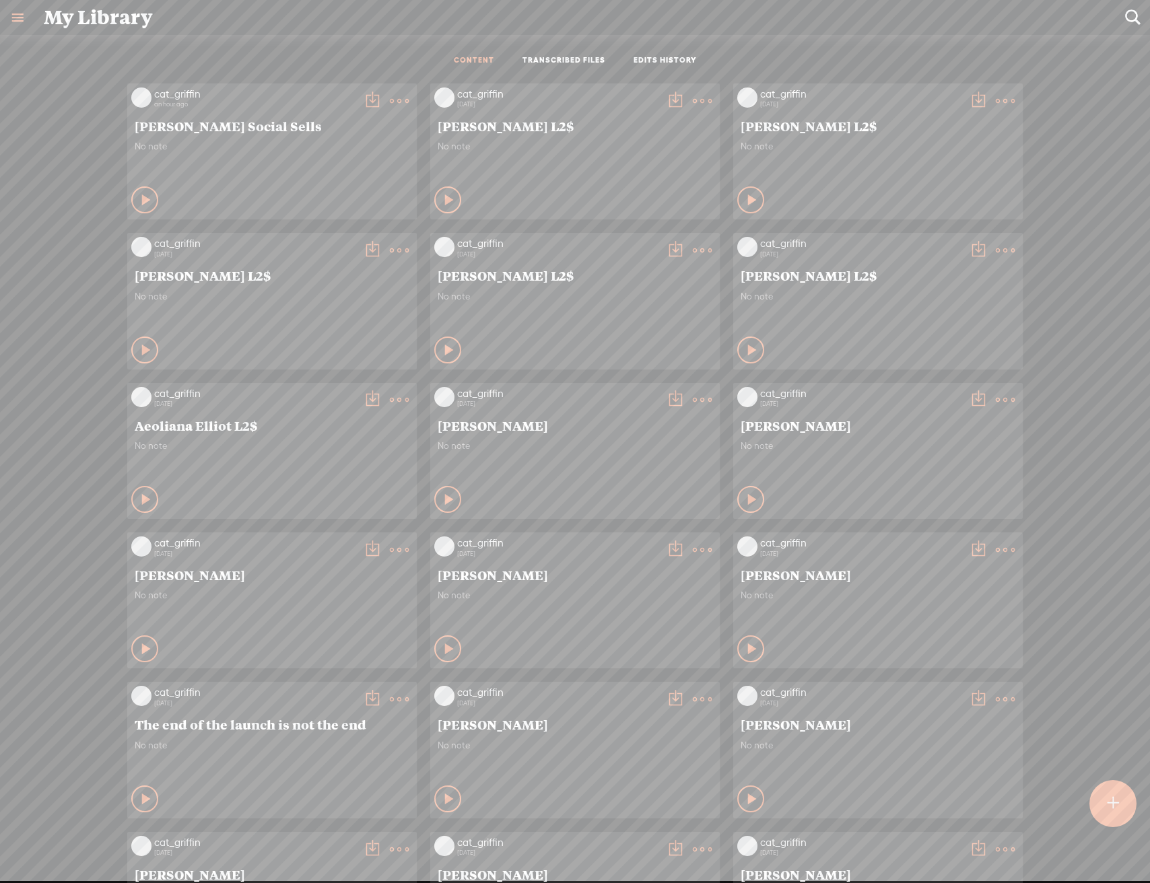
click at [20, 12] on link at bounding box center [17, 17] width 35 height 35
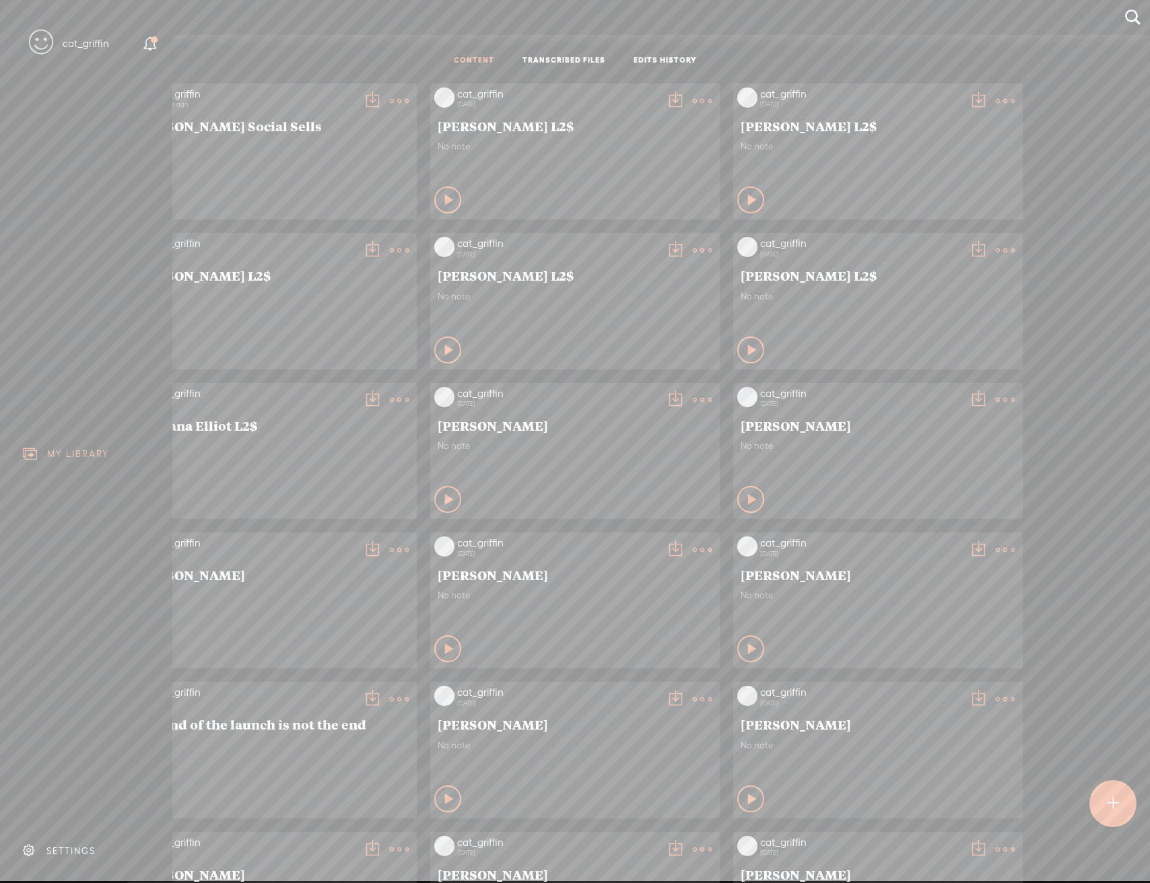
click at [82, 845] on div "SETTINGS" at bounding box center [70, 850] width 49 height 11
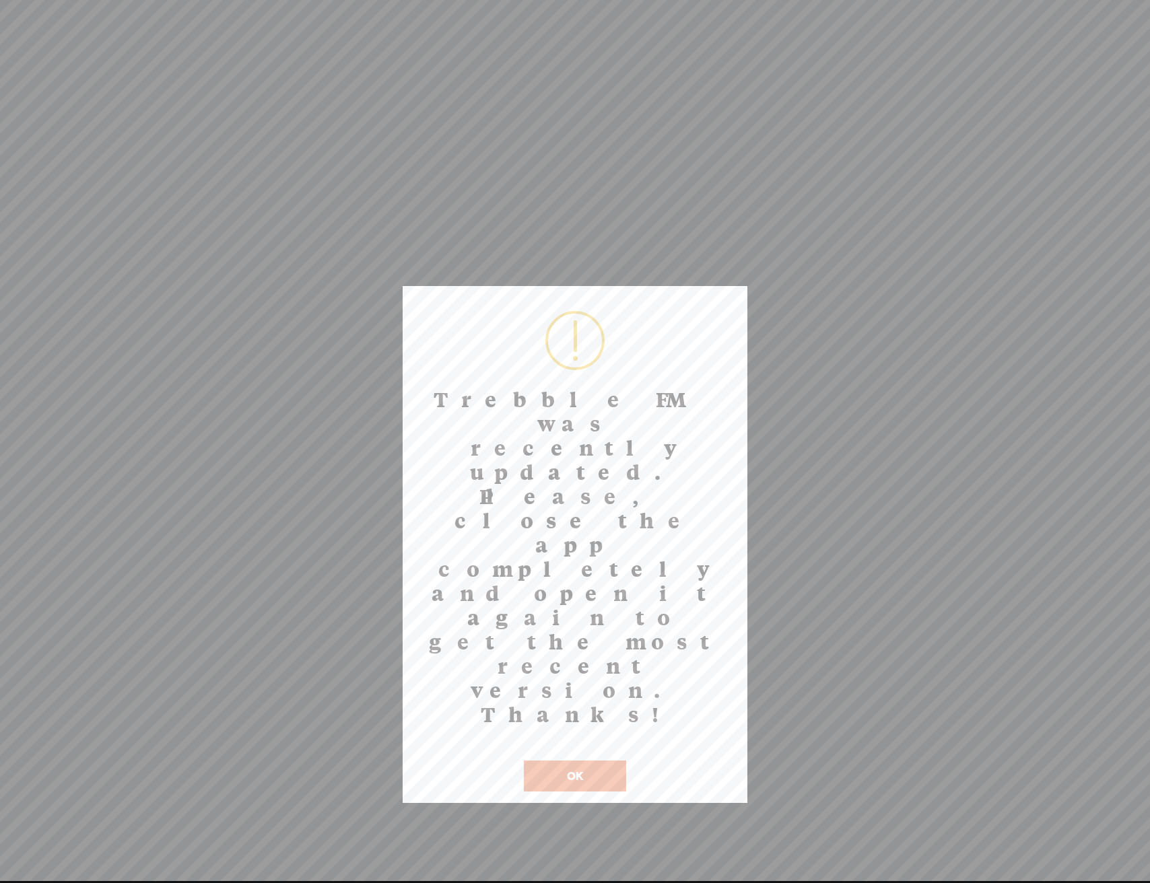
click at [618, 761] on button "OK" at bounding box center [575, 776] width 102 height 31
